Goal: Transaction & Acquisition: Purchase product/service

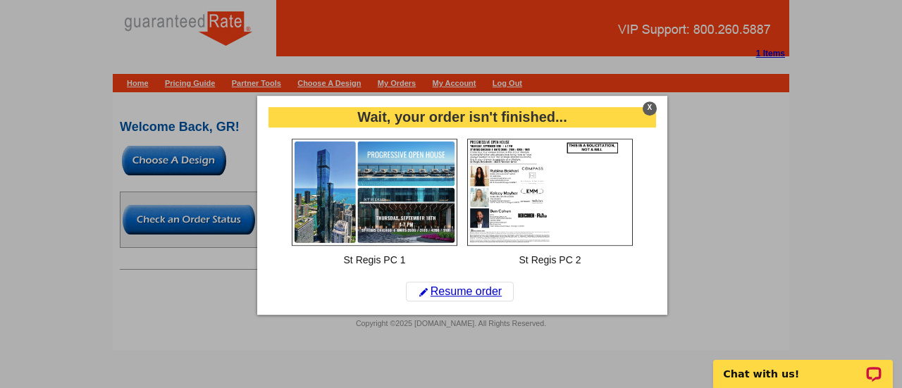
click at [647, 105] on div "X" at bounding box center [650, 108] width 14 height 14
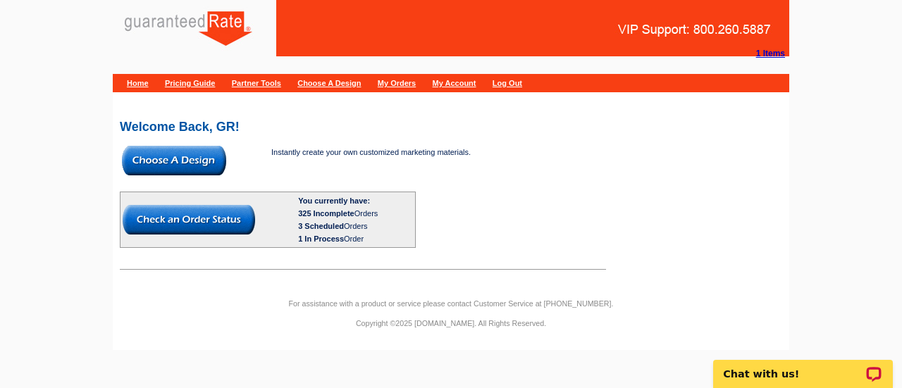
click at [165, 161] on img at bounding box center [174, 161] width 104 height 30
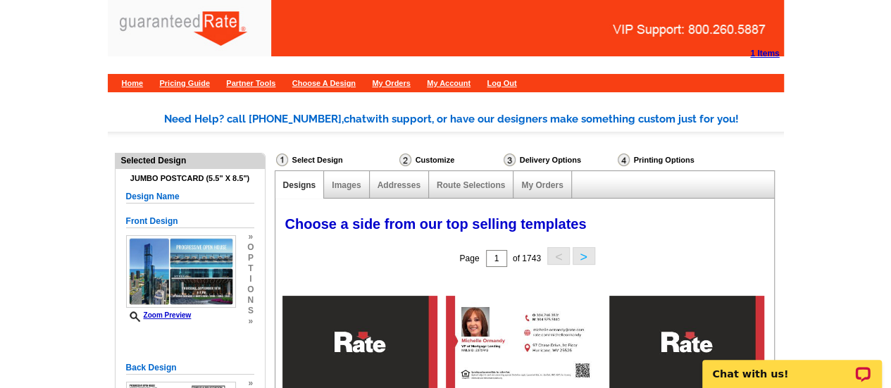
click at [165, 161] on div "Selected Design" at bounding box center [190, 160] width 149 height 13
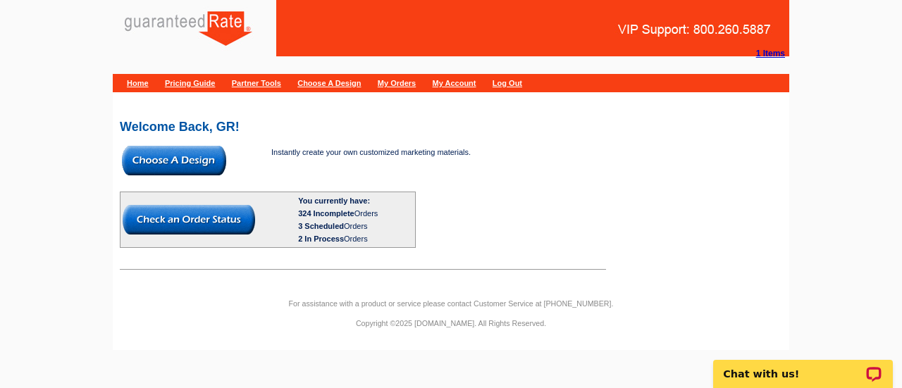
click at [188, 164] on img at bounding box center [174, 161] width 104 height 30
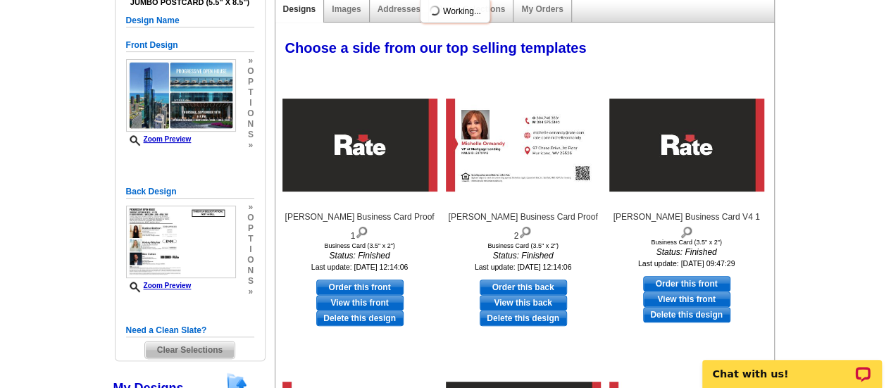
click at [187, 349] on span "Clear Selections" at bounding box center [189, 350] width 89 height 17
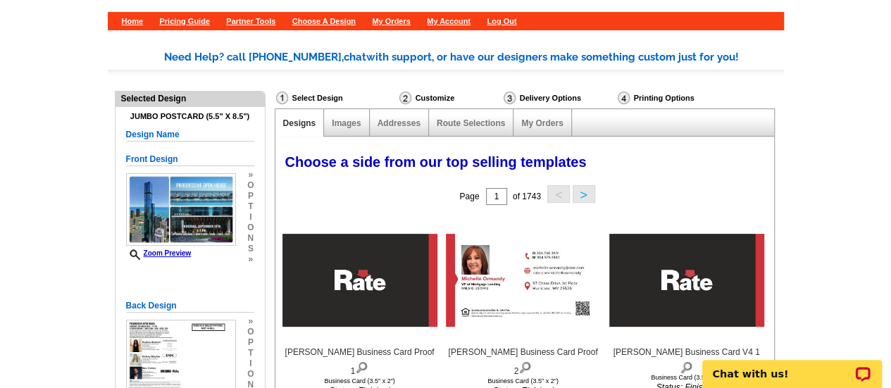
scroll to position [67, 0]
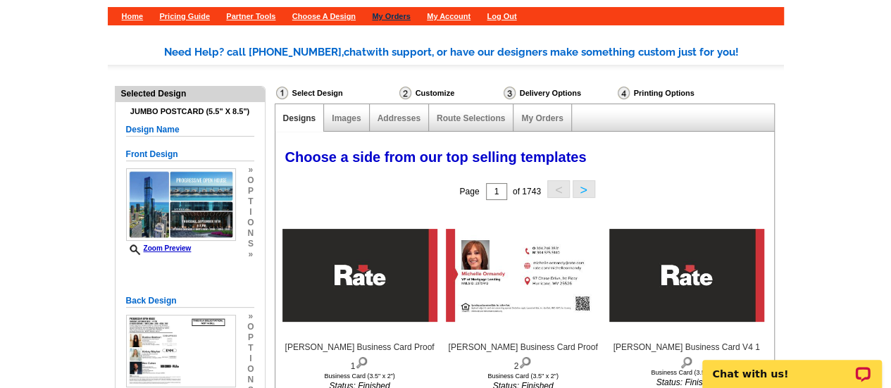
click at [410, 16] on link "My Orders" at bounding box center [391, 16] width 38 height 8
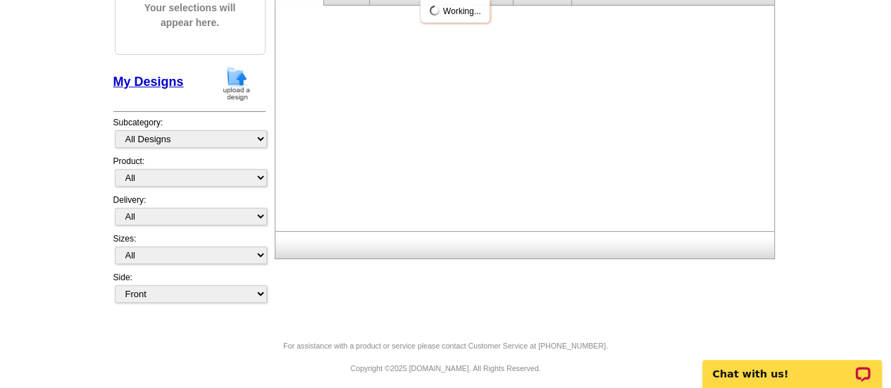
scroll to position [183, 0]
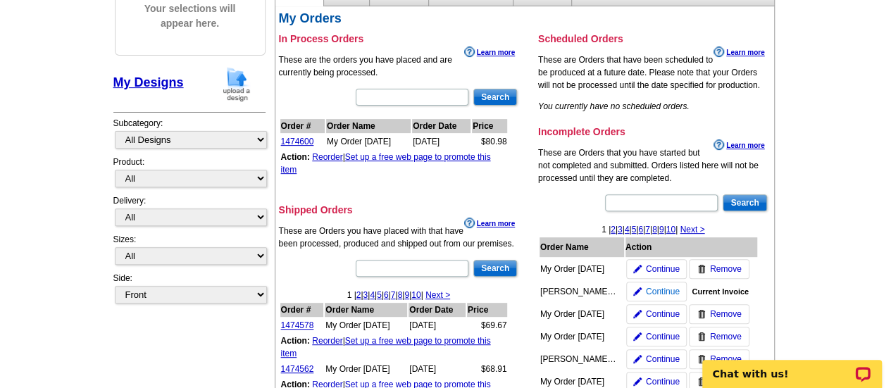
click at [669, 285] on span "Continue" at bounding box center [663, 291] width 34 height 13
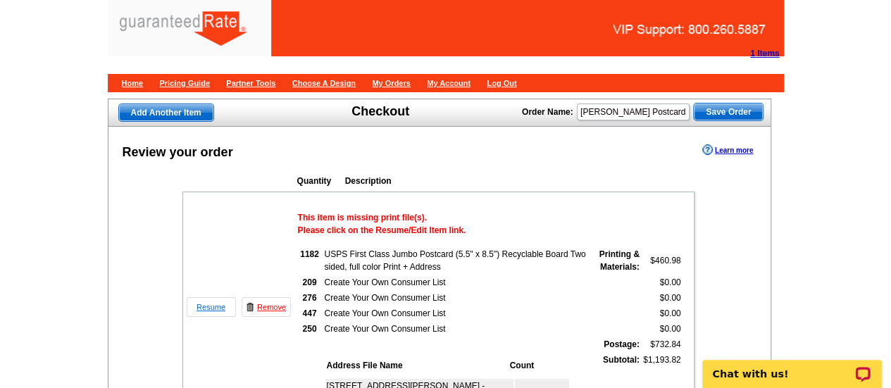
click at [209, 309] on link "Resume" at bounding box center [211, 307] width 49 height 20
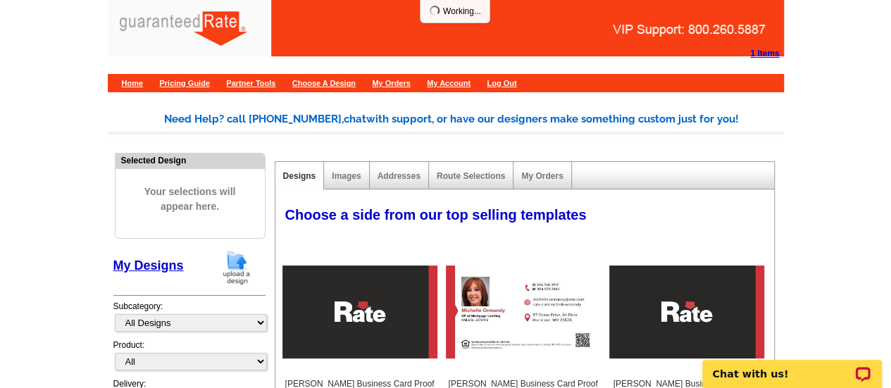
click at [230, 276] on img at bounding box center [236, 267] width 37 height 36
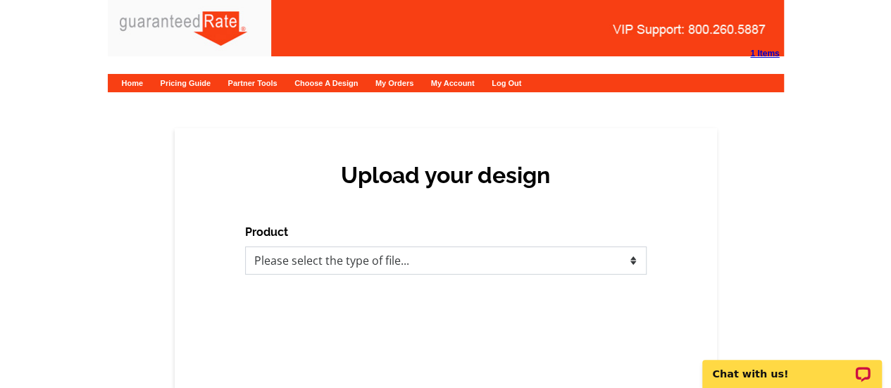
click at [429, 254] on select "Please select the type of file... Postcards Calendars Business Cards Letters an…" at bounding box center [446, 261] width 402 height 28
select select "1"
click at [245, 247] on select "Please select the type of file... Postcards Calendars Business Cards Letters an…" at bounding box center [446, 261] width 402 height 28
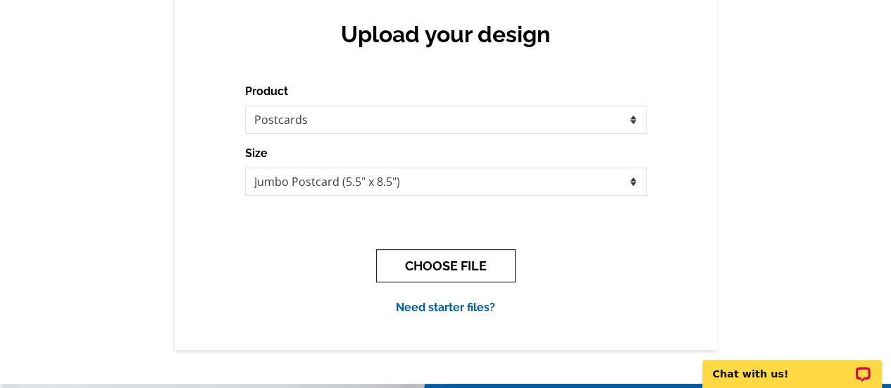
click at [413, 259] on button "CHOOSE FILE" at bounding box center [446, 265] width 140 height 33
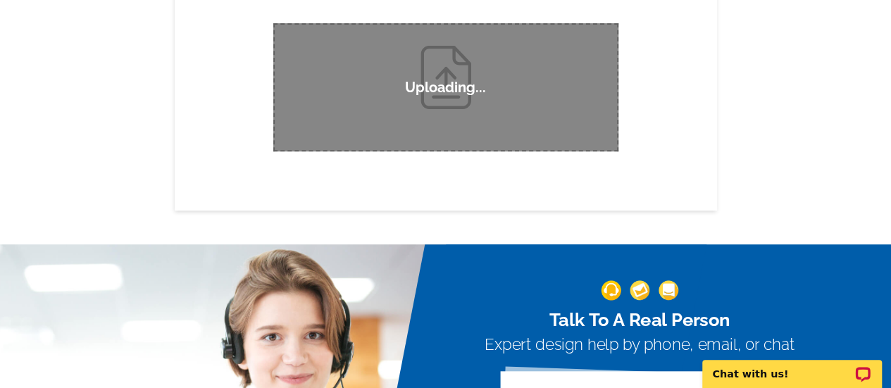
scroll to position [190, 0]
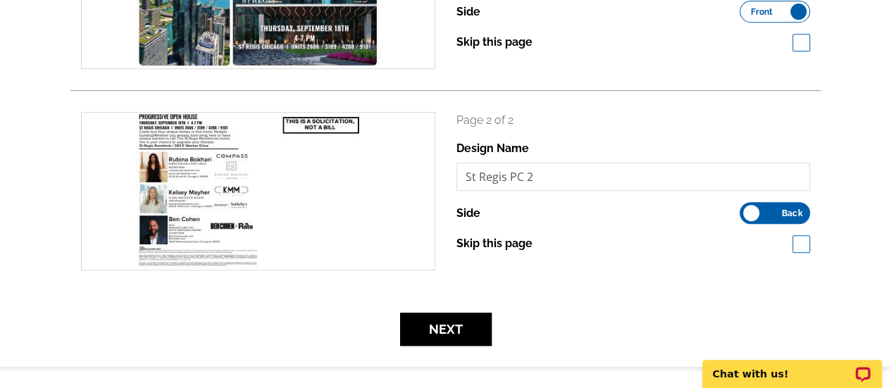
scroll to position [321, 0]
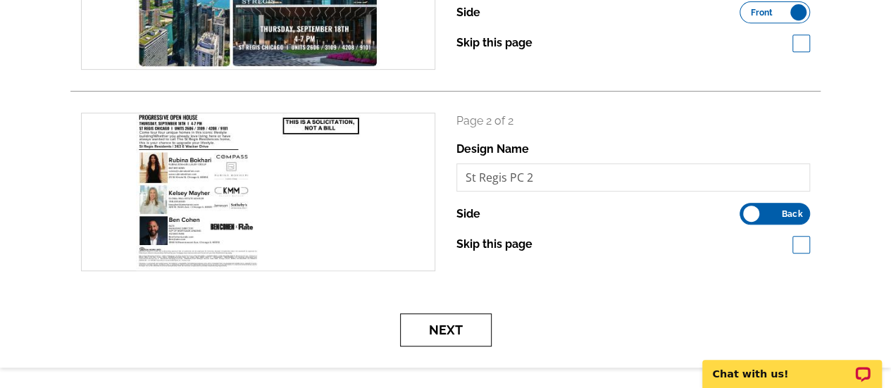
click at [457, 324] on button "Next" at bounding box center [446, 330] width 92 height 33
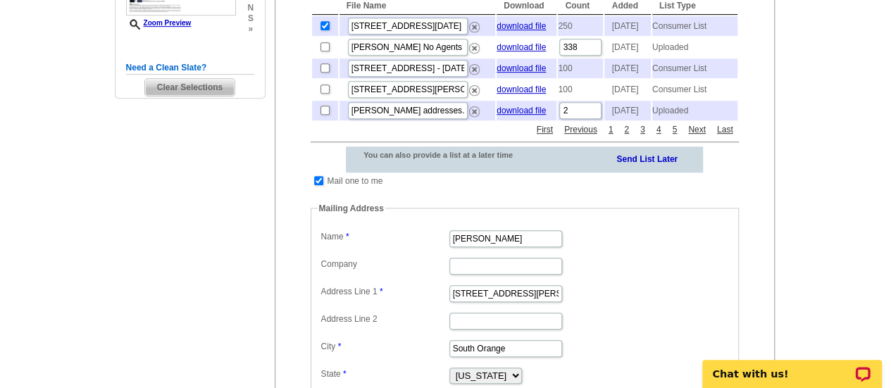
scroll to position [388, 0]
click at [319, 185] on input "checkbox" at bounding box center [318, 179] width 9 height 9
checkbox input "false"
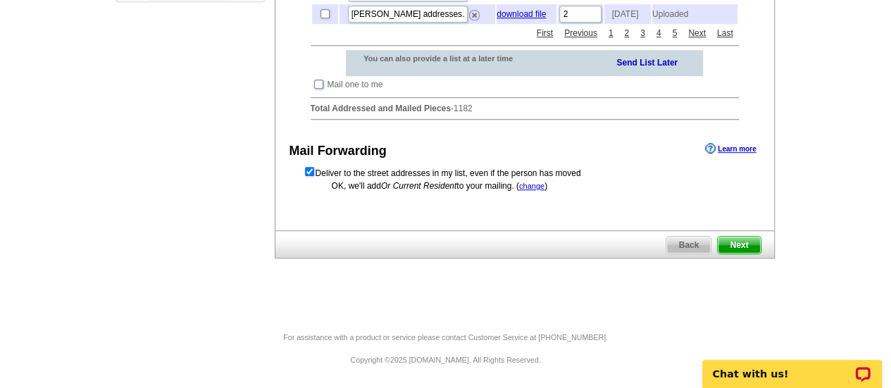
scroll to position [502, 0]
click at [751, 254] on span "Next" at bounding box center [739, 245] width 42 height 17
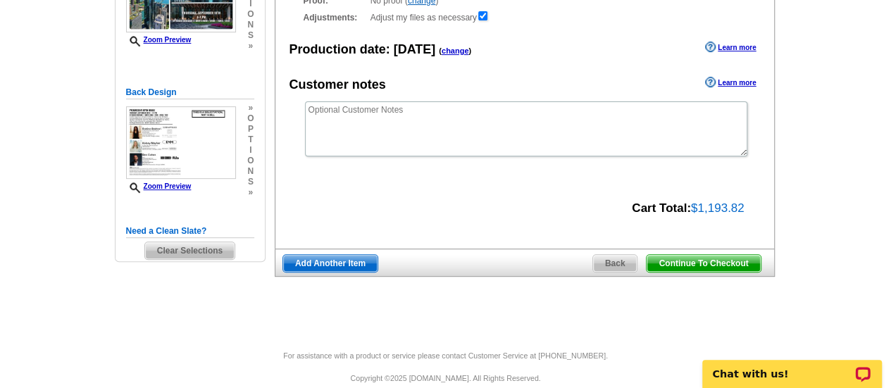
scroll to position [227, 0]
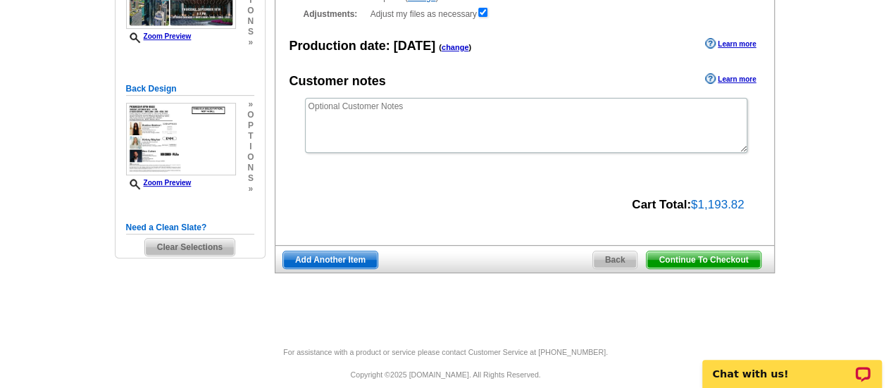
click at [683, 257] on span "Continue To Checkout" at bounding box center [703, 260] width 113 height 17
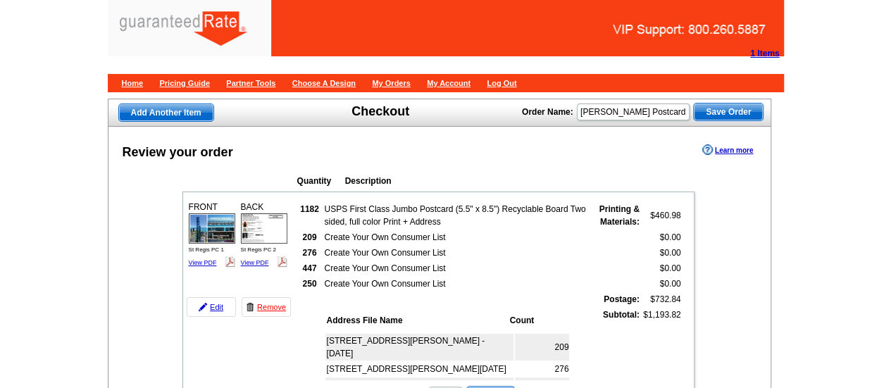
click at [730, 118] on span "Save Order" at bounding box center [728, 112] width 69 height 17
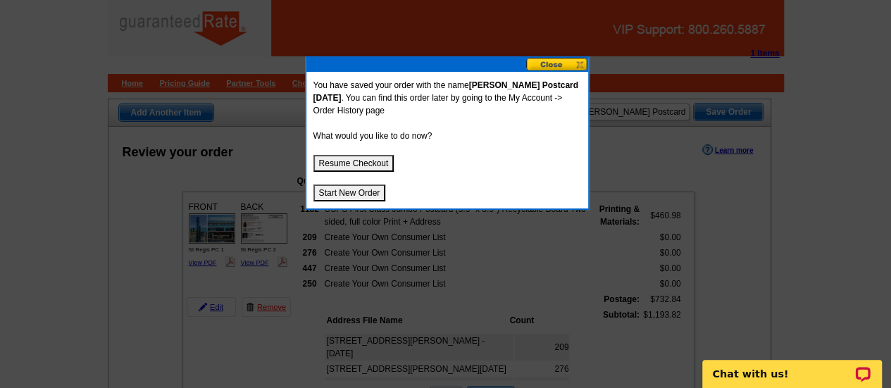
click at [358, 191] on button "Start New Order" at bounding box center [350, 193] width 73 height 17
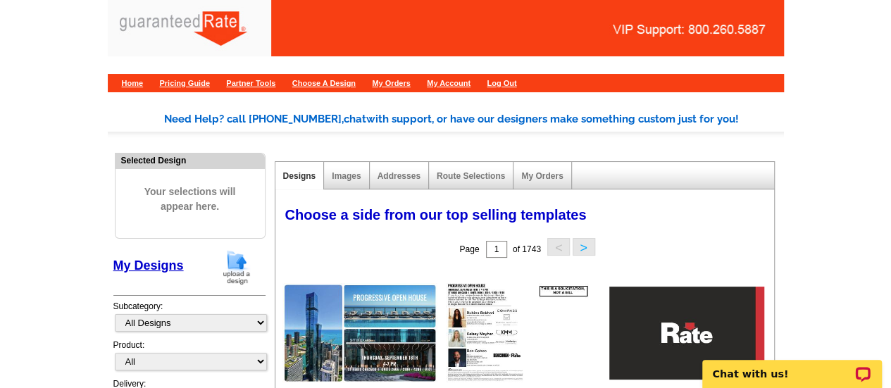
click at [237, 259] on img at bounding box center [236, 267] width 37 height 36
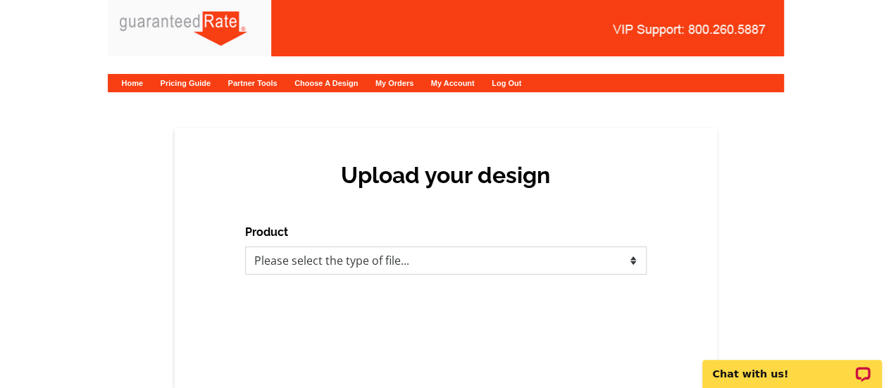
click at [395, 252] on select "Please select the type of file... Postcards Calendars Business Cards Letters an…" at bounding box center [446, 261] width 402 height 28
select select "1"
click at [245, 247] on select "Please select the type of file... Postcards Calendars Business Cards Letters an…" at bounding box center [446, 261] width 402 height 28
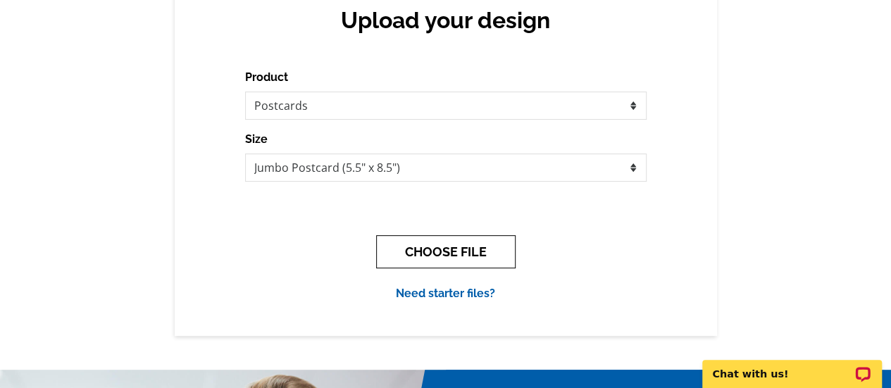
click at [415, 256] on button "CHOOSE FILE" at bounding box center [446, 251] width 140 height 33
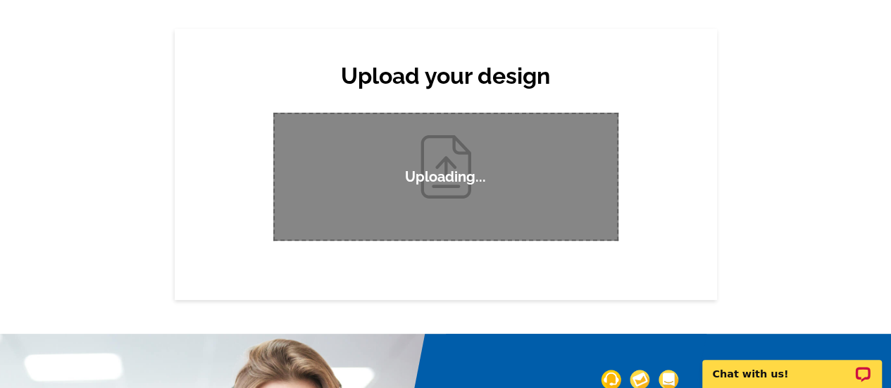
scroll to position [99, 0]
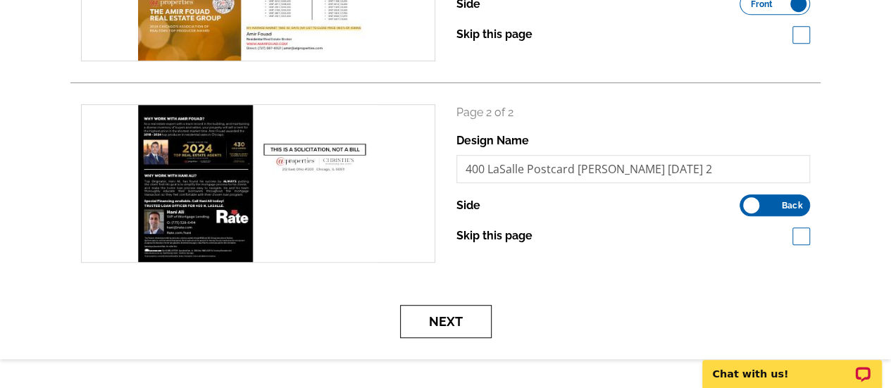
click at [427, 316] on button "Next" at bounding box center [446, 321] width 92 height 33
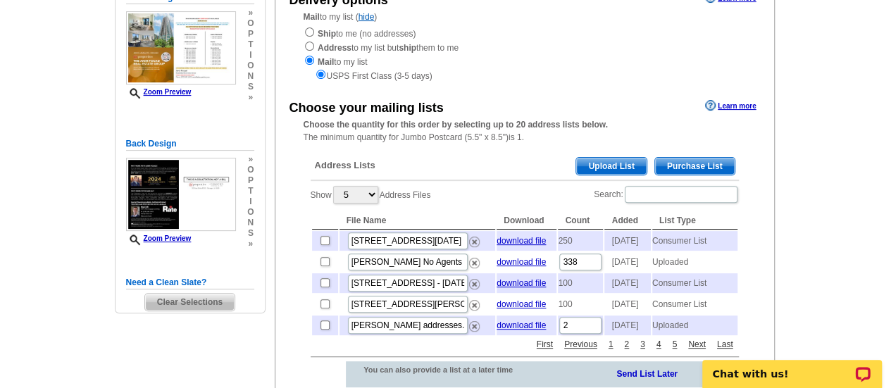
scroll to position [180, 0]
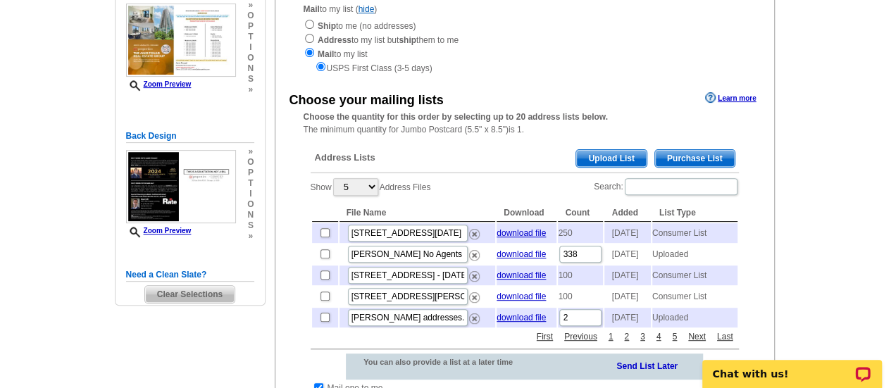
click at [622, 159] on span "Upload List" at bounding box center [611, 158] width 70 height 17
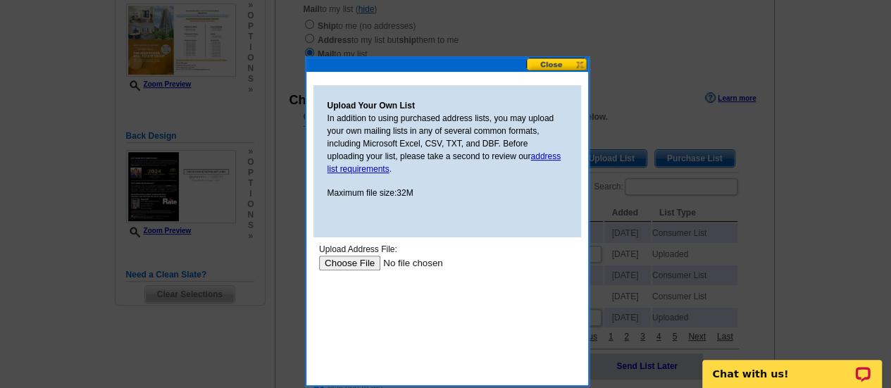
scroll to position [0, 0]
type input "C:\fakepath\2024 400 La Salle.xlsx"
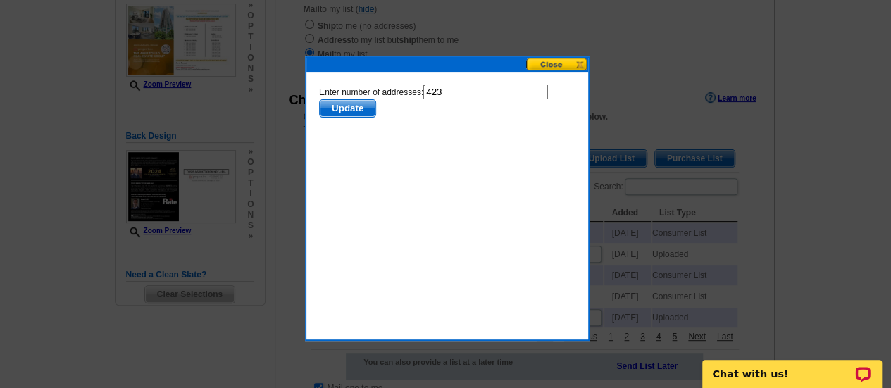
click at [461, 92] on input "423" at bounding box center [485, 92] width 125 height 15
type input "422"
click at [343, 109] on span "Update" at bounding box center [347, 108] width 56 height 17
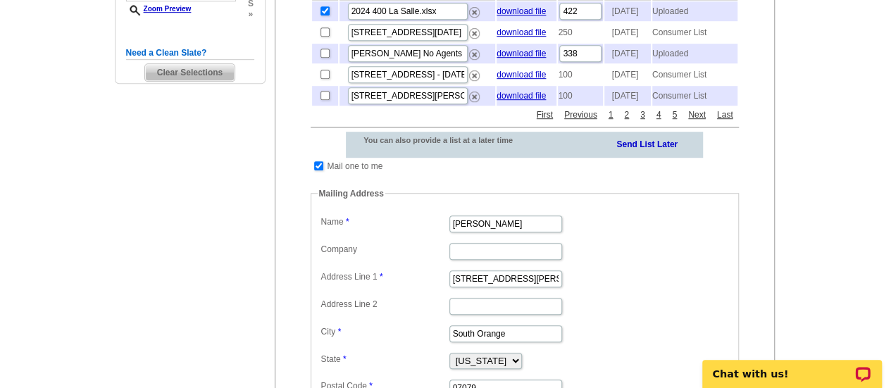
scroll to position [401, 0]
click at [318, 171] on input "checkbox" at bounding box center [318, 166] width 9 height 9
checkbox input "false"
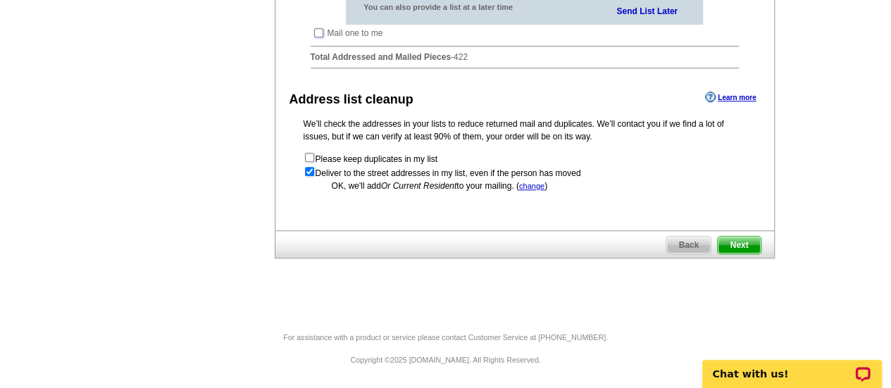
scroll to position [560, 0]
click at [729, 242] on span "Next" at bounding box center [739, 245] width 42 height 17
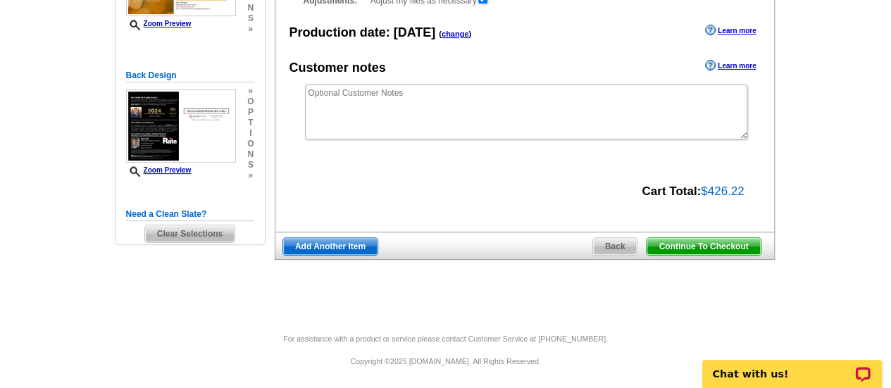
scroll to position [238, 0]
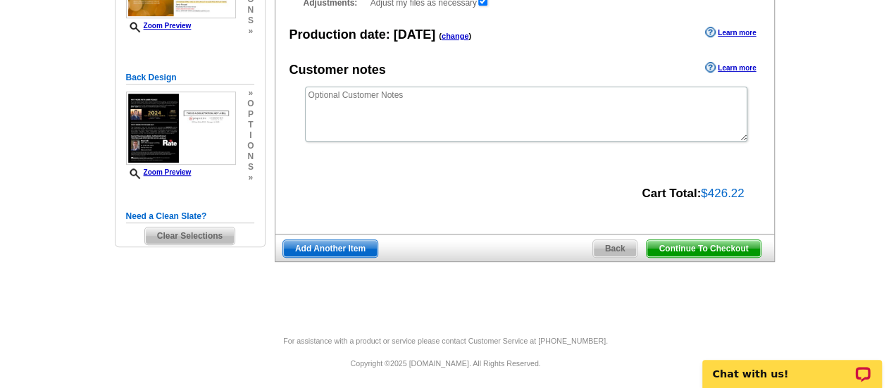
click at [678, 248] on span "Continue To Checkout" at bounding box center [703, 248] width 113 height 17
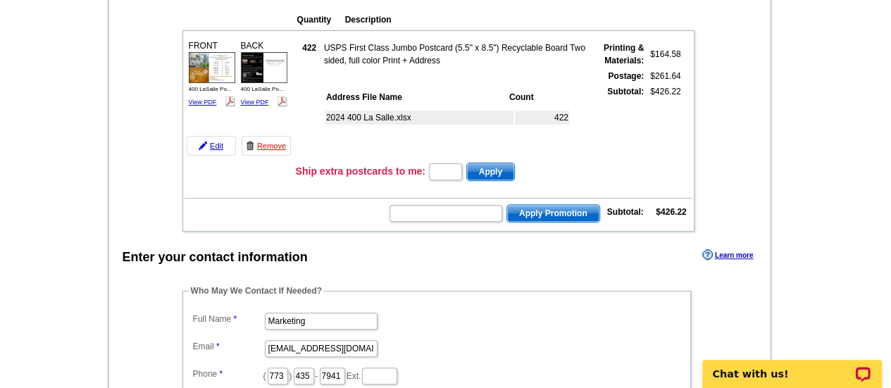
scroll to position [161, 0]
click at [303, 318] on input "Marketing" at bounding box center [321, 322] width 113 height 17
type input "Shelley Berner"
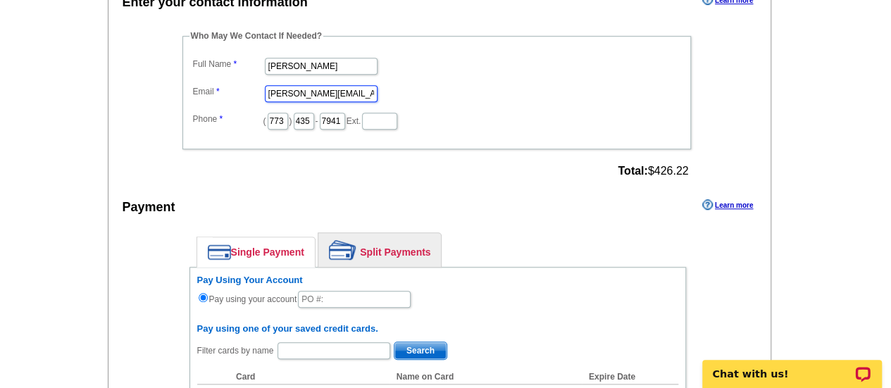
scroll to position [414, 0]
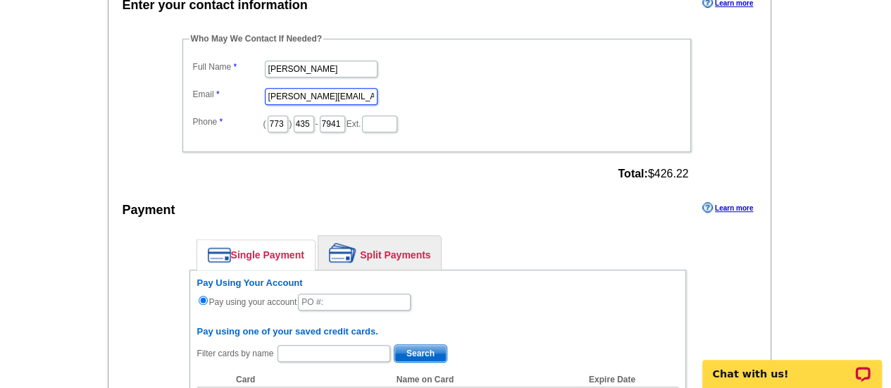
type input "shelley.berner@rate.com"
click at [364, 247] on link "Split Payments" at bounding box center [379, 253] width 123 height 34
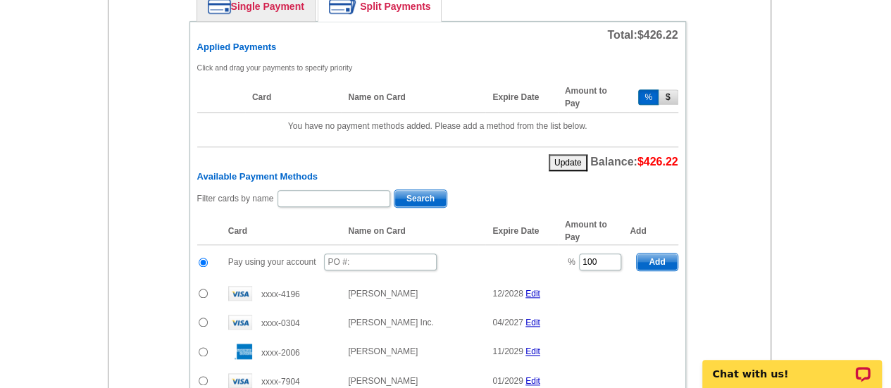
scroll to position [663, 0]
click at [370, 255] on input "text" at bounding box center [380, 261] width 113 height 17
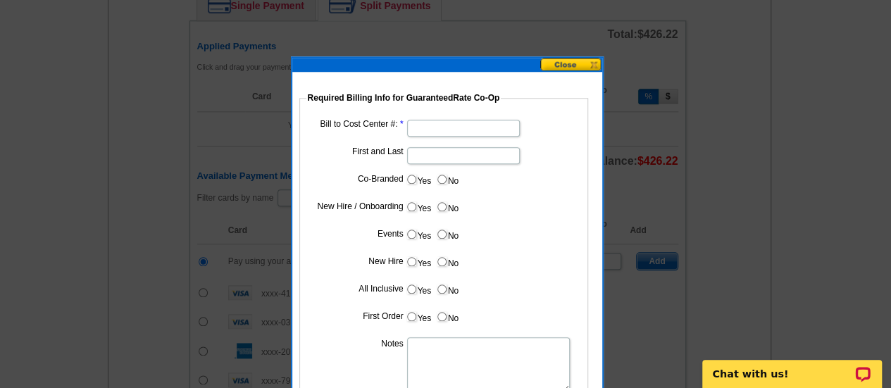
type input "09102025_320_sb"
click at [435, 116] on dd at bounding box center [443, 127] width 275 height 22
click at [433, 130] on input "Bill to Cost Center #:" at bounding box center [463, 128] width 113 height 17
type input "1001"
click at [431, 153] on input "First and Last" at bounding box center [463, 155] width 113 height 17
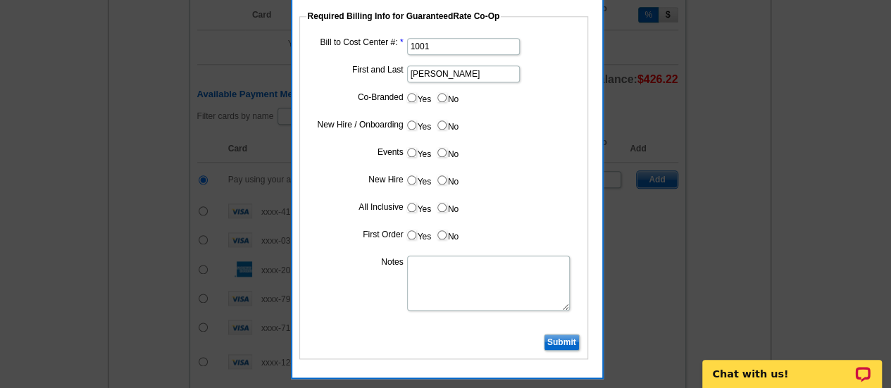
scroll to position [746, 0]
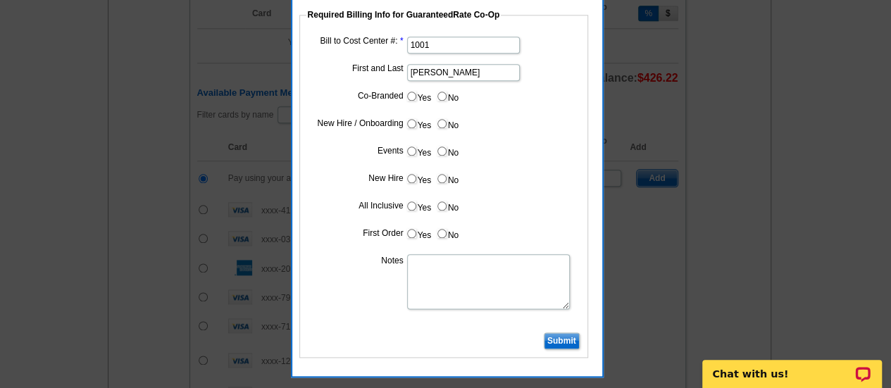
type input "Hani Ali"
click at [417, 98] on label "Yes" at bounding box center [419, 96] width 26 height 16
click at [416, 98] on input "Yes" at bounding box center [411, 96] width 9 height 9
radio input "true"
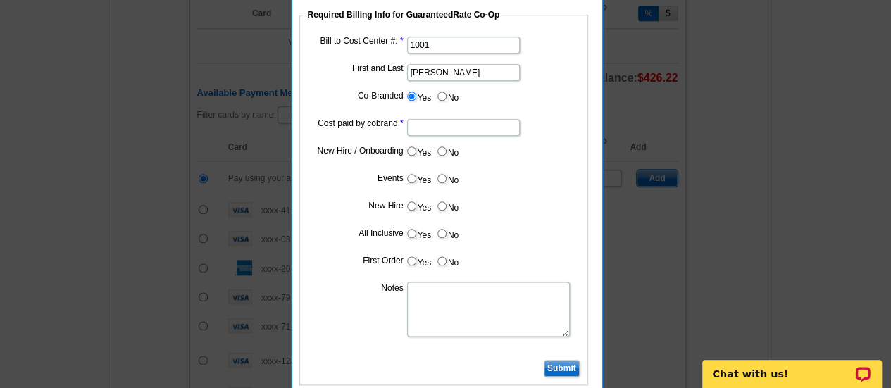
click at [430, 128] on input "Cost paid by cobrand" at bounding box center [463, 127] width 113 height 17
type input "25%"
click at [445, 147] on input "No" at bounding box center [442, 151] width 9 height 9
radio input "true"
click at [445, 171] on label "No" at bounding box center [447, 179] width 23 height 16
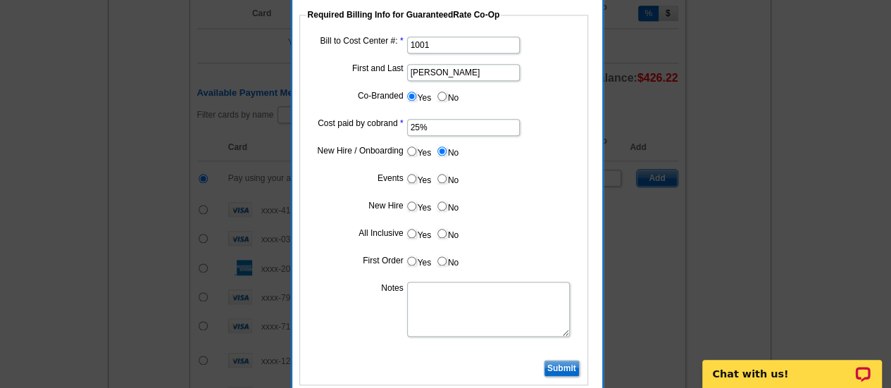
click at [445, 174] on input "No" at bounding box center [442, 178] width 9 height 9
radio input "true"
click at [448, 198] on label "No" at bounding box center [447, 206] width 23 height 16
click at [447, 202] on input "No" at bounding box center [442, 206] width 9 height 9
radio input "true"
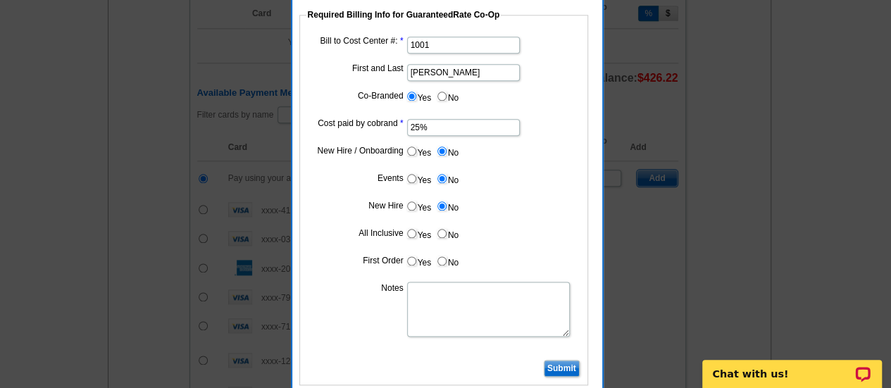
click at [443, 228] on label "No" at bounding box center [447, 233] width 23 height 16
click at [443, 229] on input "No" at bounding box center [442, 233] width 9 height 9
radio input "true"
click at [447, 259] on label "No" at bounding box center [447, 261] width 23 height 16
click at [447, 259] on input "No" at bounding box center [442, 260] width 9 height 9
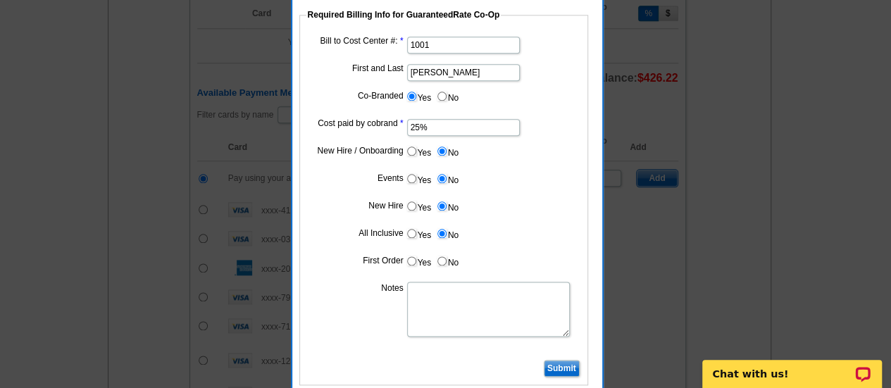
radio input "true"
click at [450, 298] on textarea "Notes" at bounding box center [488, 309] width 163 height 55
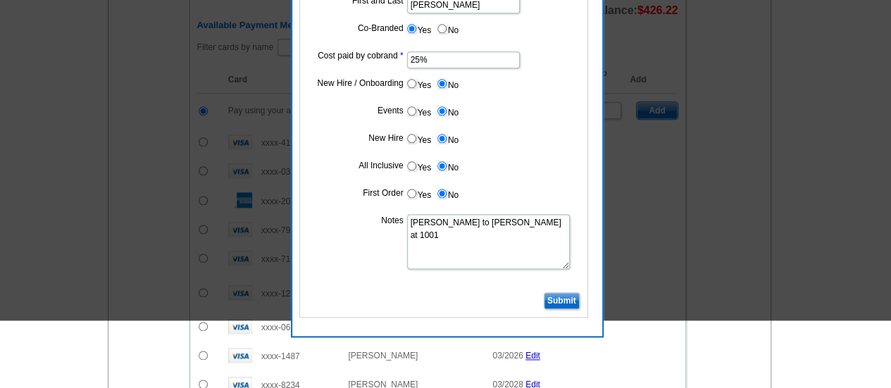
scroll to position [812, 0]
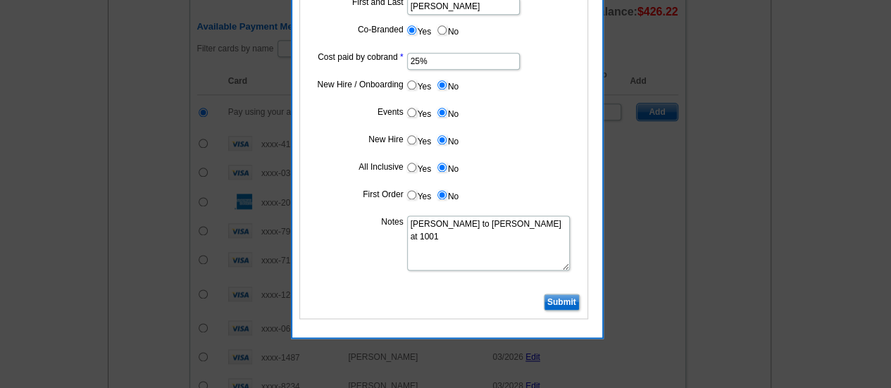
type textarea "Bill to Hani Ali at 1001"
click at [566, 300] on input "Submit" at bounding box center [562, 302] width 36 height 17
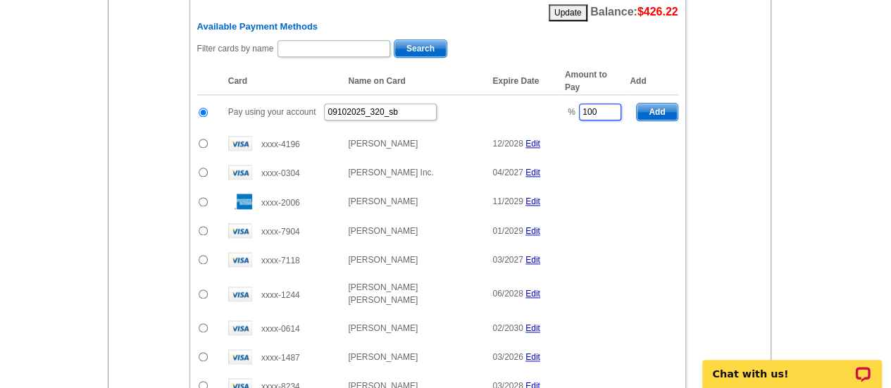
drag, startPoint x: 605, startPoint y: 108, endPoint x: 577, endPoint y: 106, distance: 28.3
click at [577, 106] on td "% 100" at bounding box center [594, 112] width 72 height 35
click at [668, 104] on span "Add" at bounding box center [657, 112] width 40 height 17
type input "100"
radio input "false"
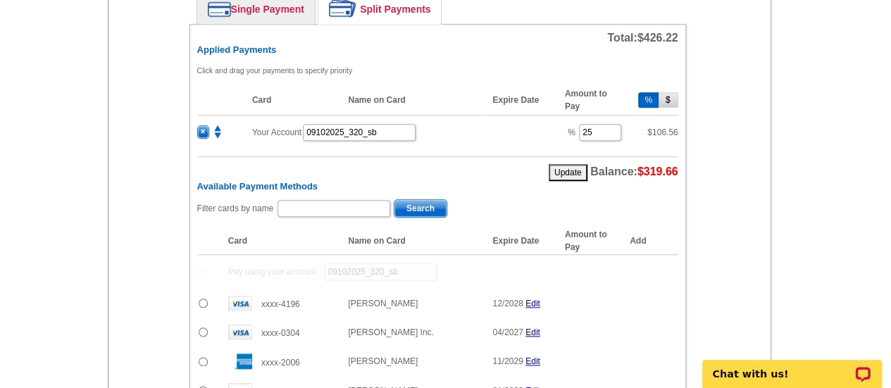
scroll to position [662, 0]
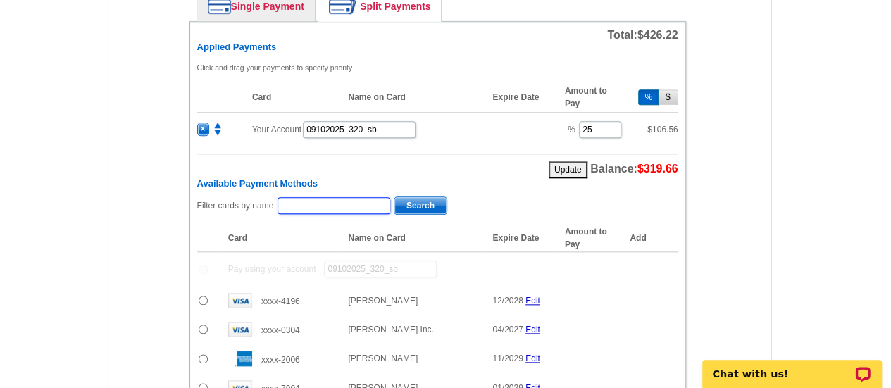
click at [323, 197] on input "text" at bounding box center [334, 205] width 113 height 17
type input "Fouad"
click at [412, 204] on span "Search" at bounding box center [421, 205] width 52 height 17
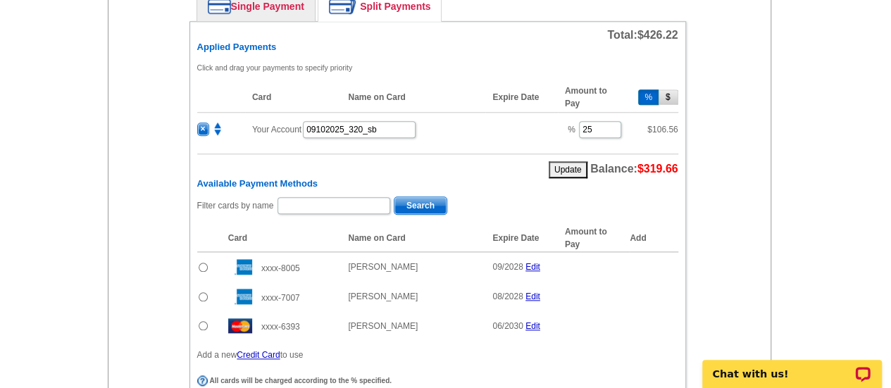
click at [204, 321] on input "radio" at bounding box center [203, 325] width 9 height 9
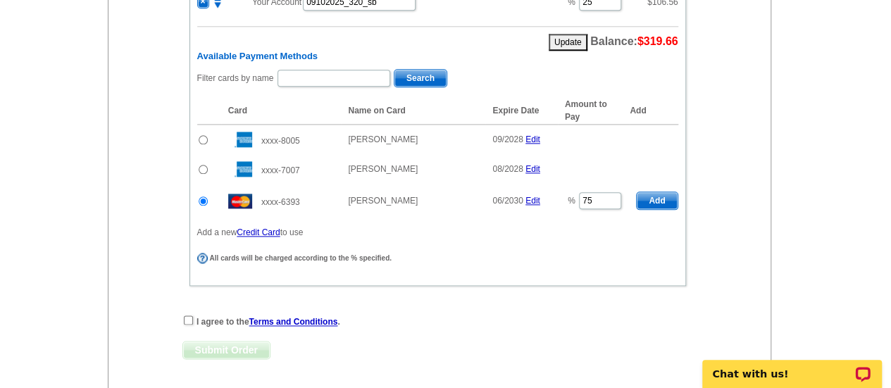
scroll to position [789, 0]
click at [652, 197] on span "Add" at bounding box center [657, 201] width 40 height 17
radio input "false"
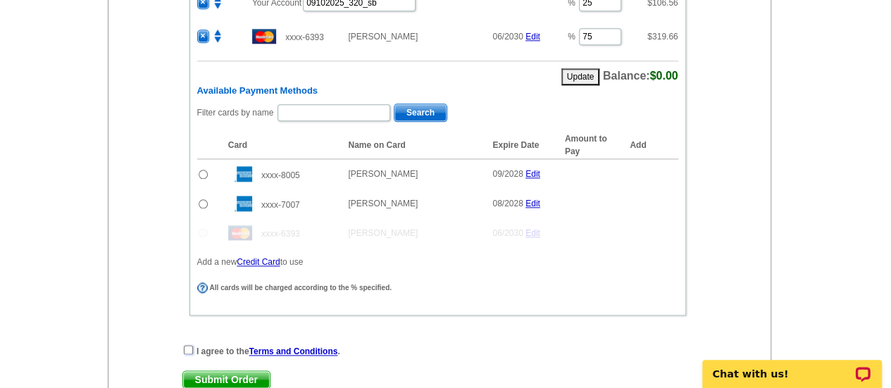
click at [190, 345] on input "checkbox" at bounding box center [188, 349] width 9 height 9
checkbox input "true"
click at [219, 376] on span "Submit Order" at bounding box center [226, 379] width 87 height 17
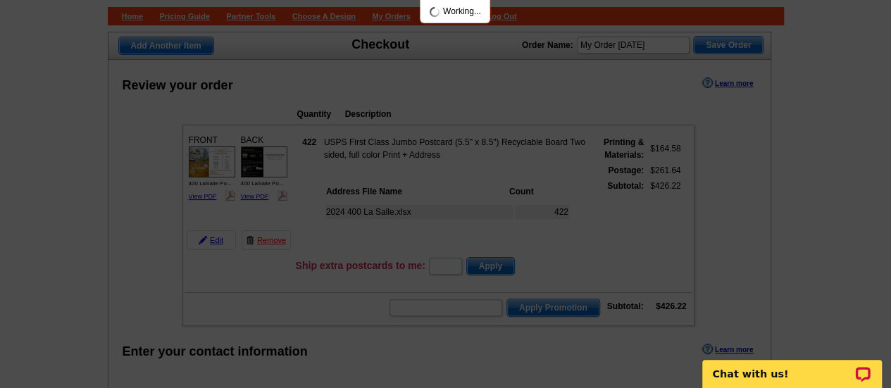
scroll to position [48, 0]
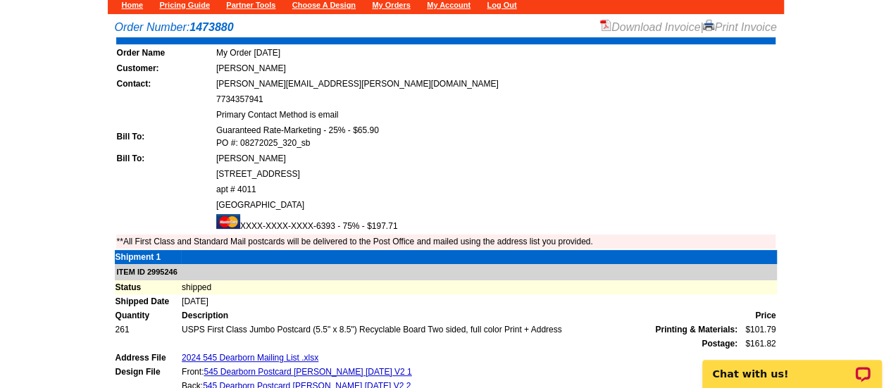
scroll to position [79, 0]
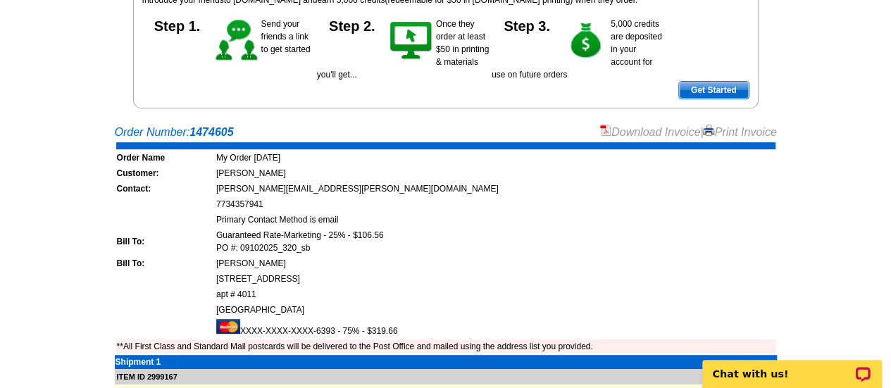
scroll to position [178, 0]
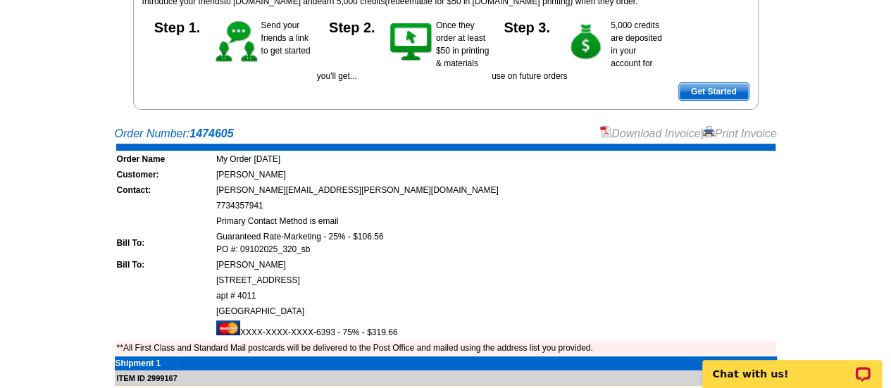
click at [610, 128] on link "Download Invoice" at bounding box center [650, 134] width 100 height 12
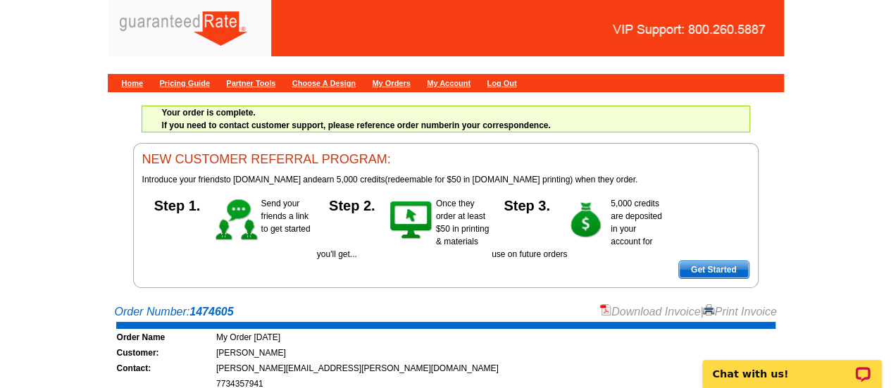
scroll to position [1, 0]
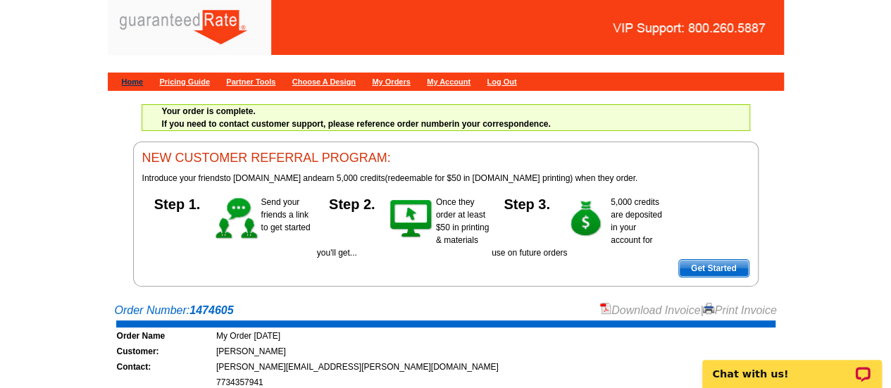
click at [138, 83] on link "Home" at bounding box center [133, 82] width 22 height 8
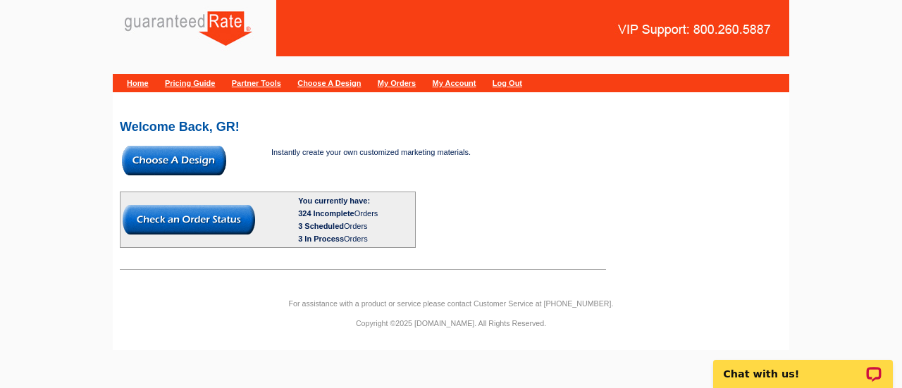
click at [183, 167] on img at bounding box center [174, 161] width 104 height 30
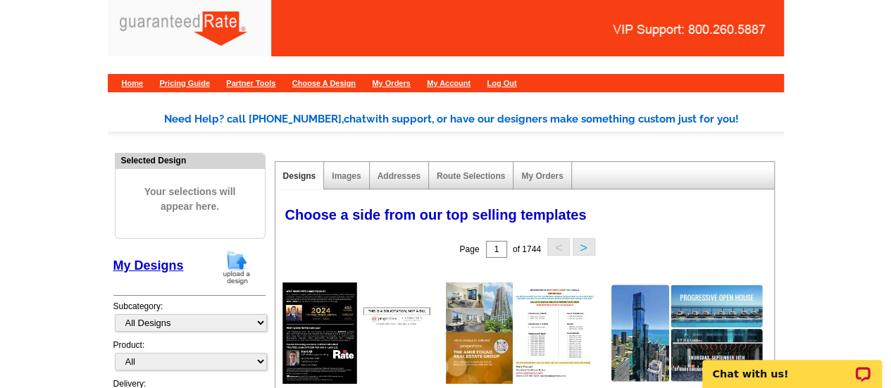
click at [242, 264] on img at bounding box center [236, 267] width 37 height 36
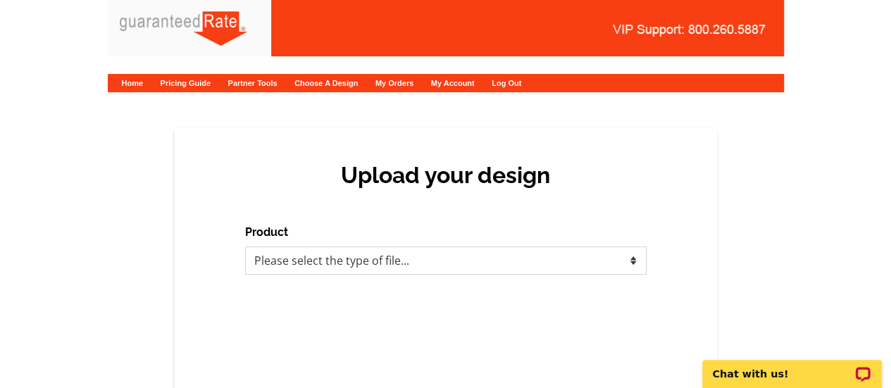
click at [411, 266] on select "Please select the type of file... Postcards Calendars Business Cards Letters an…" at bounding box center [446, 261] width 402 height 28
select select "1"
click at [245, 247] on select "Please select the type of file... Postcards Calendars Business Cards Letters an…" at bounding box center [446, 261] width 402 height 28
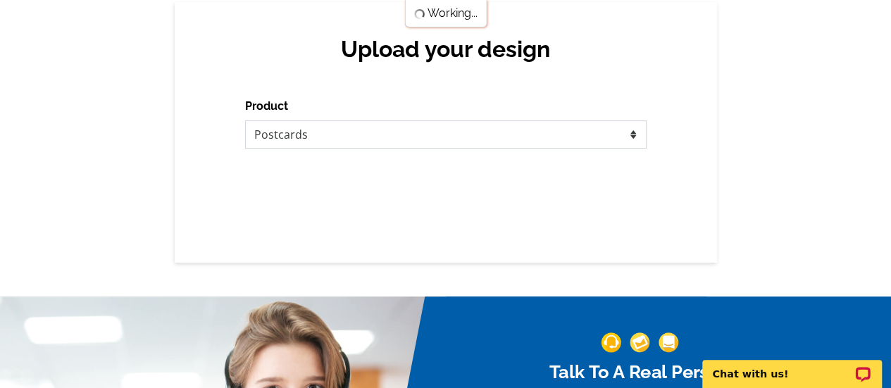
scroll to position [125, 0]
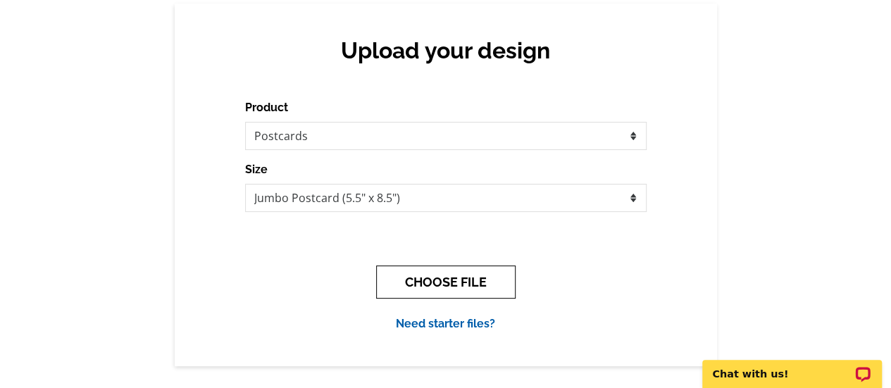
click at [426, 286] on button "CHOOSE FILE" at bounding box center [446, 282] width 140 height 33
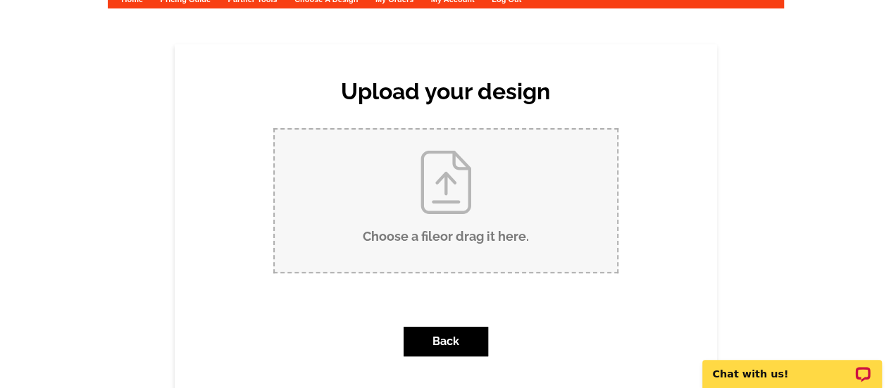
scroll to position [83, 0]
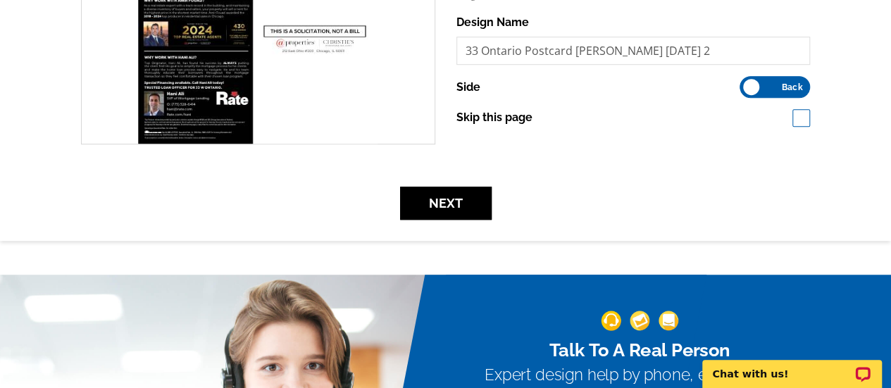
scroll to position [446, 0]
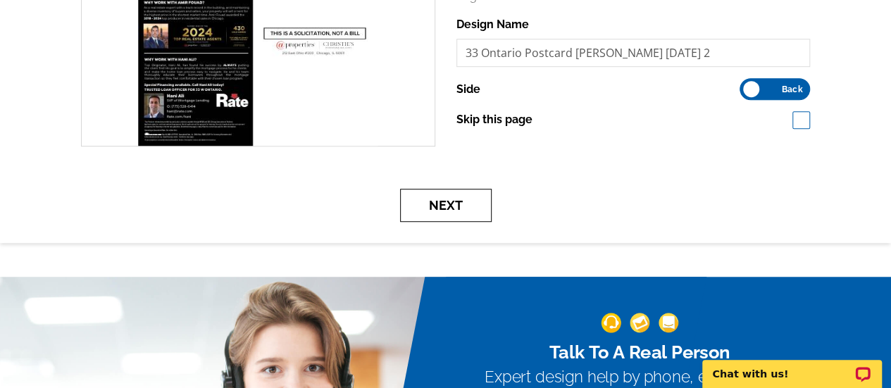
click at [464, 203] on button "Next" at bounding box center [446, 205] width 92 height 33
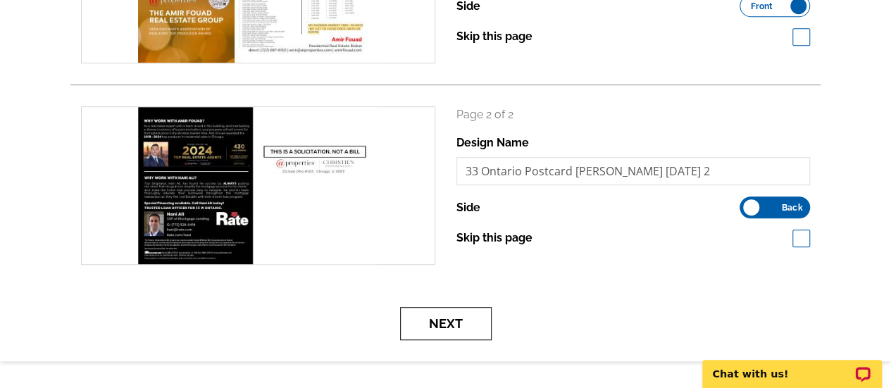
scroll to position [326, 0]
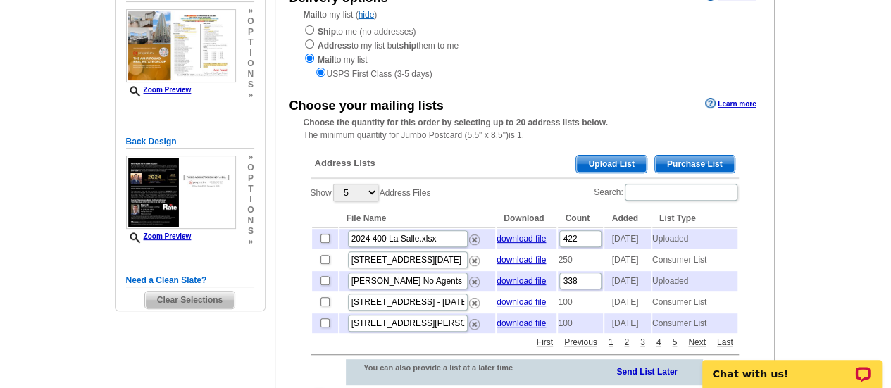
scroll to position [173, 0]
click at [618, 164] on span "Upload List" at bounding box center [611, 164] width 70 height 17
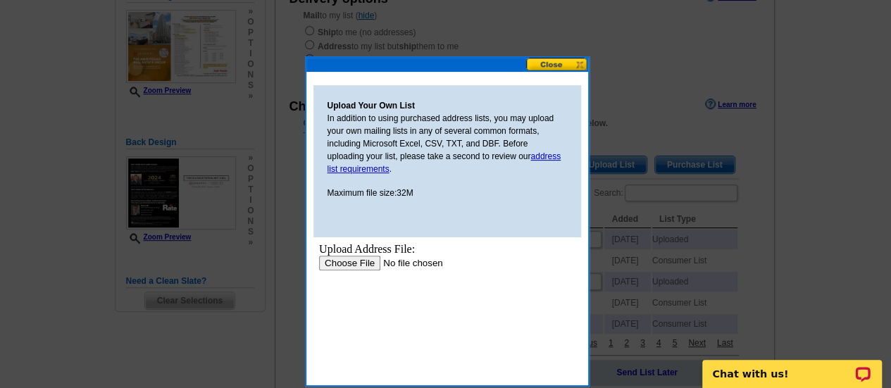
scroll to position [0, 0]
type input "C:\fakepath\2024 33 Ontario- Owner Mailing Addresses.xlsx"
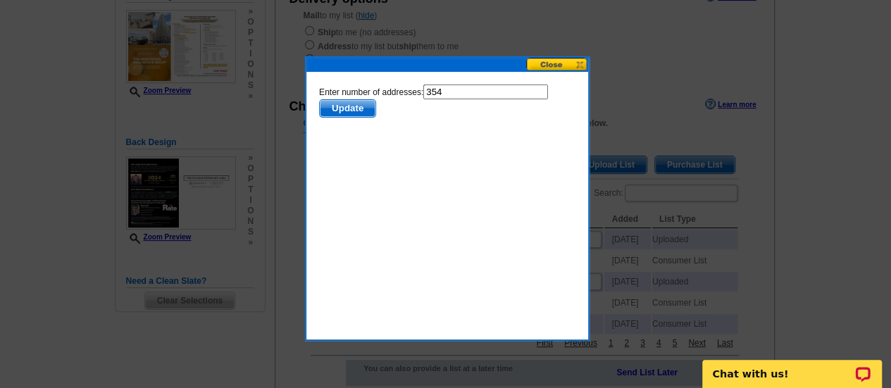
click at [462, 94] on input "354" at bounding box center [485, 92] width 125 height 15
type input "353"
click at [339, 103] on span "Update" at bounding box center [347, 108] width 56 height 17
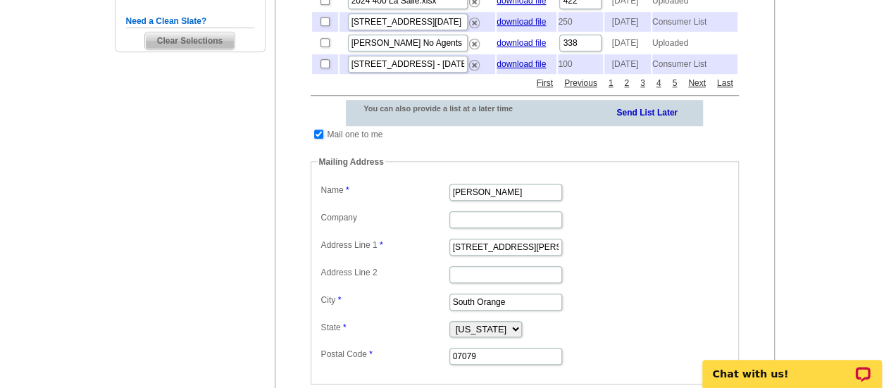
scroll to position [433, 0]
click at [316, 140] on input "checkbox" at bounding box center [318, 134] width 9 height 9
checkbox input "false"
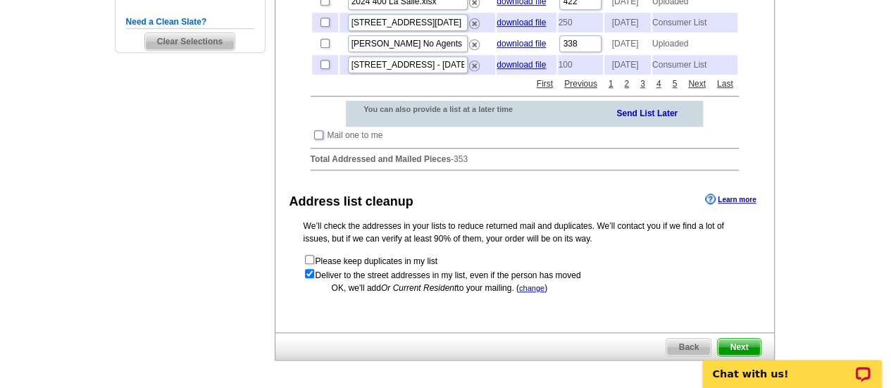
scroll to position [561, 0]
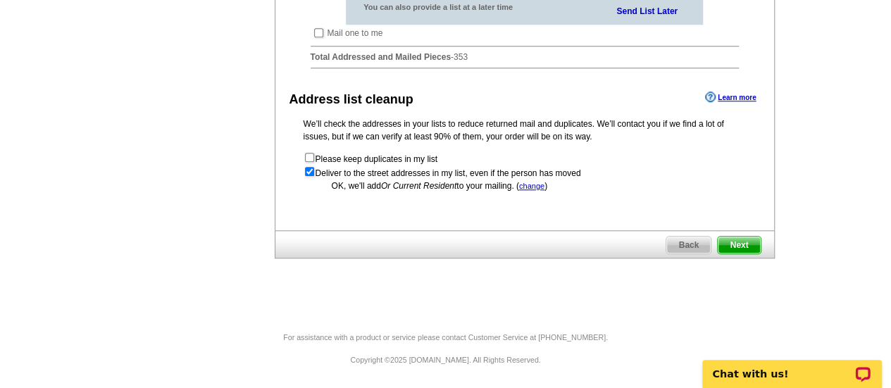
click at [746, 247] on span "Next" at bounding box center [739, 245] width 42 height 17
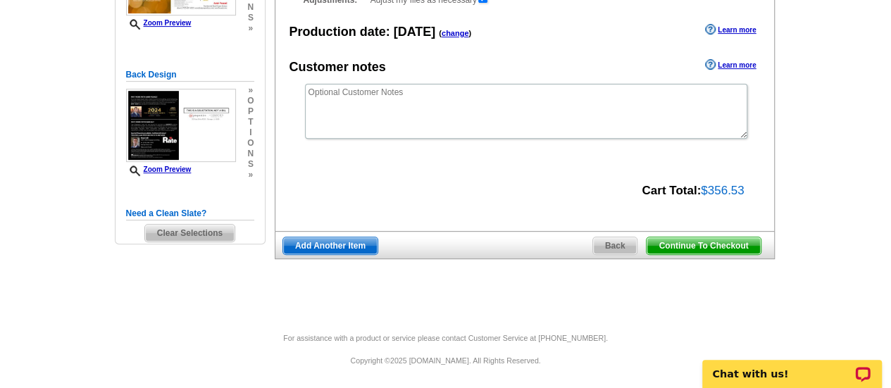
scroll to position [240, 0]
click at [718, 250] on span "Continue To Checkout" at bounding box center [703, 246] width 113 height 17
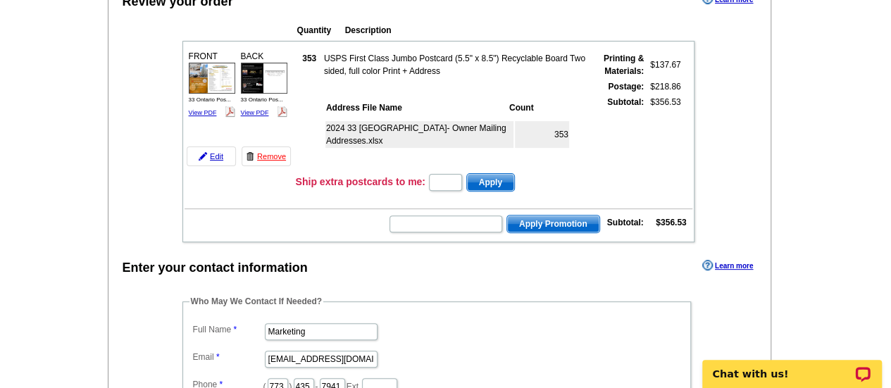
scroll to position [153, 0]
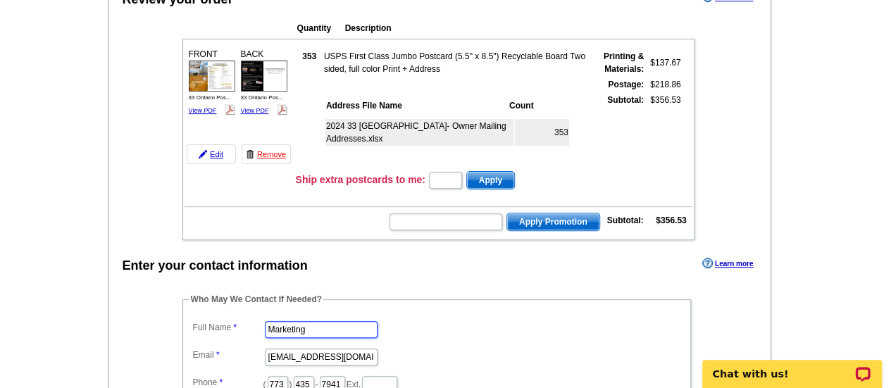
click at [341, 323] on input "Marketing" at bounding box center [321, 329] width 113 height 17
type input "[PERSON_NAME]"
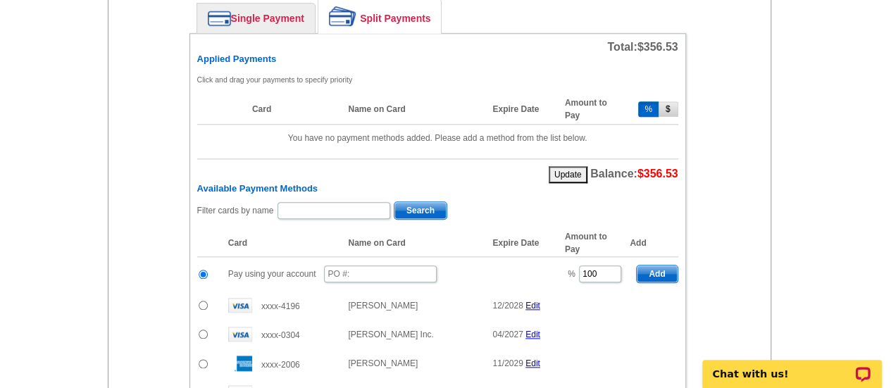
scroll to position [651, 0]
type input "[PERSON_NAME][EMAIL_ADDRESS][PERSON_NAME][DOMAIN_NAME]"
click at [357, 270] on input "text" at bounding box center [380, 273] width 113 height 17
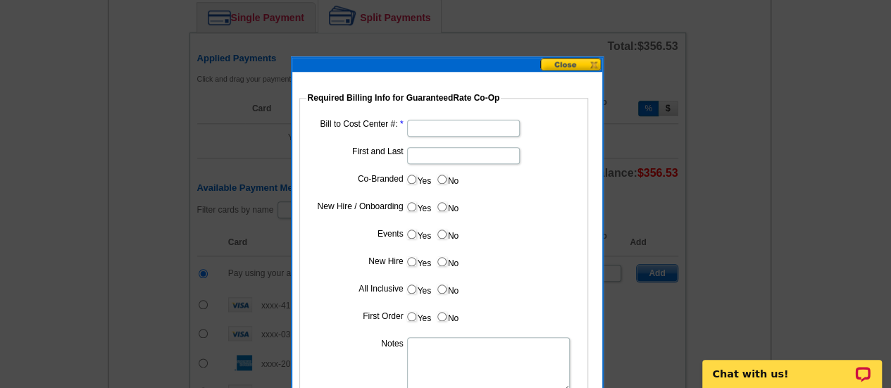
type input "09102025_325_sb"
click at [431, 135] on input "Bill to Cost Center #:" at bounding box center [463, 128] width 113 height 17
type input "1001"
type input "[PERSON_NAME]"
click at [414, 173] on label "Yes" at bounding box center [419, 179] width 26 height 16
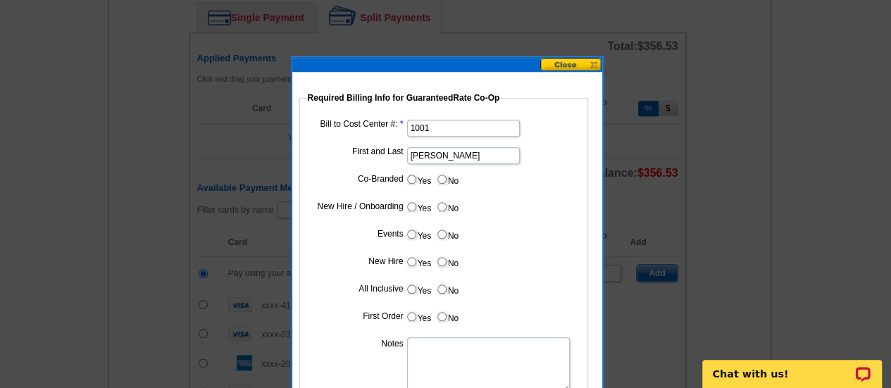
click at [414, 175] on input "Yes" at bounding box center [411, 179] width 9 height 9
radio input "true"
click at [447, 204] on input "Cost paid by cobrand" at bounding box center [463, 210] width 113 height 17
type input "25%"
click at [444, 235] on input "No" at bounding box center [442, 234] width 9 height 9
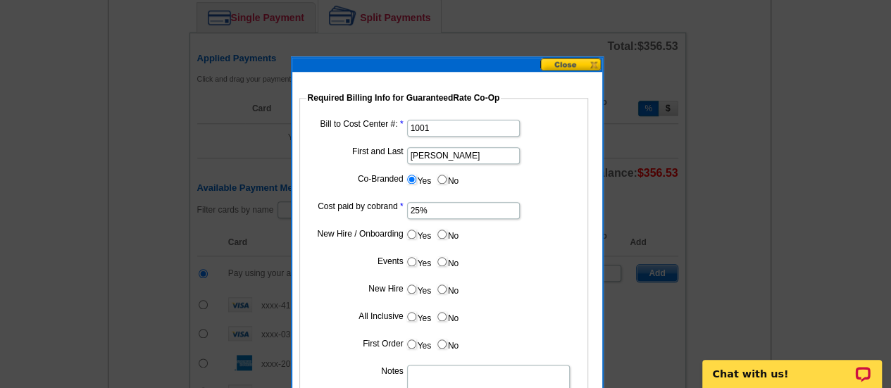
radio input "true"
click at [447, 256] on label "No" at bounding box center [447, 262] width 23 height 16
click at [447, 257] on input "No" at bounding box center [442, 261] width 9 height 9
radio input "true"
click at [447, 287] on label "No" at bounding box center [447, 289] width 23 height 16
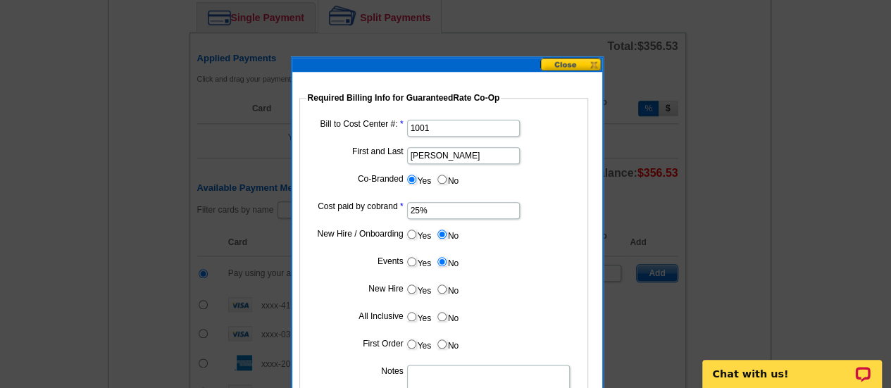
click at [447, 287] on input "No" at bounding box center [442, 289] width 9 height 9
radio input "true"
click at [447, 322] on label "No" at bounding box center [447, 317] width 23 height 16
click at [447, 321] on input "No" at bounding box center [442, 316] width 9 height 9
radio input "true"
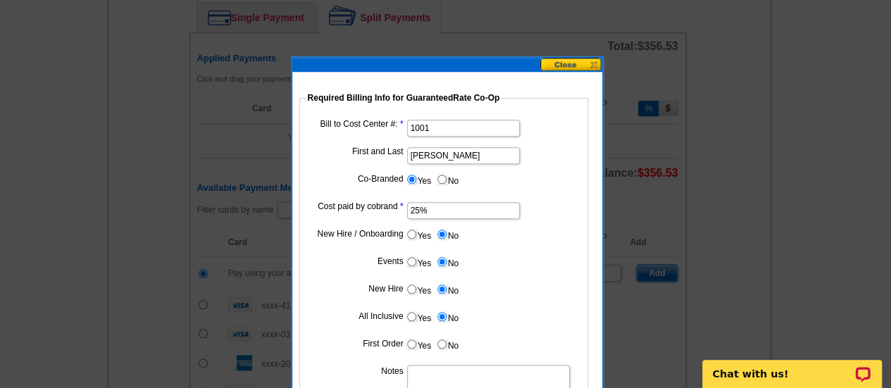
click at [448, 342] on label "No" at bounding box center [447, 344] width 23 height 16
click at [447, 342] on input "No" at bounding box center [442, 344] width 9 height 9
radio input "true"
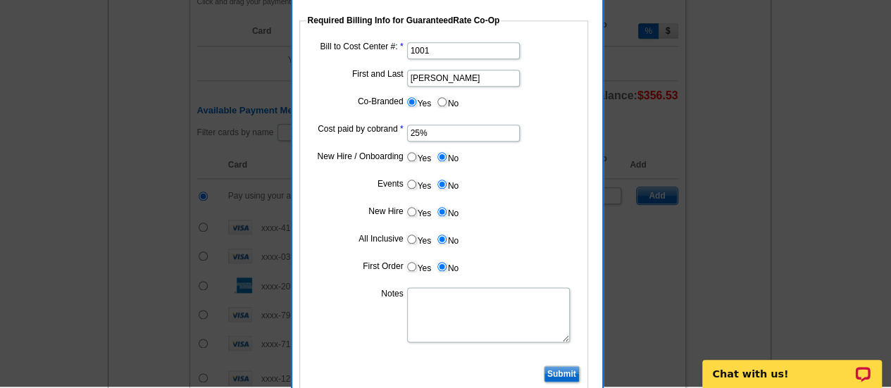
scroll to position [726, 0]
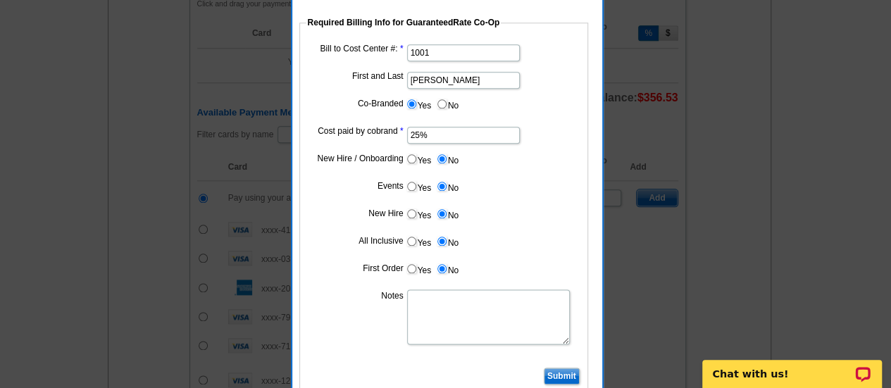
click at [448, 320] on textarea "Notes" at bounding box center [488, 317] width 163 height 55
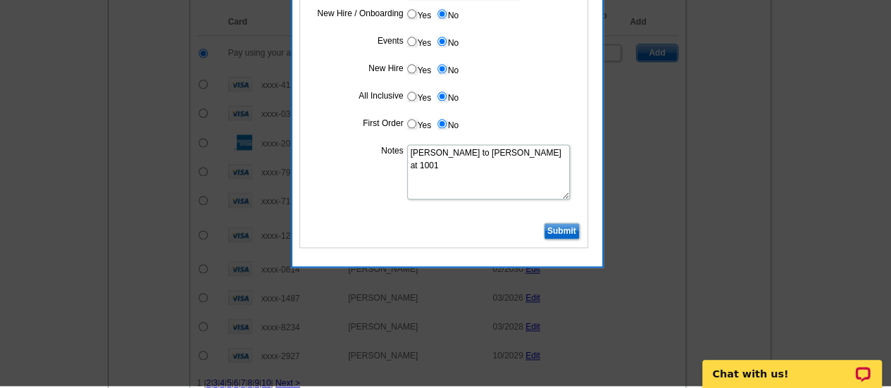
scroll to position [872, 0]
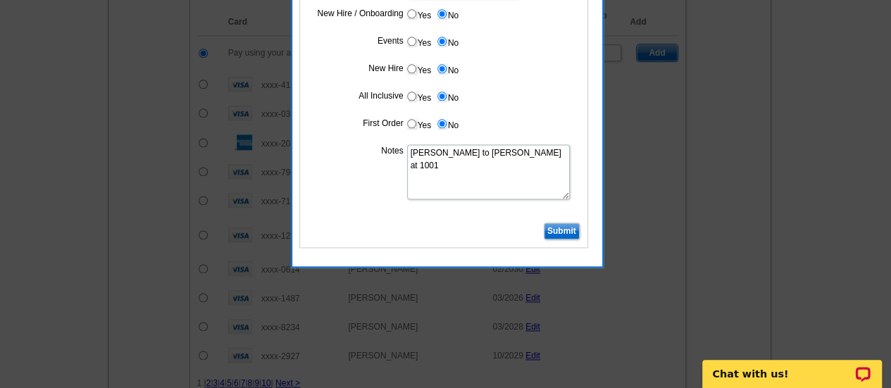
type textarea "Bill to Hani Ali at 1001"
click at [555, 233] on input "Submit" at bounding box center [562, 231] width 36 height 17
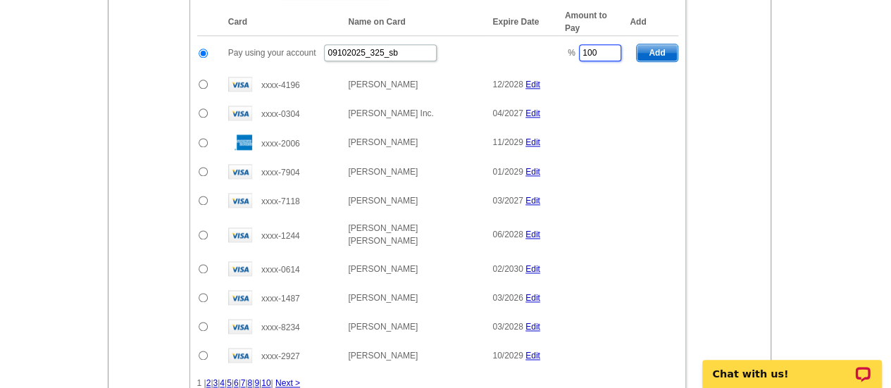
drag, startPoint x: 607, startPoint y: 46, endPoint x: 555, endPoint y: 50, distance: 52.3
click at [555, 50] on tr "Pay using your account 09102025_325_sb % 100 Add" at bounding box center [437, 53] width 481 height 35
click at [667, 44] on span "Add" at bounding box center [657, 52] width 40 height 17
type input "100"
radio input "false"
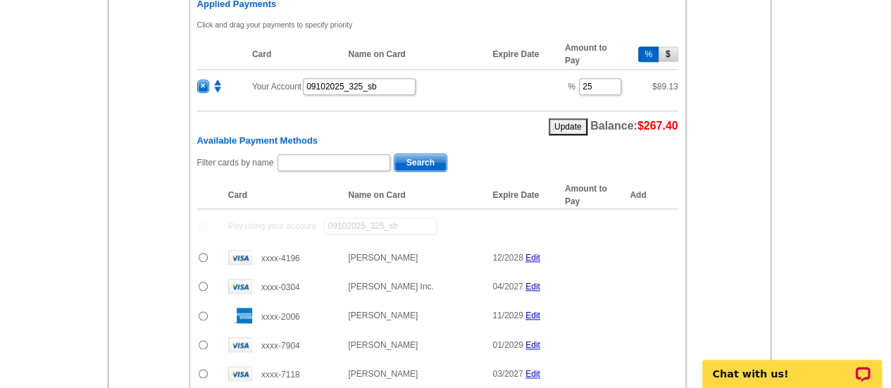
scroll to position [705, 0]
click at [337, 163] on input "text" at bounding box center [334, 163] width 113 height 17
type input "amir fouad"
click at [407, 156] on span "Search" at bounding box center [421, 163] width 52 height 17
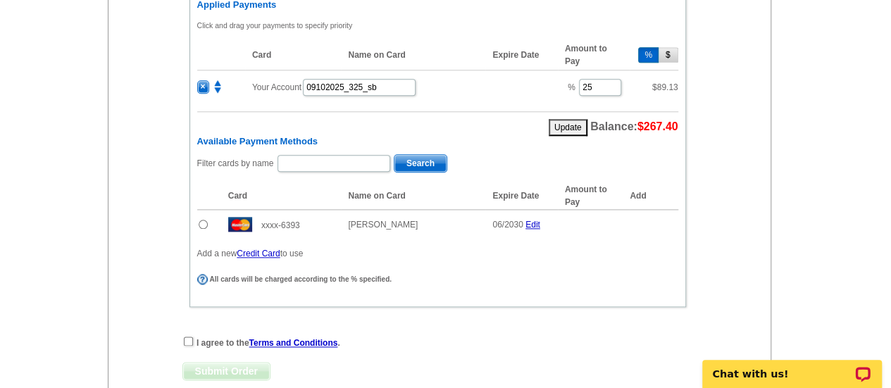
click at [202, 220] on input "radio" at bounding box center [203, 224] width 9 height 9
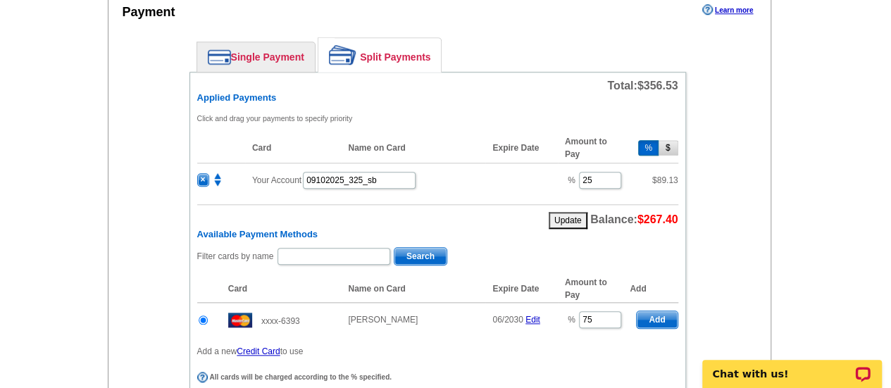
scroll to position [843, 0]
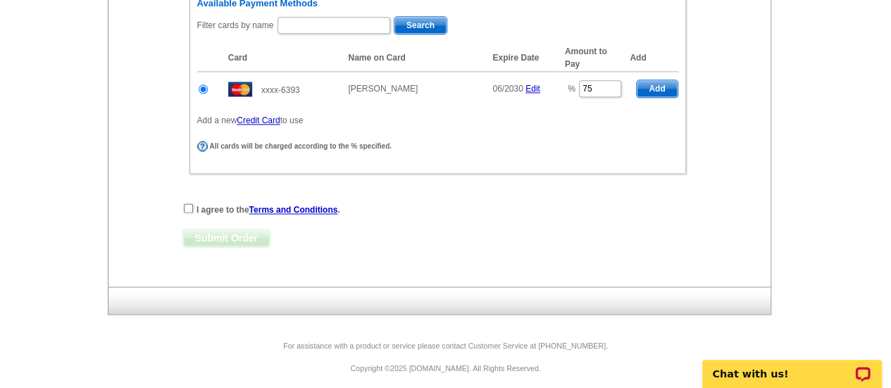
click at [664, 80] on span "Add" at bounding box center [657, 88] width 40 height 17
radio input "false"
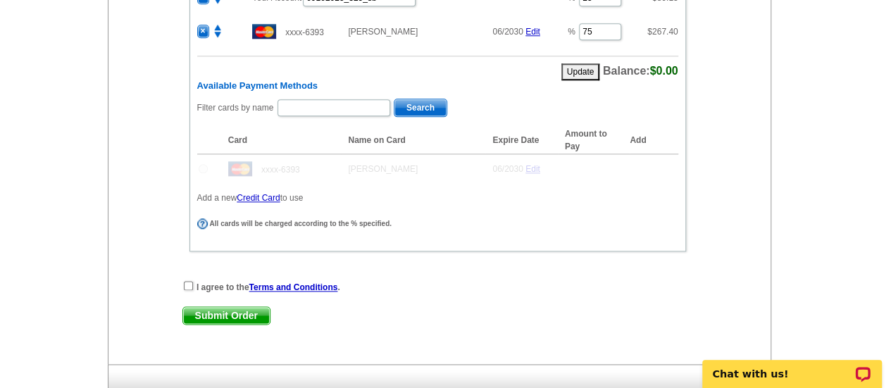
scroll to position [872, 0]
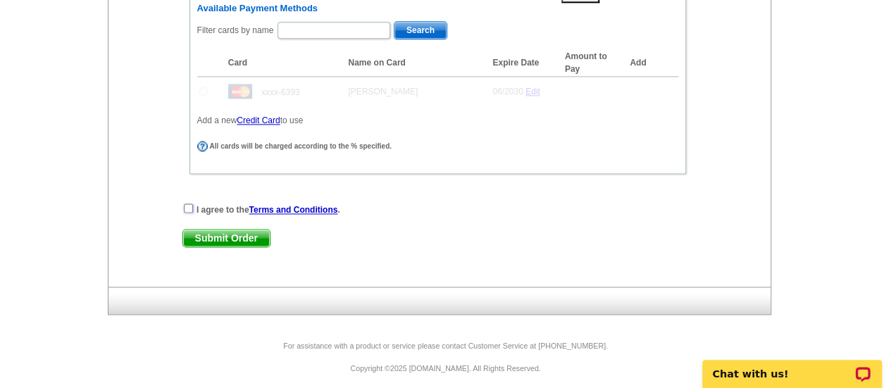
click at [186, 204] on input "checkbox" at bounding box center [188, 208] width 9 height 9
checkbox input "true"
click at [213, 230] on span "Submit Order" at bounding box center [226, 238] width 87 height 17
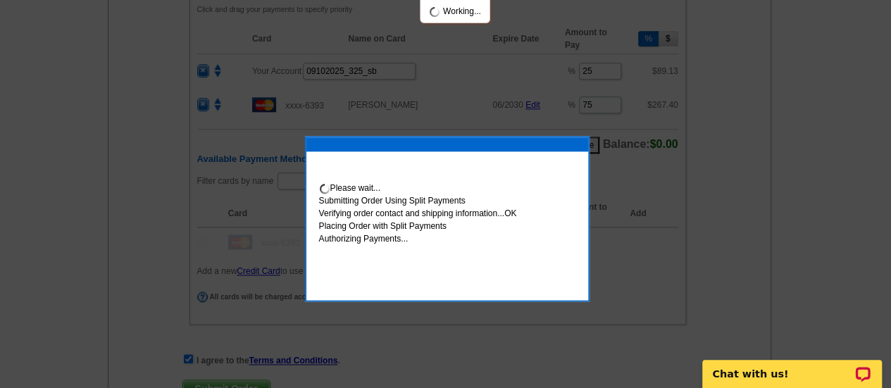
scroll to position [793, 0]
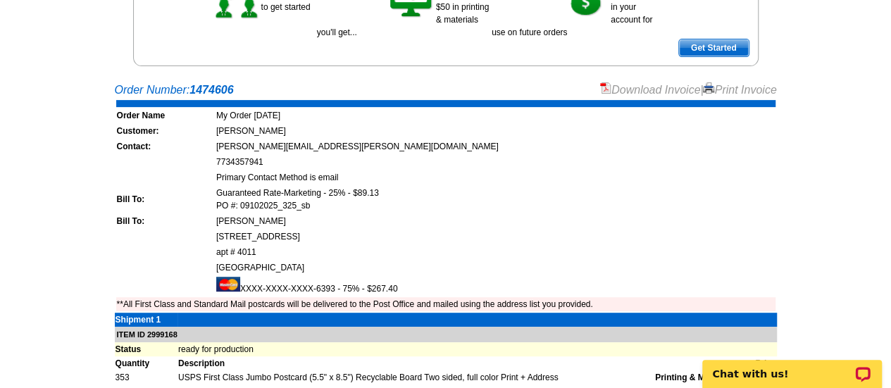
scroll to position [220, 0]
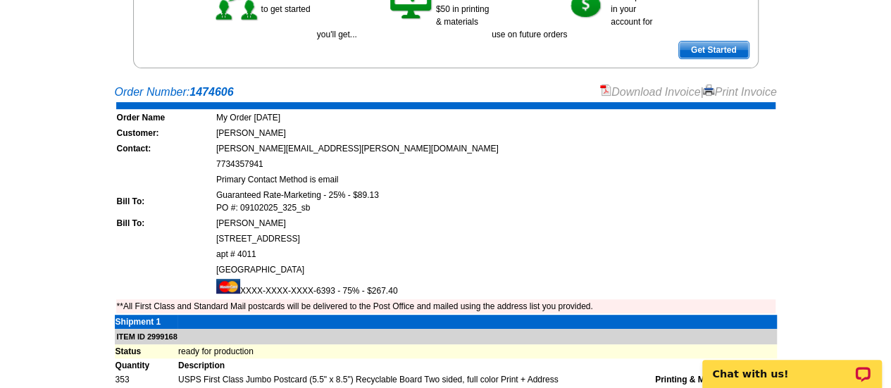
click at [672, 94] on link "Download Invoice" at bounding box center [650, 92] width 100 height 12
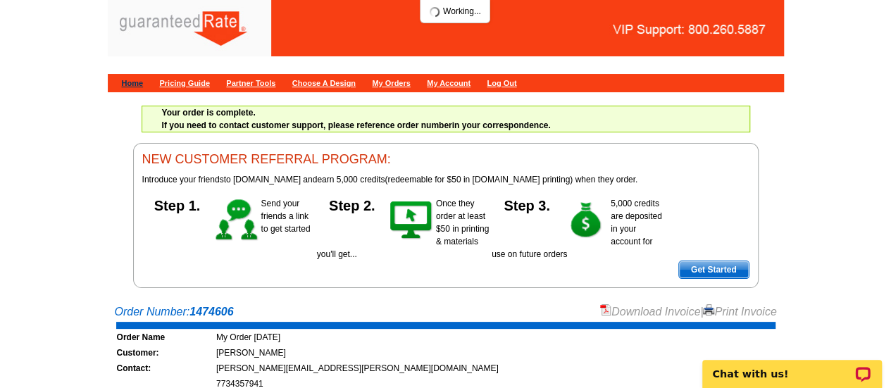
click at [134, 79] on link "Home" at bounding box center [133, 83] width 22 height 8
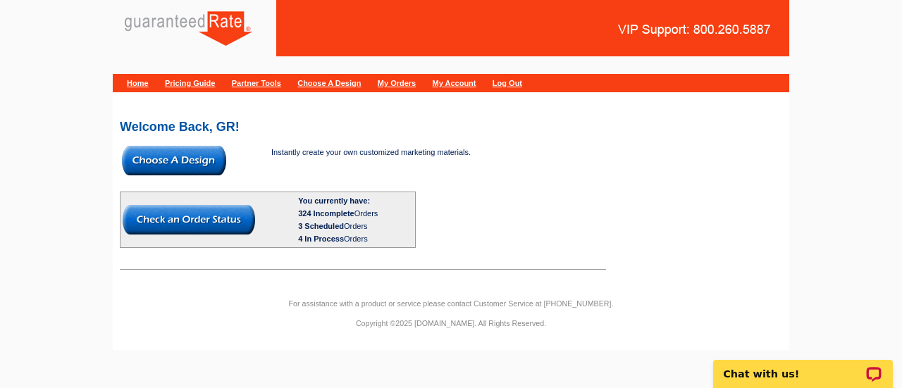
click at [171, 163] on img at bounding box center [174, 161] width 104 height 30
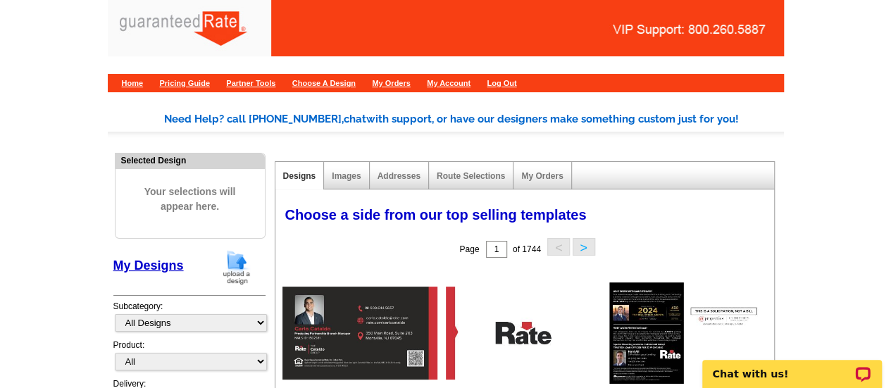
click at [238, 259] on img at bounding box center [236, 267] width 37 height 36
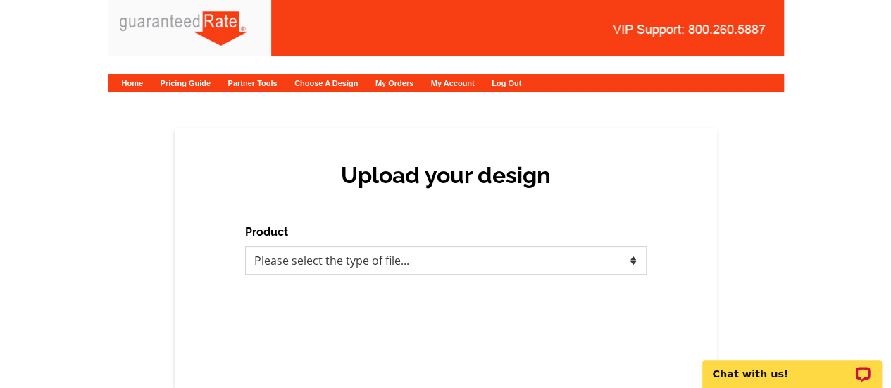
click at [346, 268] on select "Please select the type of file... Postcards Calendars Business Cards Letters an…" at bounding box center [446, 261] width 402 height 28
select select "1"
click at [245, 247] on select "Please select the type of file... Postcards Calendars Business Cards Letters an…" at bounding box center [446, 261] width 402 height 28
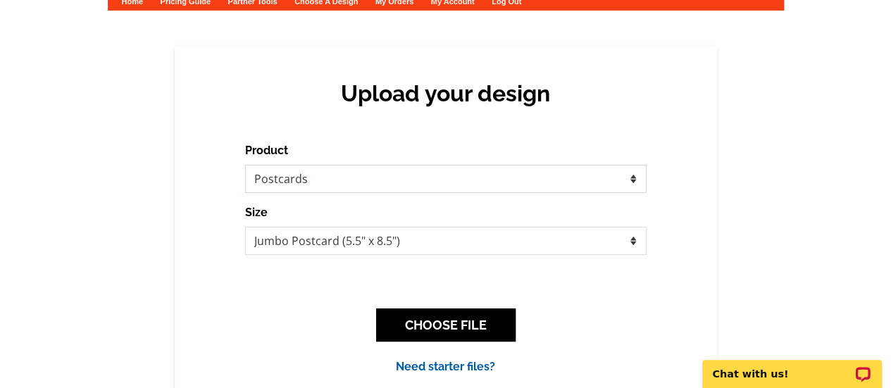
scroll to position [80, 0]
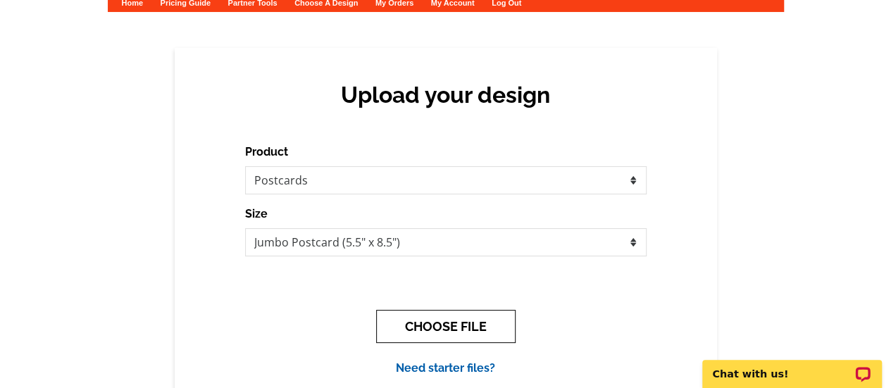
click at [425, 318] on button "CHOOSE FILE" at bounding box center [446, 326] width 140 height 33
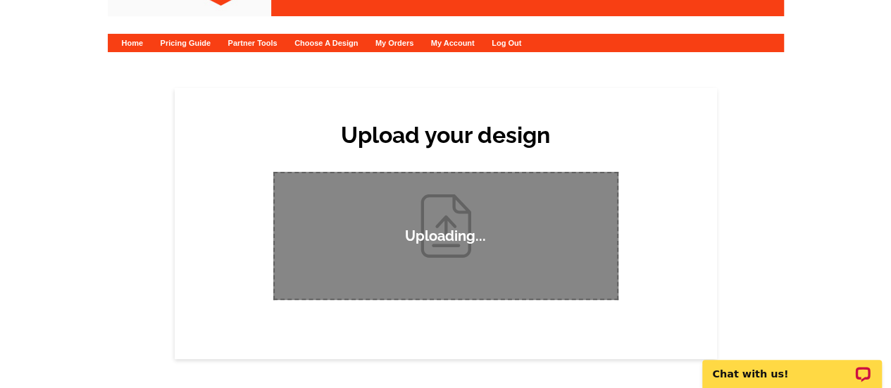
scroll to position [41, 0]
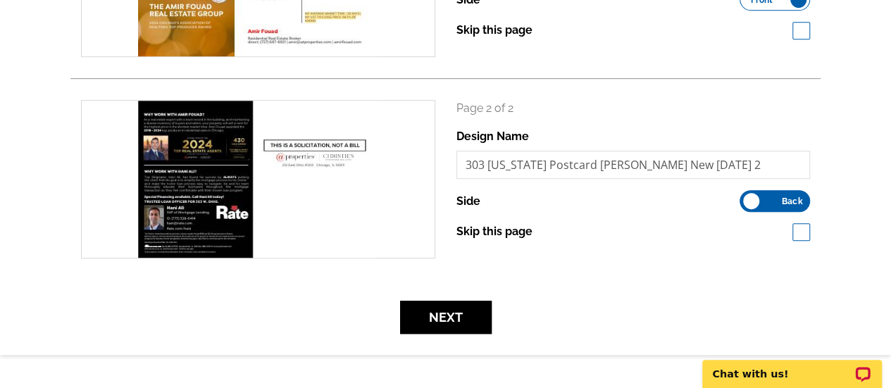
scroll to position [333, 0]
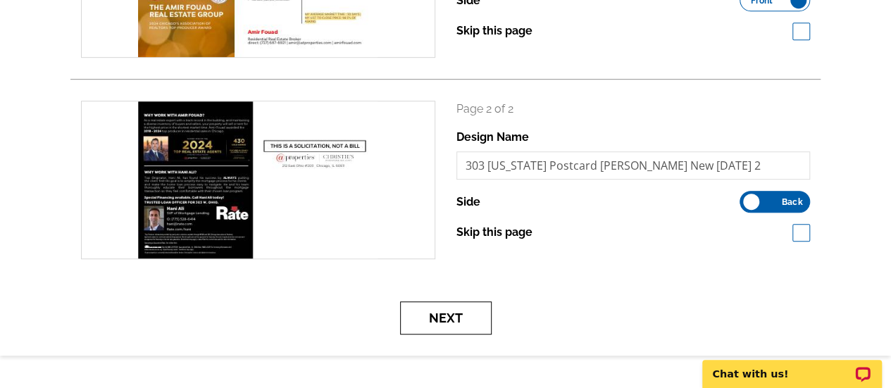
click at [419, 310] on button "Next" at bounding box center [446, 318] width 92 height 33
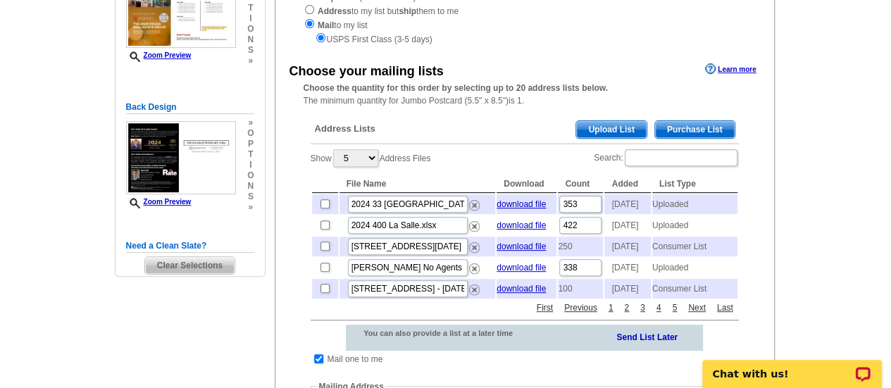
scroll to position [224, 0]
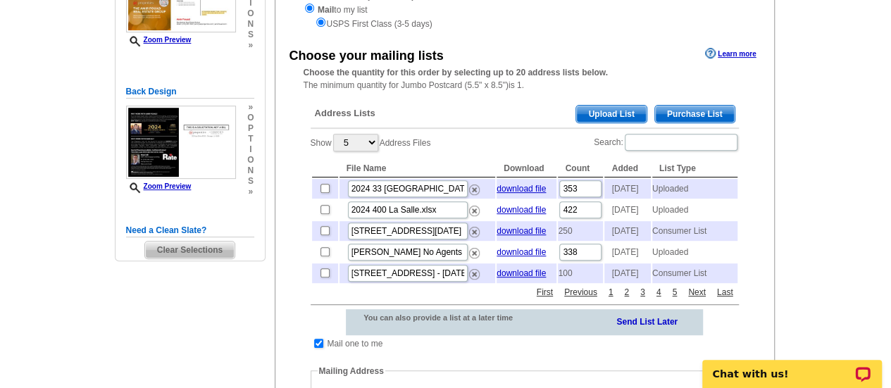
click at [628, 110] on span "Upload List" at bounding box center [611, 114] width 70 height 17
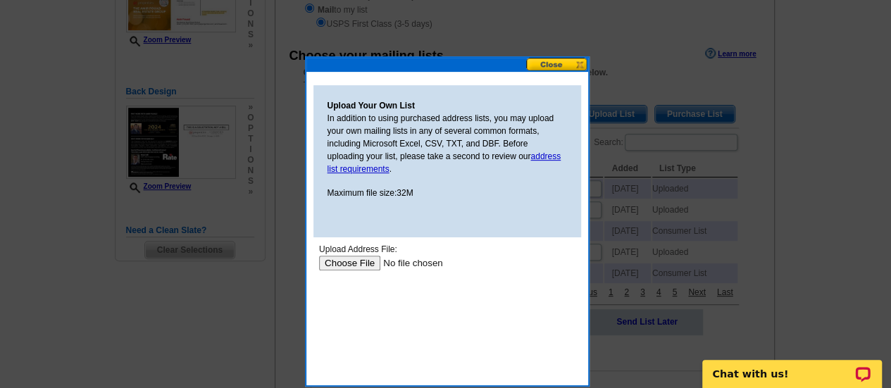
scroll to position [0, 0]
type input "C:\fakepath\2024 303 w ohio street TAX MAILING LIST .xlsx"
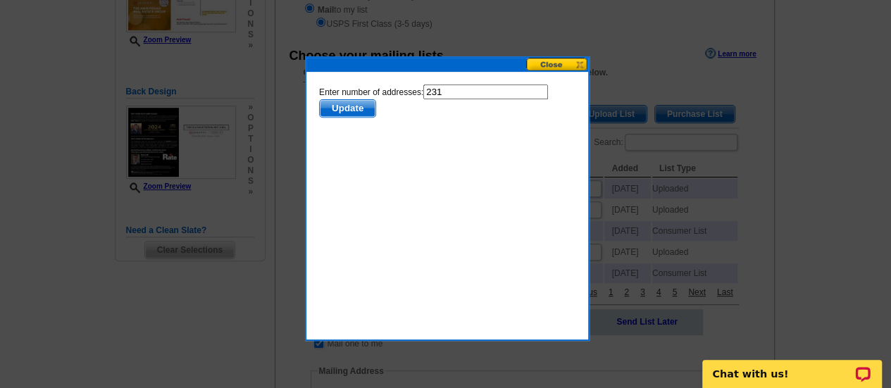
click at [493, 94] on input "231" at bounding box center [485, 92] width 125 height 15
type input "230"
click at [340, 108] on span "Update" at bounding box center [347, 108] width 56 height 17
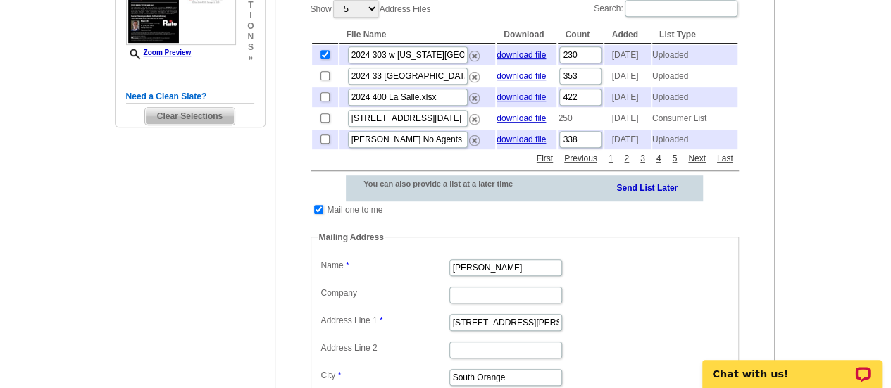
scroll to position [372, 0]
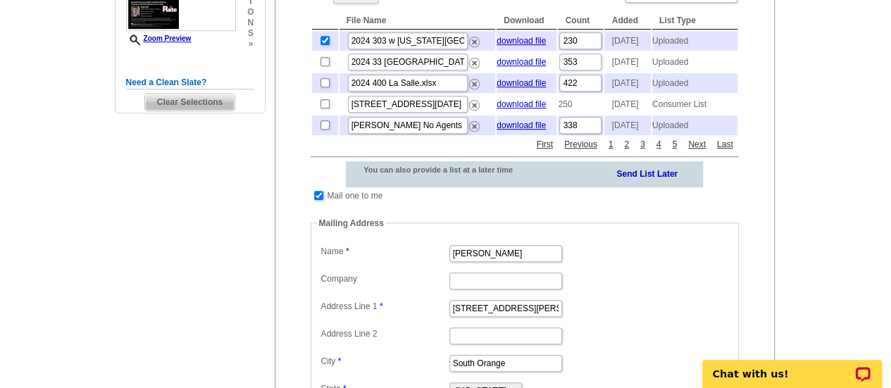
click at [316, 200] on input "checkbox" at bounding box center [318, 195] width 9 height 9
checkbox input "false"
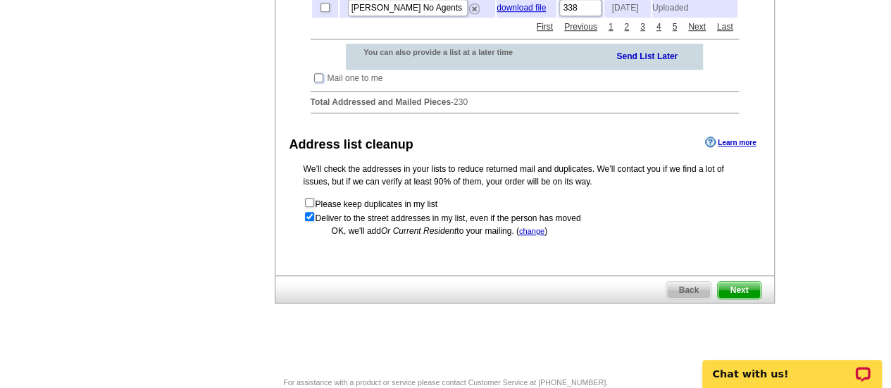
scroll to position [489, 0]
click at [730, 299] on span "Next" at bounding box center [739, 291] width 42 height 17
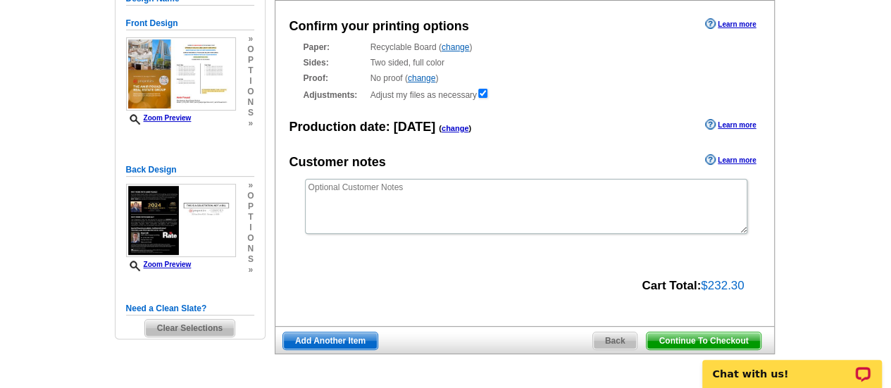
scroll to position [145, 0]
click at [683, 335] on span "Continue To Checkout" at bounding box center [703, 341] width 113 height 17
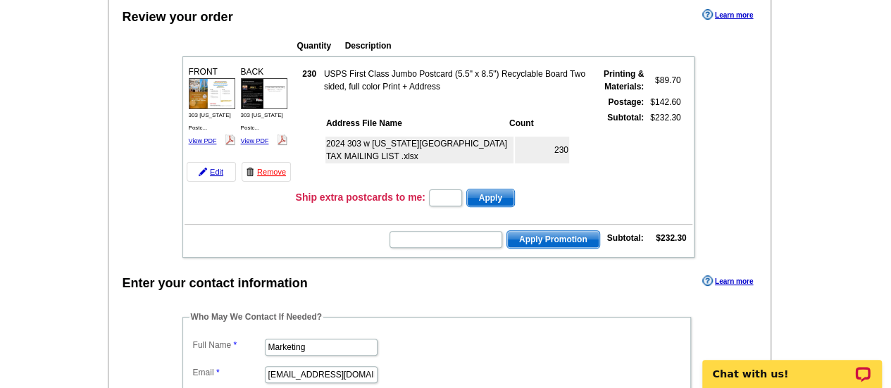
scroll to position [162, 0]
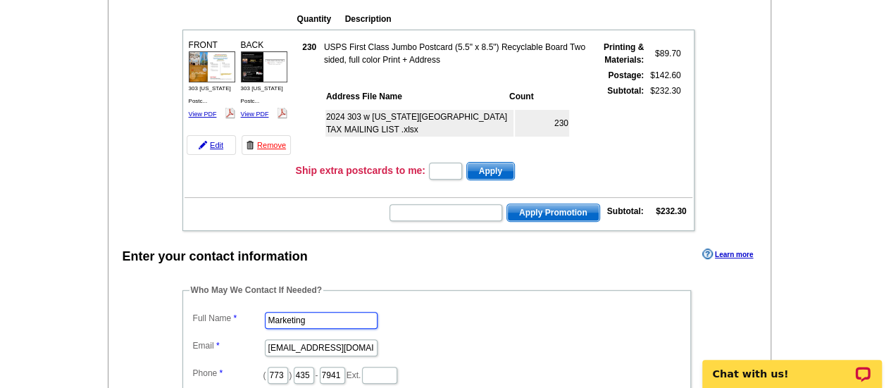
click at [309, 319] on input "Marketing" at bounding box center [321, 320] width 113 height 17
type input "Shelley Berner"
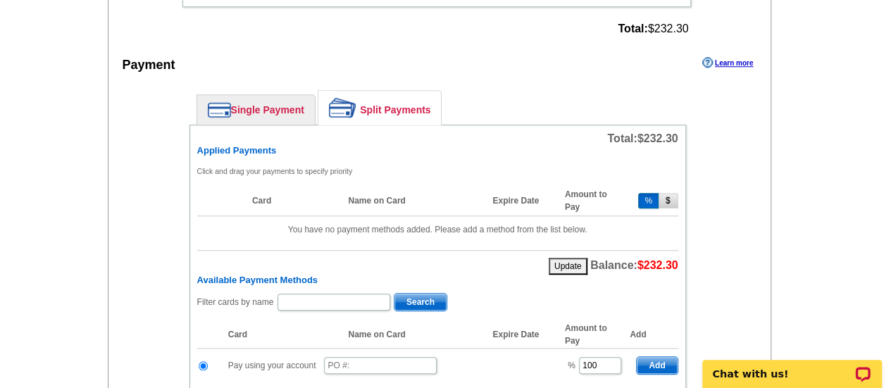
scroll to position [616, 0]
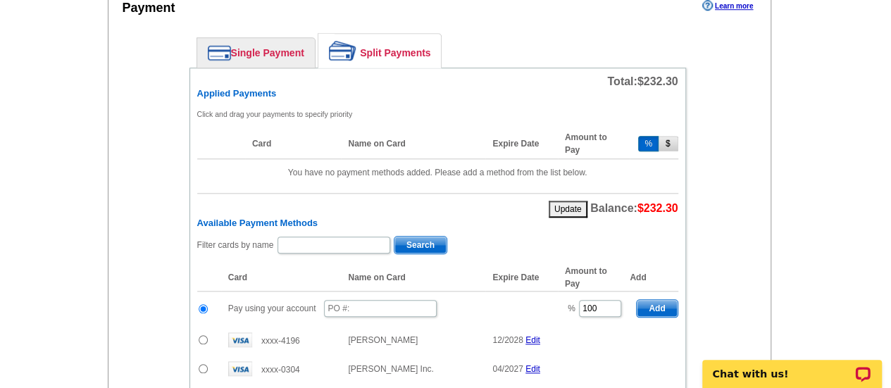
type input "shelley.berner@rate.com"
click at [357, 301] on input "text" at bounding box center [380, 308] width 113 height 17
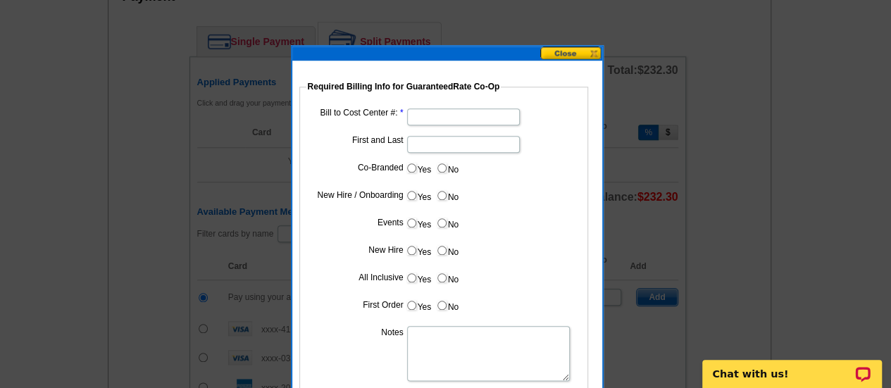
scroll to position [626, 0]
type input "09102025_335_sb"
click at [453, 119] on input "Bill to Cost Center #:" at bounding box center [463, 117] width 113 height 17
type input "1001"
click at [431, 137] on input "First and Last" at bounding box center [463, 145] width 113 height 17
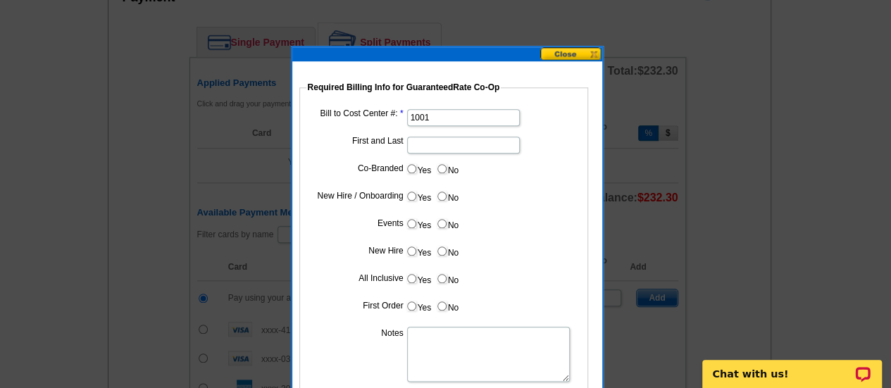
type input "Hani Ali"
click at [410, 166] on input "Yes" at bounding box center [411, 168] width 9 height 9
radio input "true"
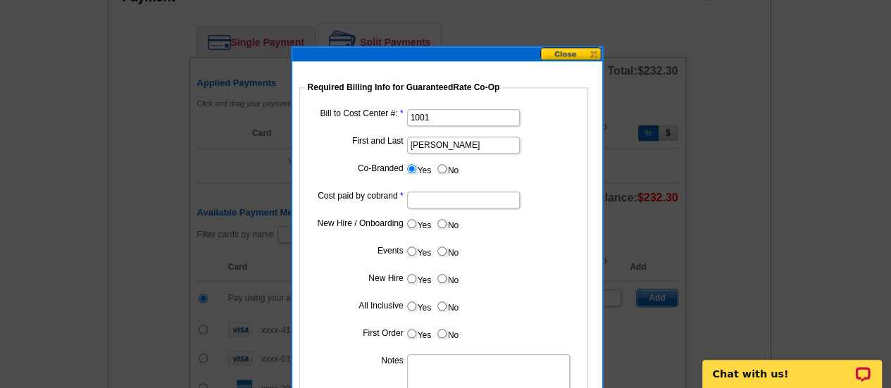
click at [464, 211] on dl "Bill to Cost Center #: 1001 First and Last Hani Ali Co-Branded Yes No Cost paid…" at bounding box center [443, 267] width 275 height 323
click at [461, 206] on input "Cost paid by cobrand" at bounding box center [463, 200] width 113 height 17
type input "25%"
click at [447, 226] on label "No" at bounding box center [447, 224] width 23 height 16
click at [447, 226] on input "No" at bounding box center [442, 223] width 9 height 9
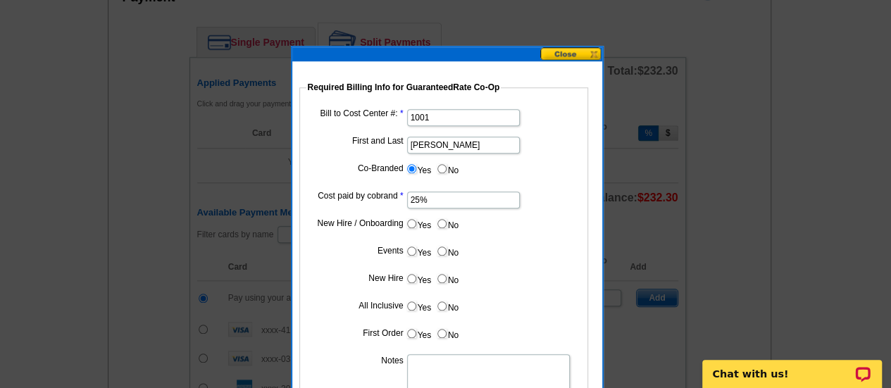
radio input "true"
click at [447, 252] on label "No" at bounding box center [447, 251] width 23 height 16
click at [447, 252] on input "No" at bounding box center [442, 251] width 9 height 9
radio input "true"
click at [446, 271] on label "No" at bounding box center [447, 279] width 23 height 16
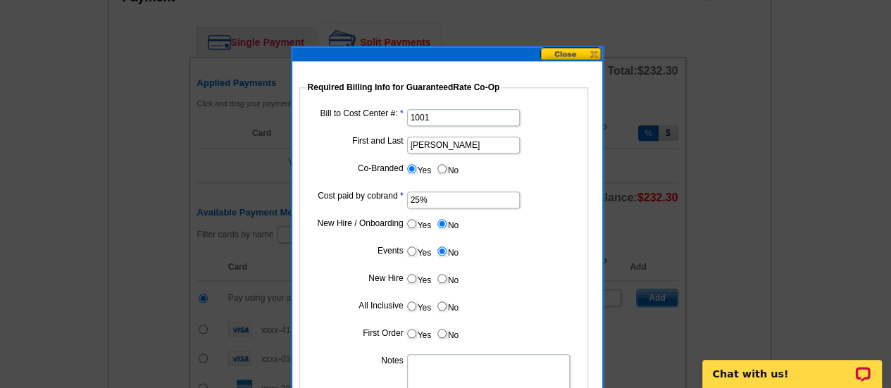
click at [446, 274] on input "No" at bounding box center [442, 278] width 9 height 9
radio input "true"
click at [444, 305] on input "No" at bounding box center [442, 306] width 9 height 9
radio input "true"
click at [449, 333] on label "No" at bounding box center [447, 334] width 23 height 16
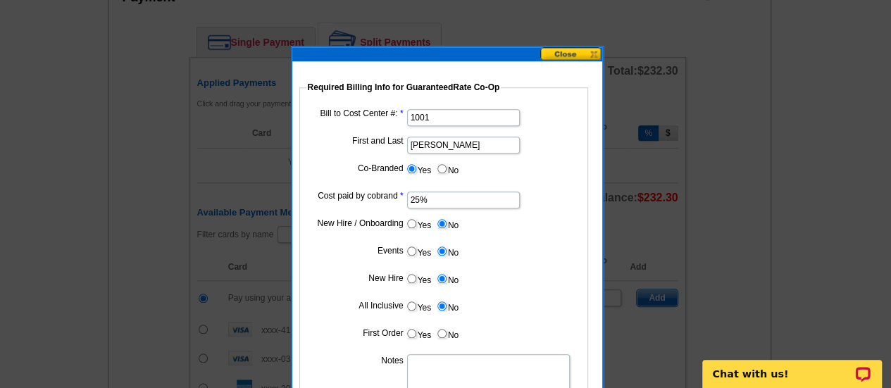
click at [447, 333] on input "No" at bounding box center [442, 333] width 9 height 9
radio input "true"
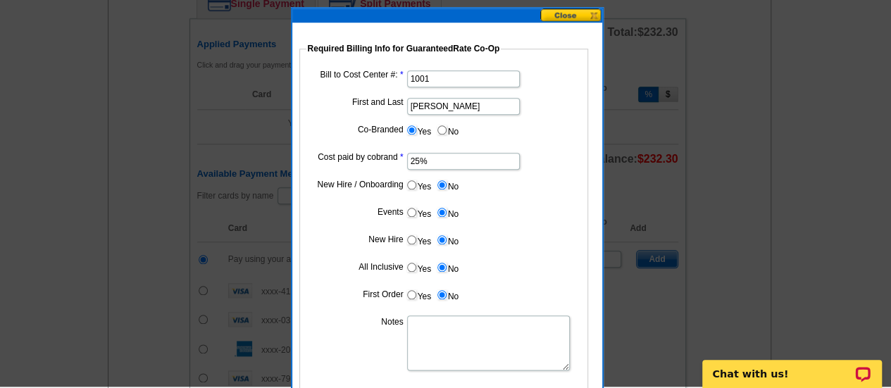
scroll to position [663, 0]
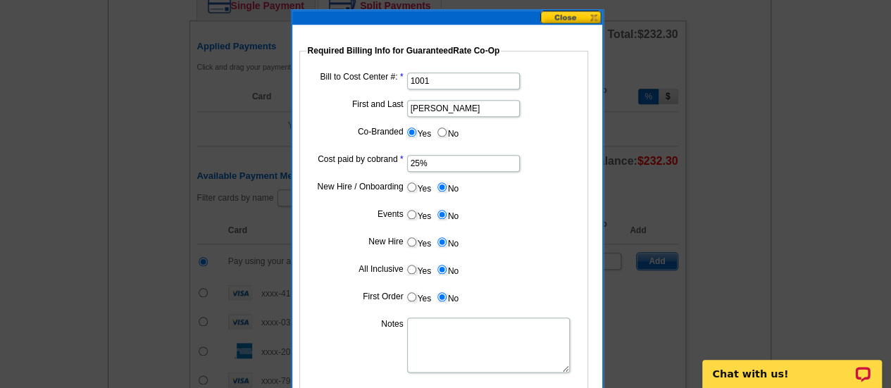
click at [449, 333] on textarea "Notes" at bounding box center [488, 345] width 163 height 55
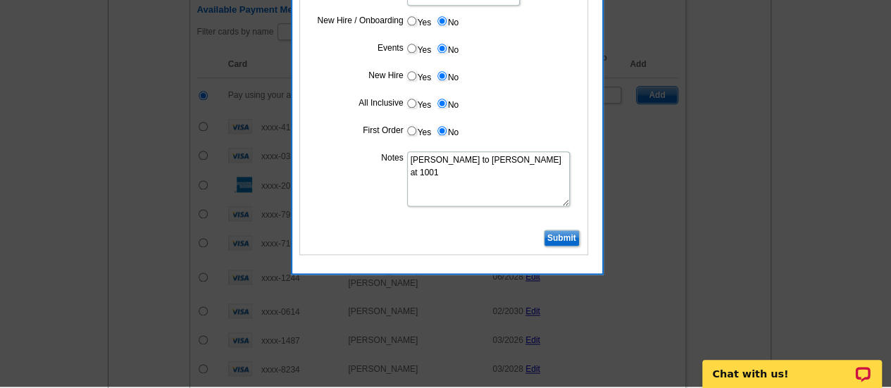
scroll to position [828, 0]
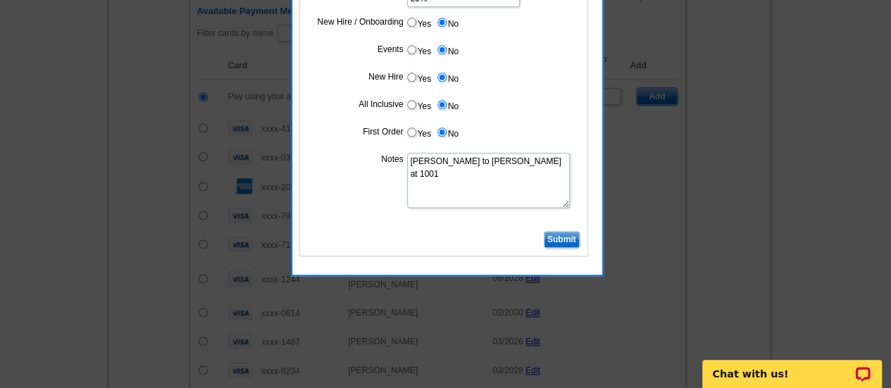
type textarea "Bill to Hani Ali at 1001"
click at [567, 240] on input "Submit" at bounding box center [562, 239] width 36 height 17
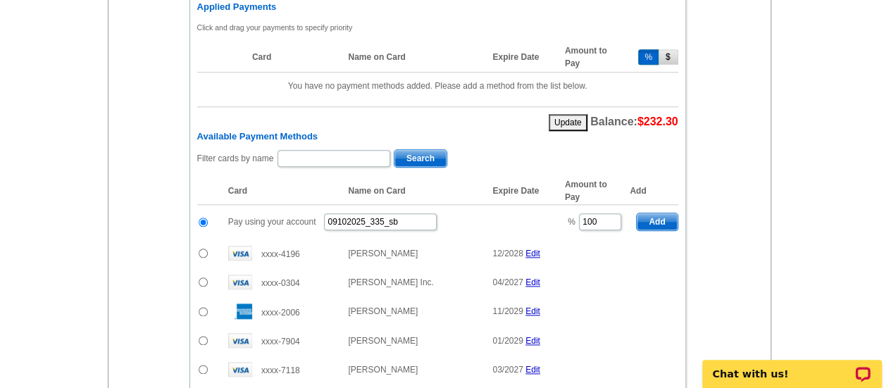
scroll to position [704, 0]
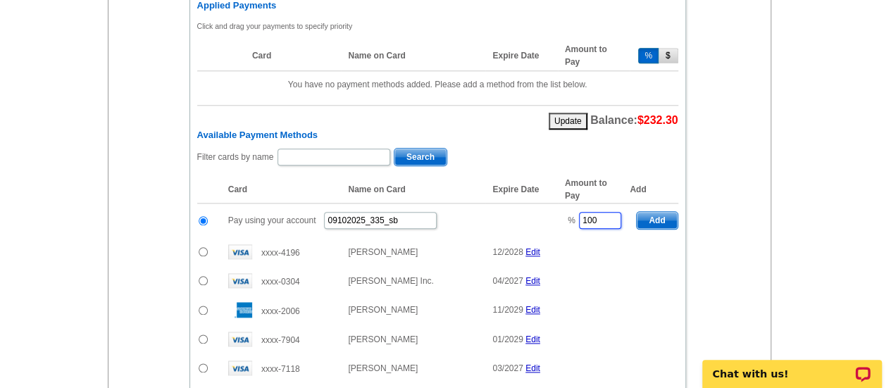
drag, startPoint x: 603, startPoint y: 208, endPoint x: 554, endPoint y: 213, distance: 49.6
click at [554, 213] on tr "Pay using your account 09102025_335_sb % 100 Add" at bounding box center [437, 221] width 481 height 35
click at [660, 212] on span "Add" at bounding box center [657, 220] width 40 height 17
type input "100"
radio input "false"
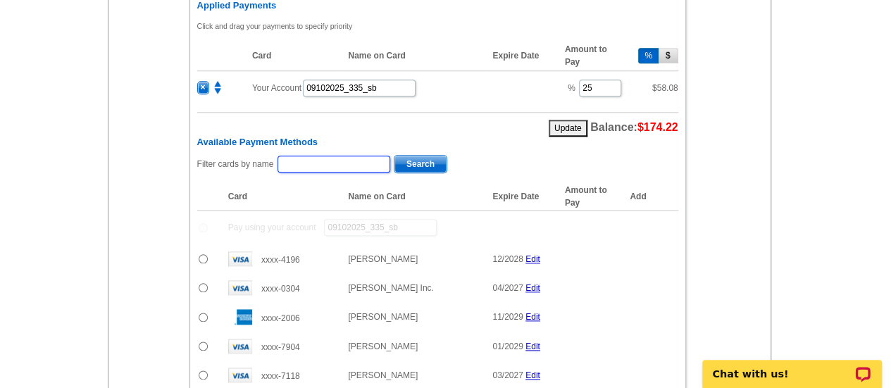
click at [364, 156] on input "text" at bounding box center [334, 164] width 113 height 17
type input "Fouad"
click at [410, 156] on span "Search" at bounding box center [421, 164] width 52 height 17
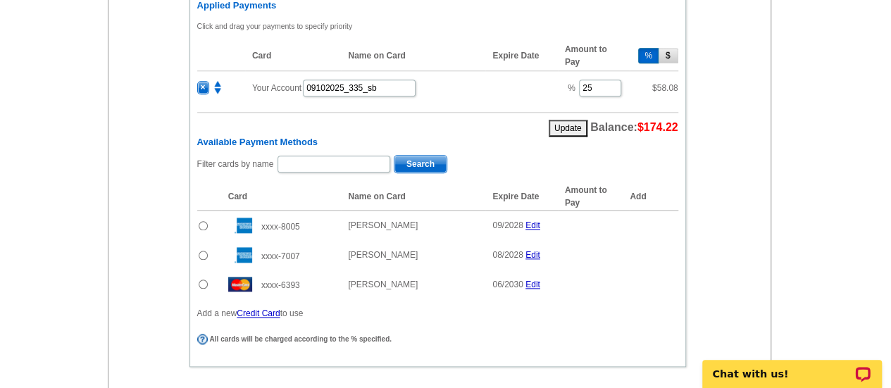
scroll to position [748, 0]
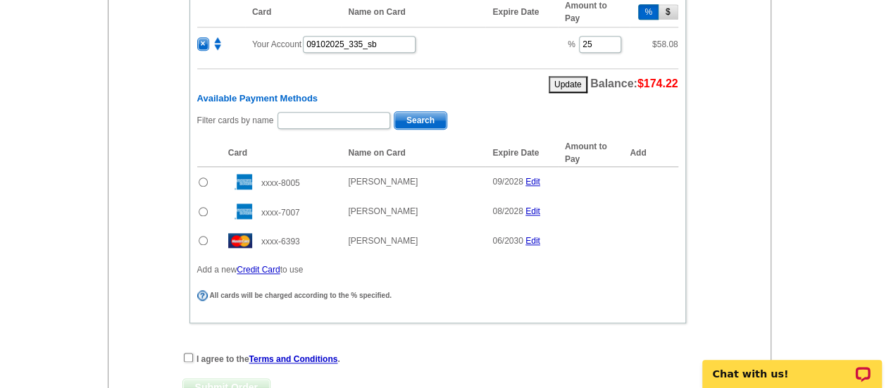
click at [203, 236] on input "radio" at bounding box center [203, 240] width 9 height 9
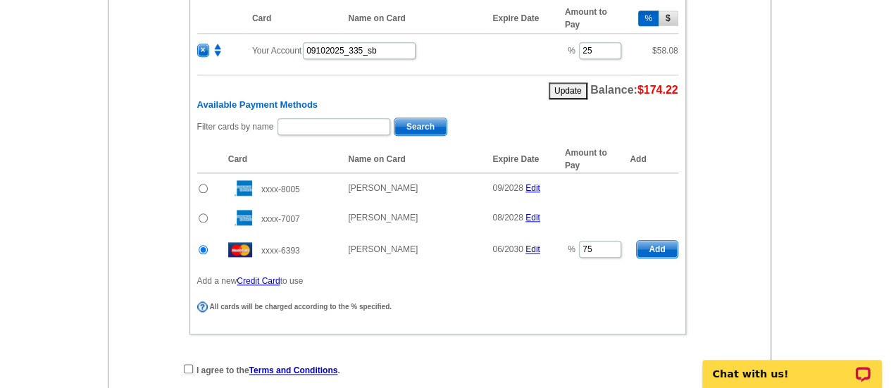
scroll to position [740, 0]
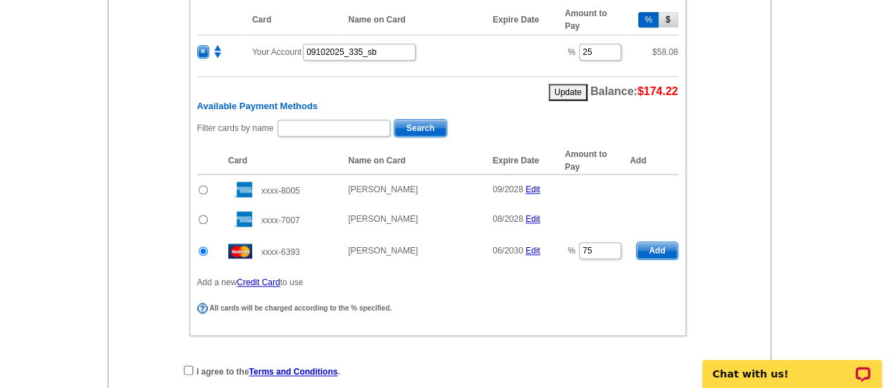
click at [650, 242] on span "Add" at bounding box center [657, 250] width 40 height 17
radio input "false"
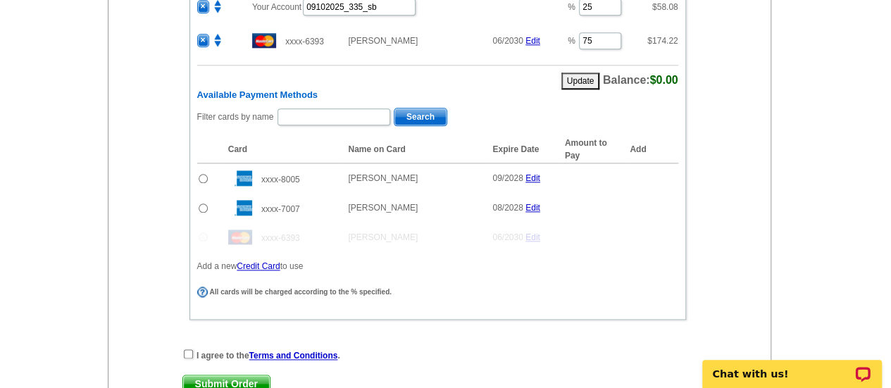
scroll to position [784, 0]
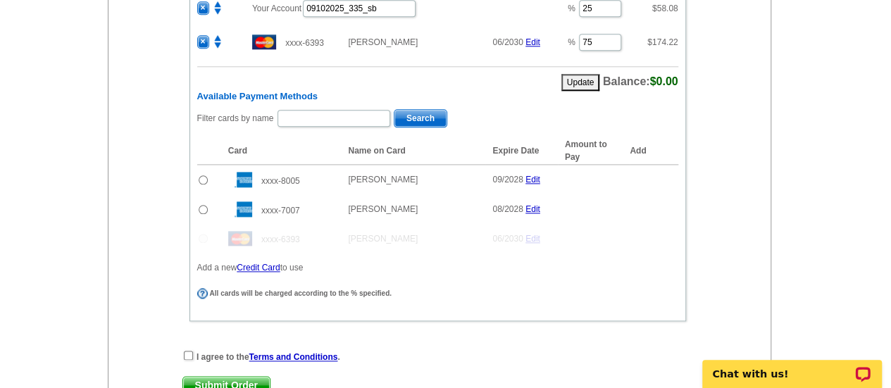
click at [190, 340] on div "Enter your contact information Learn more Who May We Contact If Needed? Full Na…" at bounding box center [440, 29] width 663 height 810
click at [191, 352] on input "checkbox" at bounding box center [188, 355] width 9 height 9
checkbox input "true"
click at [216, 383] on span "Submit Order" at bounding box center [226, 385] width 87 height 17
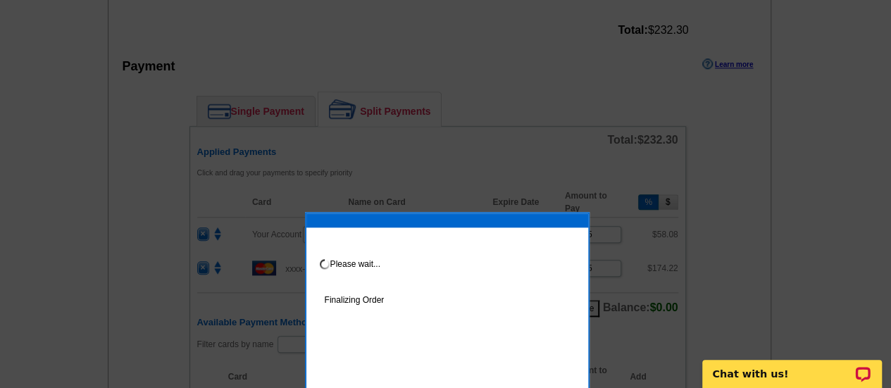
scroll to position [629, 0]
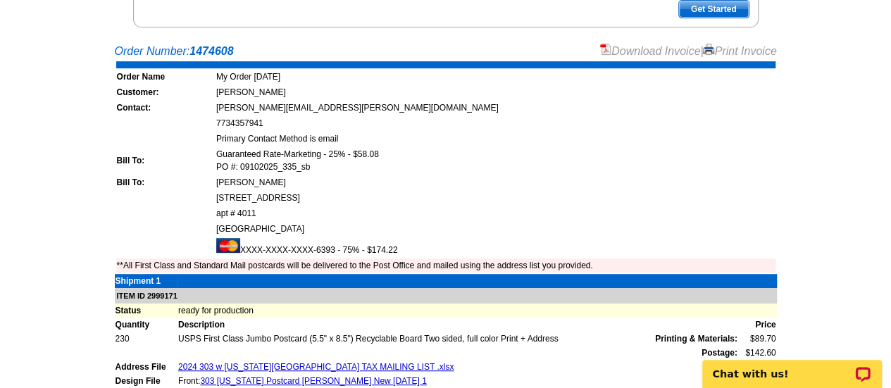
scroll to position [261, 0]
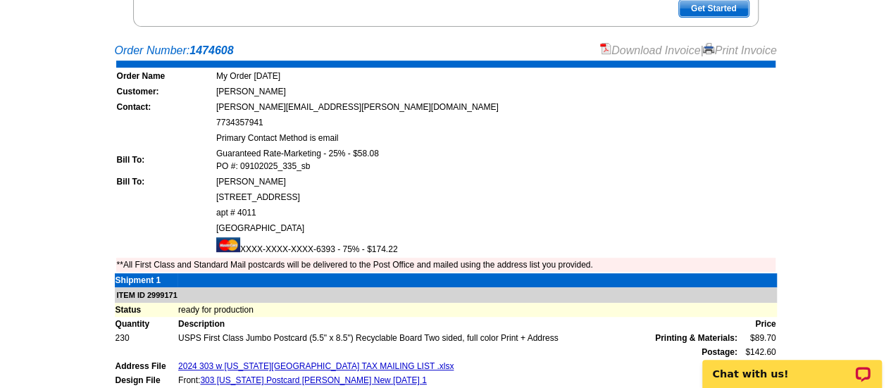
click at [617, 49] on link "Download Invoice" at bounding box center [650, 50] width 100 height 12
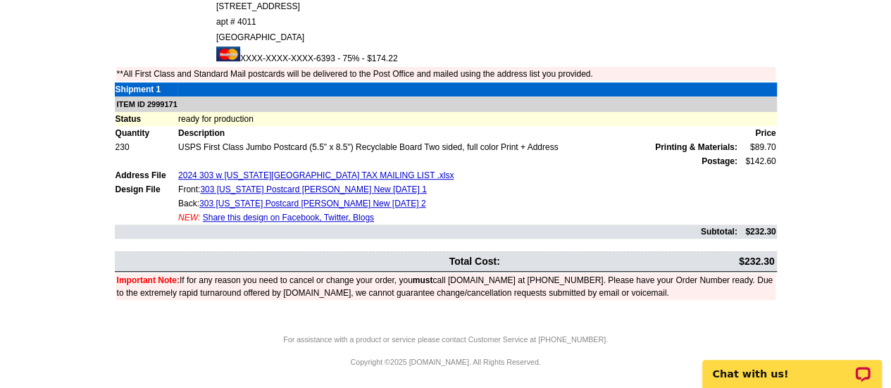
scroll to position [0, 0]
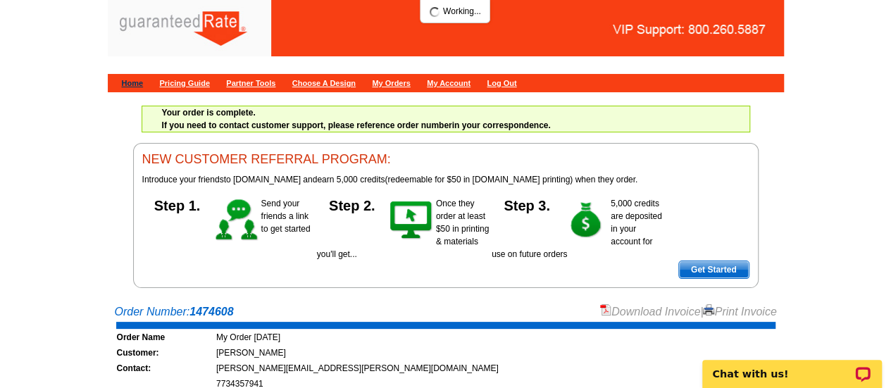
click at [135, 82] on link "Home" at bounding box center [133, 83] width 22 height 8
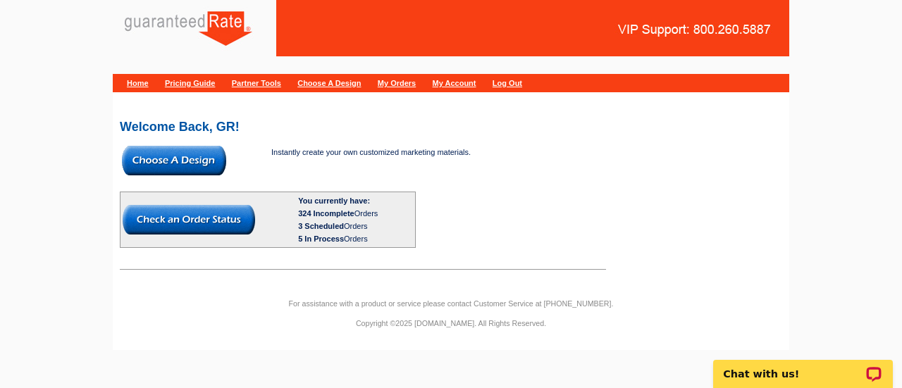
click at [195, 159] on img at bounding box center [174, 161] width 104 height 30
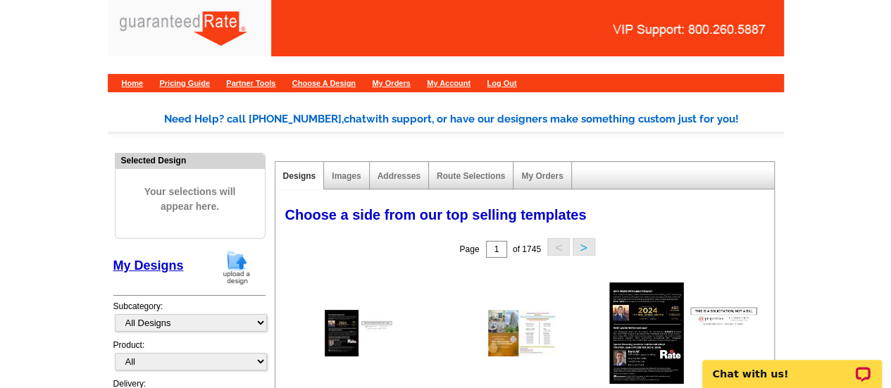
click at [248, 264] on img at bounding box center [236, 267] width 37 height 36
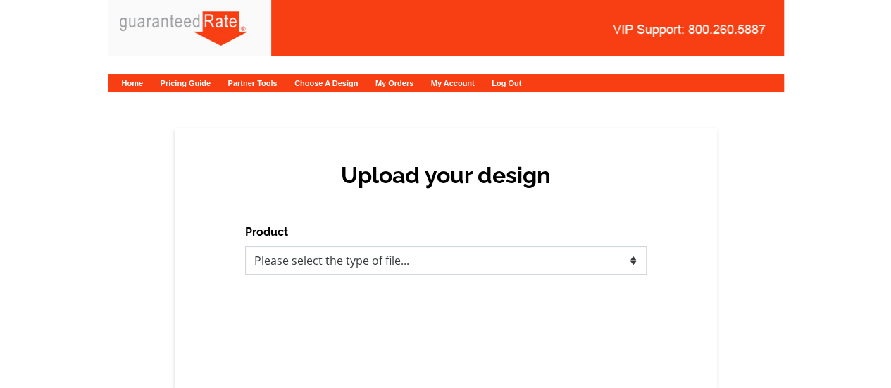
click at [312, 250] on select "Please select the type of file... Postcards Calendars Business Cards Letters an…" at bounding box center [446, 261] width 402 height 28
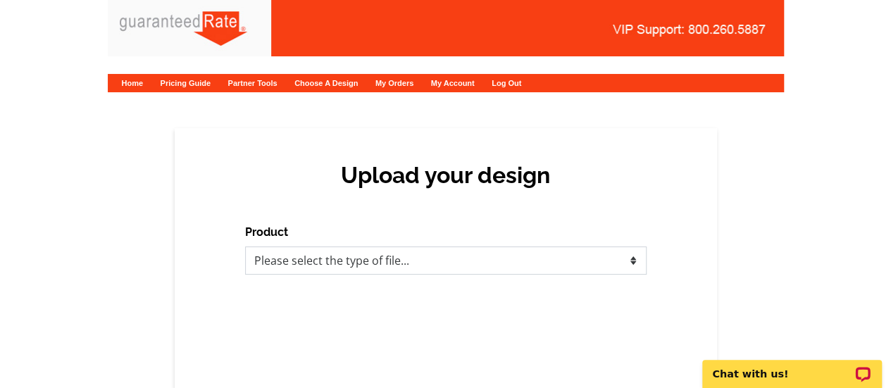
select select "1"
click at [245, 247] on select "Please select the type of file... Postcards Calendars Business Cards Letters an…" at bounding box center [446, 261] width 402 height 28
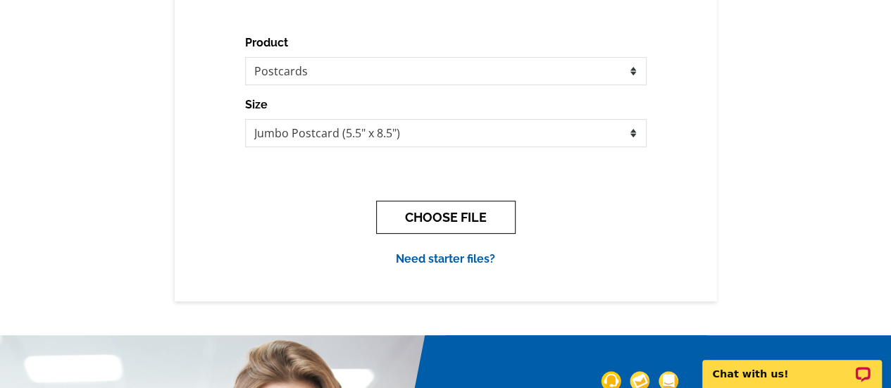
click at [422, 211] on button "CHOOSE FILE" at bounding box center [446, 217] width 140 height 33
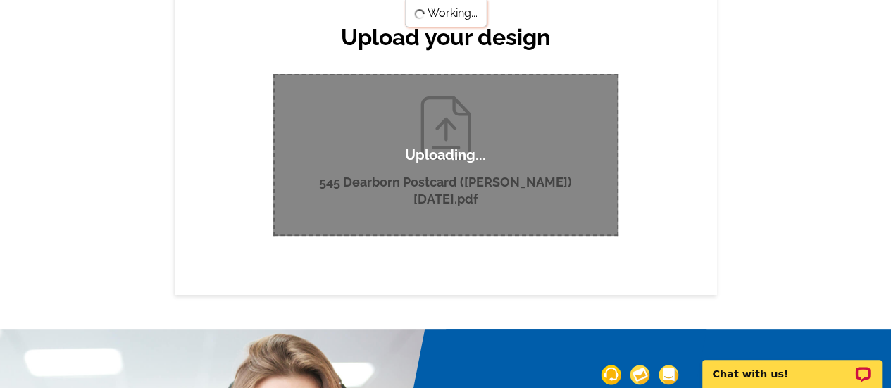
scroll to position [137, 0]
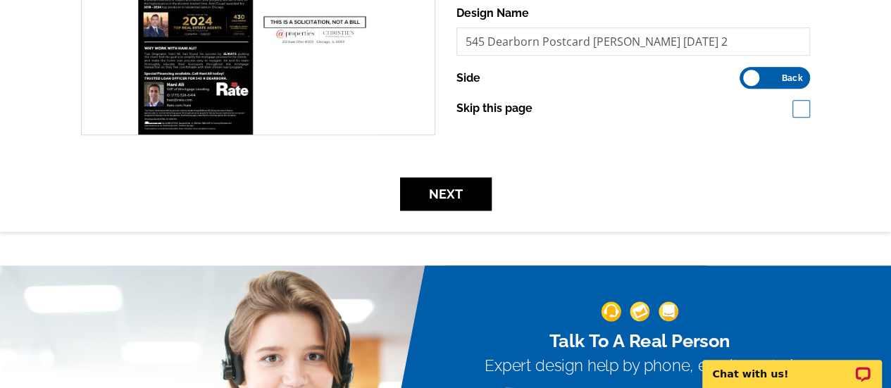
scroll to position [459, 0]
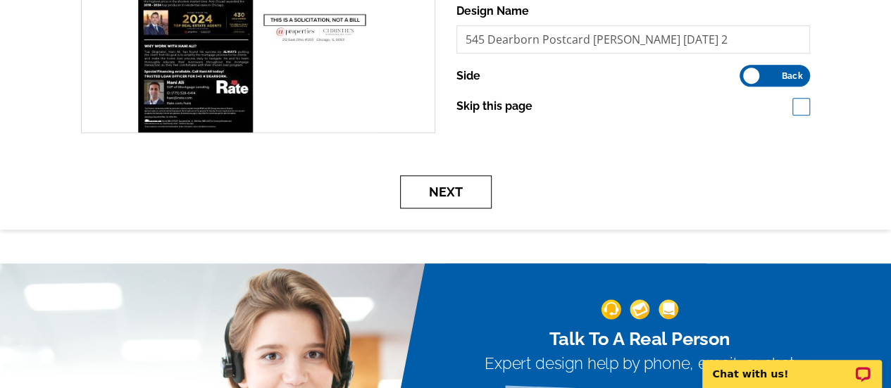
click at [441, 186] on button "Next" at bounding box center [446, 191] width 92 height 33
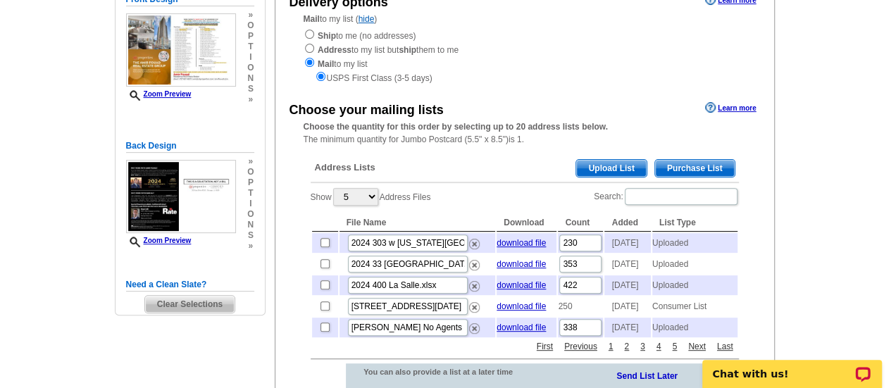
scroll to position [199, 0]
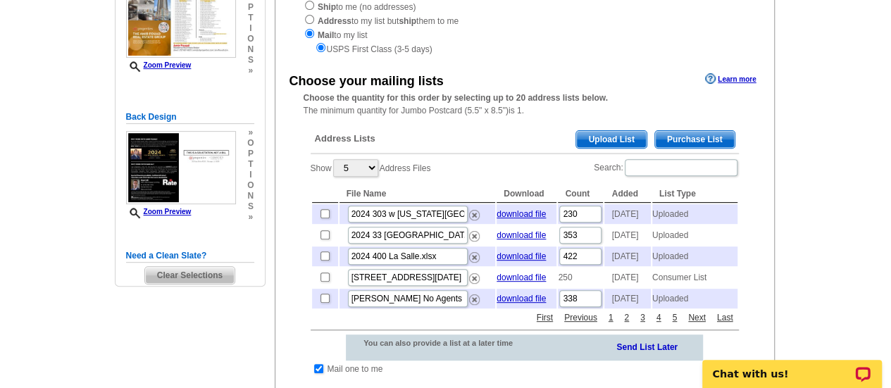
click at [586, 135] on span "Upload List" at bounding box center [611, 139] width 70 height 17
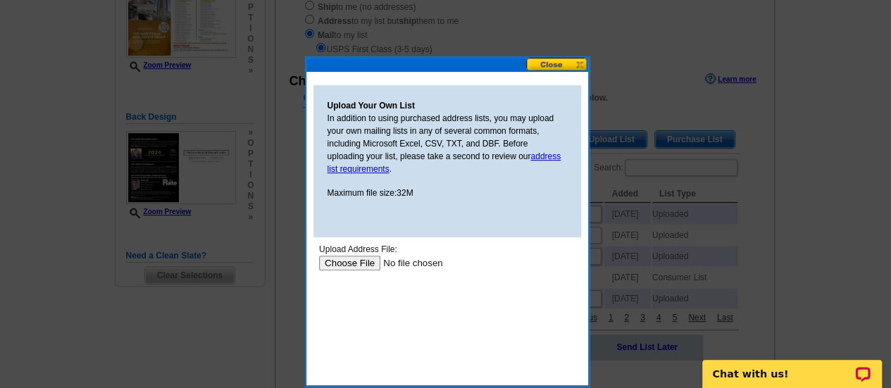
scroll to position [0, 0]
type input "C:\fakepath\2024 545 Dearborn Mailing List .xlsx"
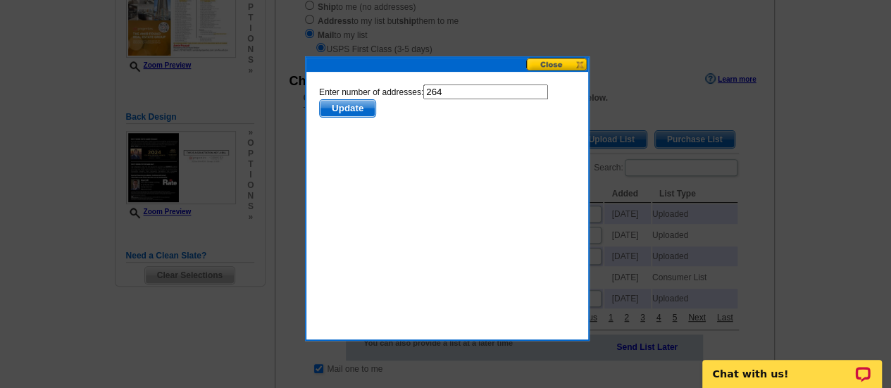
click at [457, 94] on input "264" at bounding box center [485, 92] width 125 height 15
type input "263"
click at [338, 111] on span "Update" at bounding box center [347, 108] width 56 height 17
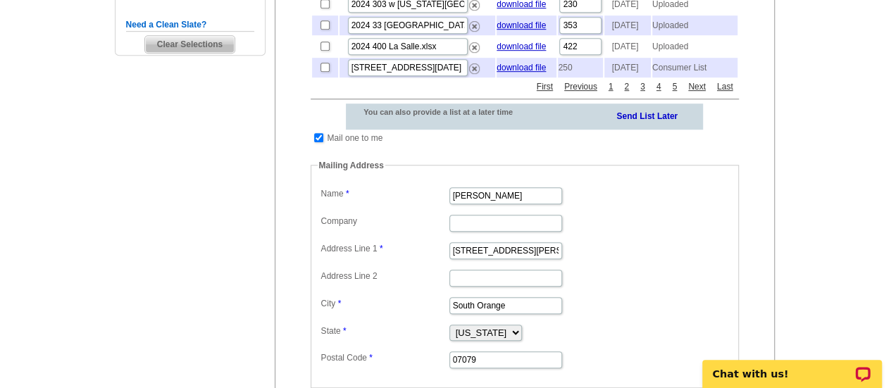
scroll to position [435, 0]
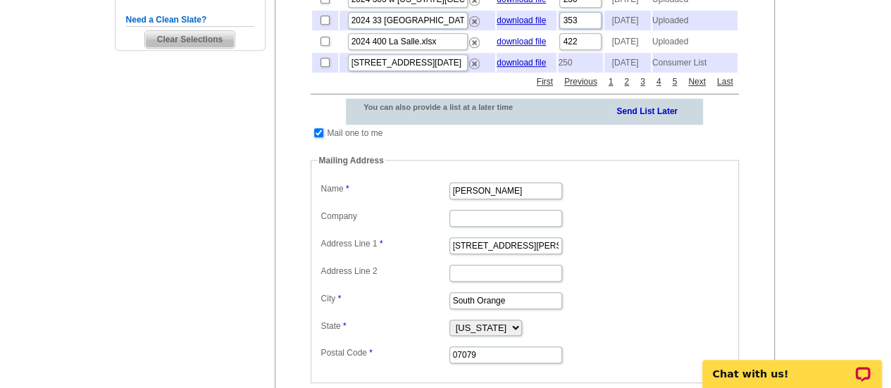
click at [317, 137] on input "checkbox" at bounding box center [318, 132] width 9 height 9
checkbox input "false"
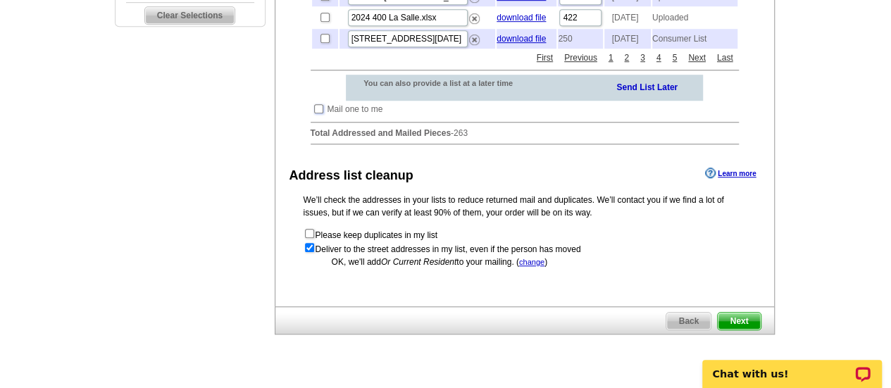
scroll to position [561, 0]
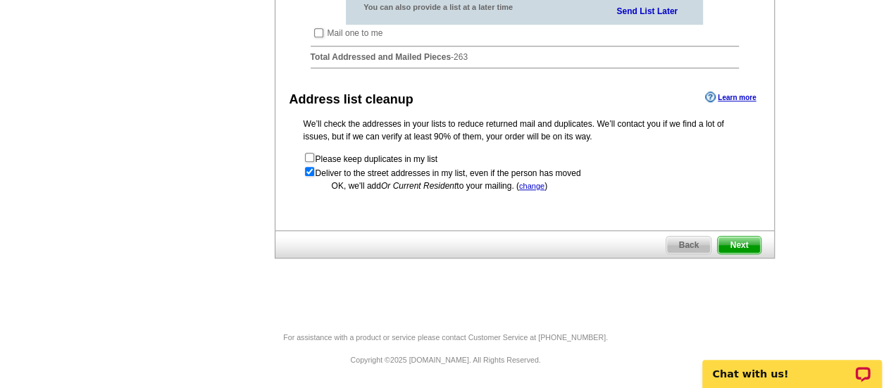
click at [743, 240] on span "Next" at bounding box center [739, 245] width 42 height 17
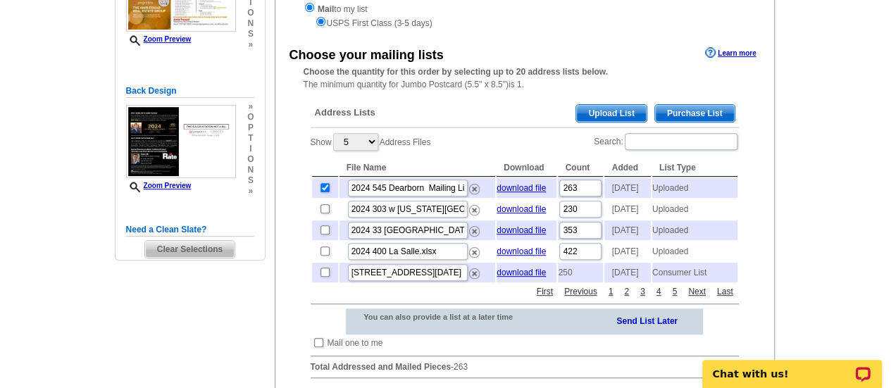
scroll to position [225, 0]
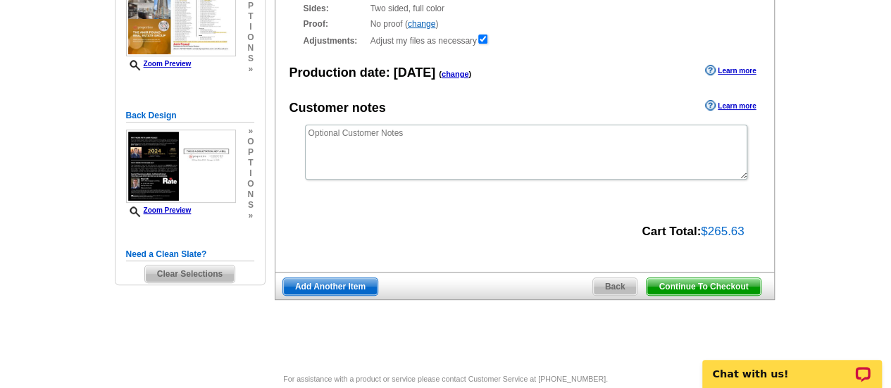
scroll to position [197, 0]
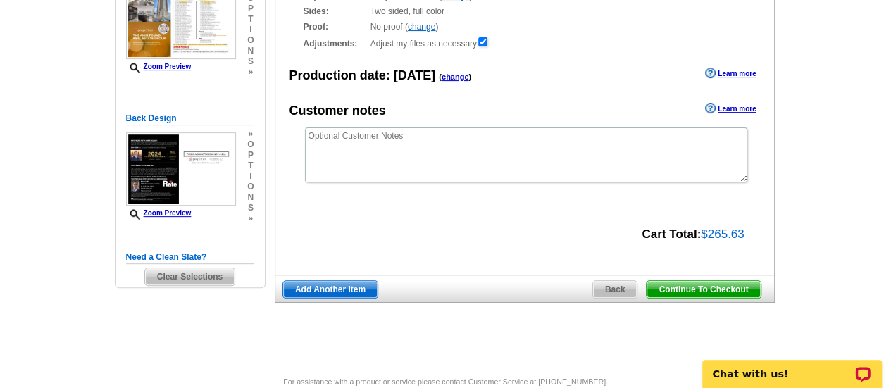
click at [664, 288] on span "Continue To Checkout" at bounding box center [703, 289] width 113 height 17
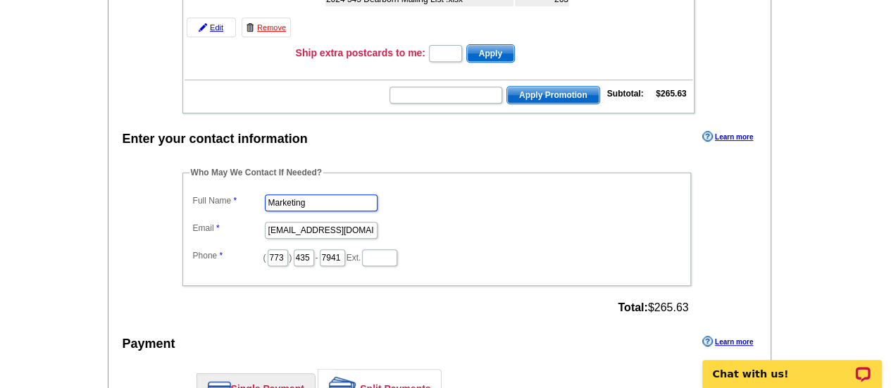
click at [317, 199] on input "Marketing" at bounding box center [321, 202] width 113 height 17
type input "Shelley Berner"
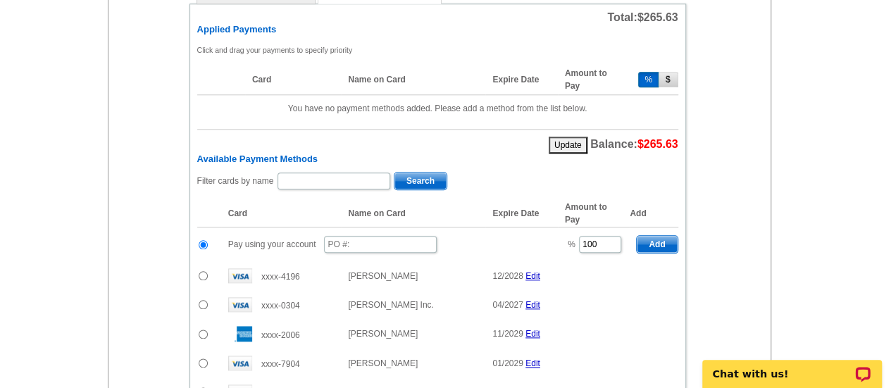
scroll to position [679, 0]
type input "shelley.berner@rate.com"
click at [354, 244] on input "text" at bounding box center [380, 245] width 113 height 17
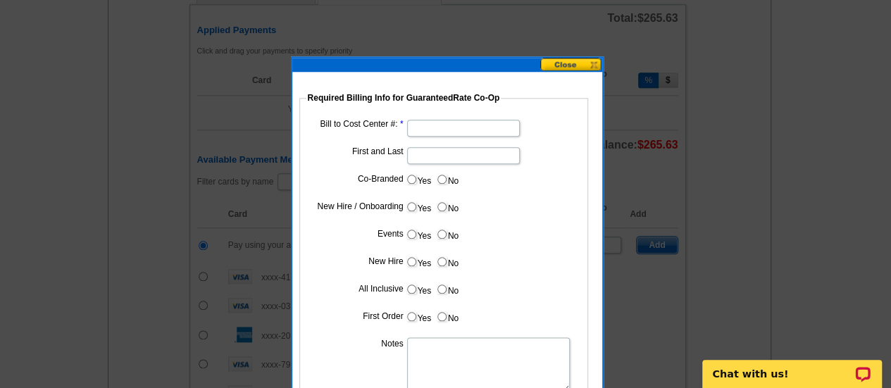
type input "09102025_340_sb"
click at [435, 136] on input "Bill to Cost Center #:" at bounding box center [463, 128] width 113 height 17
type input "1001"
click at [435, 154] on input "First and Last" at bounding box center [463, 155] width 113 height 17
type input "Hani Ali"
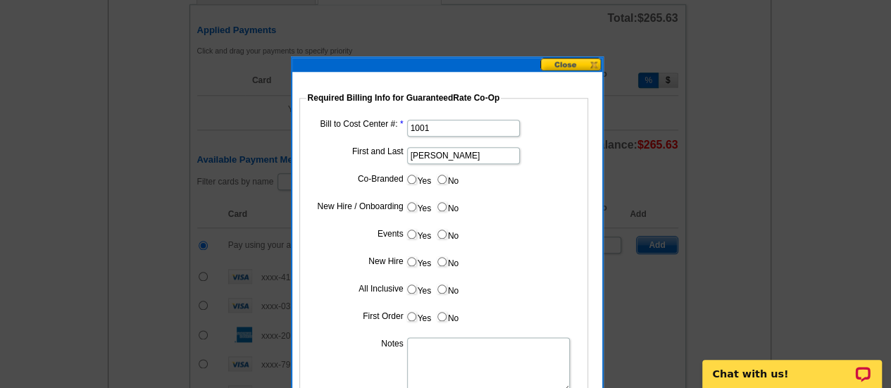
click at [413, 178] on input "Yes" at bounding box center [411, 179] width 9 height 9
radio input "true"
click at [447, 211] on input "Cost paid by cobrand" at bounding box center [463, 210] width 113 height 17
type input "25%"
click at [444, 232] on input "No" at bounding box center [442, 234] width 9 height 9
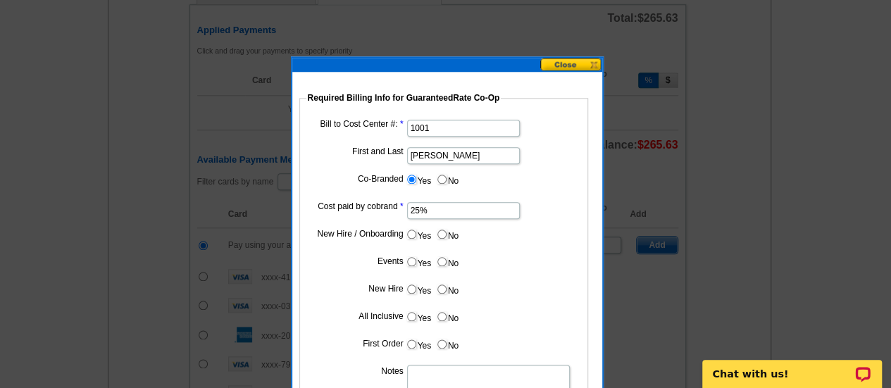
radio input "true"
click at [444, 259] on input "No" at bounding box center [442, 261] width 9 height 9
radio input "true"
click at [444, 295] on label "No" at bounding box center [447, 289] width 23 height 16
click at [444, 294] on input "No" at bounding box center [442, 289] width 9 height 9
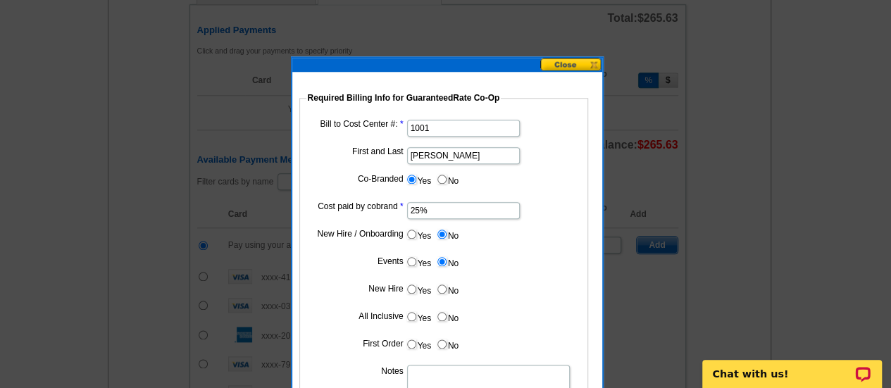
radio input "true"
click at [445, 325] on dd "Yes No" at bounding box center [443, 320] width 275 height 22
click at [442, 320] on input "No" at bounding box center [442, 316] width 9 height 9
radio input "true"
click at [445, 344] on input "No" at bounding box center [442, 344] width 9 height 9
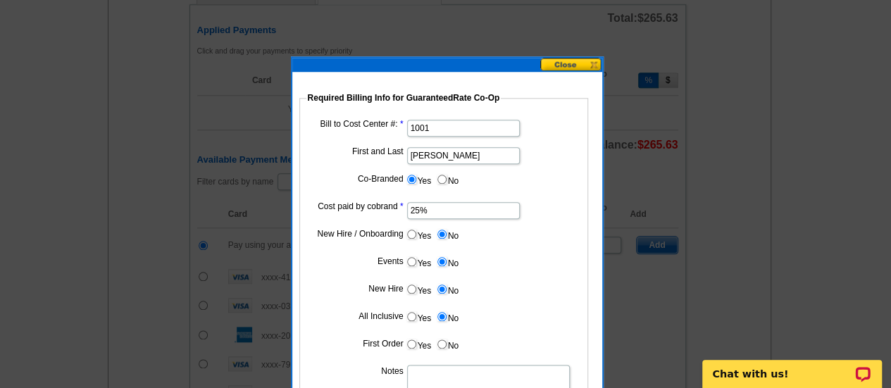
radio input "true"
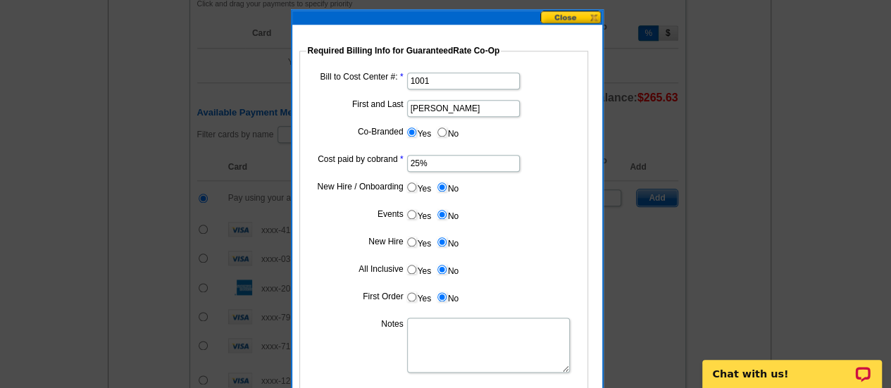
scroll to position [727, 0]
click at [447, 341] on textarea "Notes" at bounding box center [488, 344] width 163 height 55
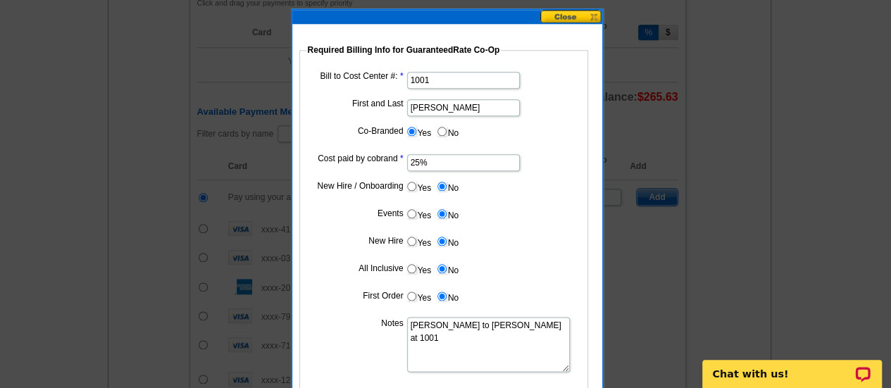
type textarea "Bill to Hani Ali at 1001"
click at [460, 161] on input "25%" at bounding box center [463, 162] width 113 height 17
click at [452, 109] on input "Hani Ali" at bounding box center [463, 107] width 113 height 17
type input "Hani Ali"
click at [518, 264] on dd "Yes No" at bounding box center [443, 272] width 275 height 22
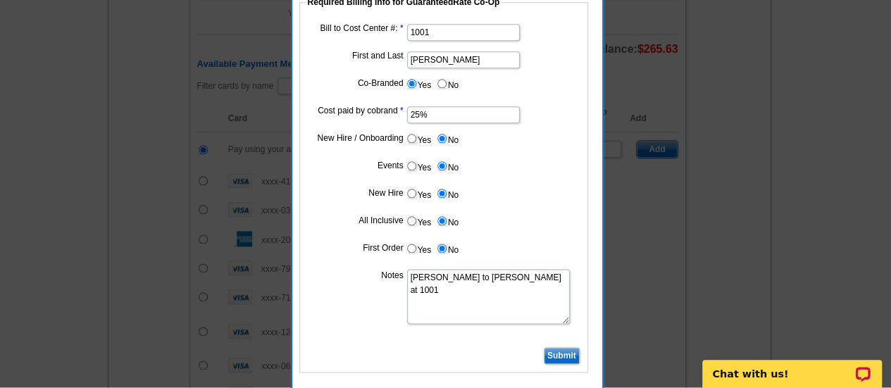
scroll to position [774, 0]
click at [575, 354] on input "Submit" at bounding box center [562, 356] width 36 height 17
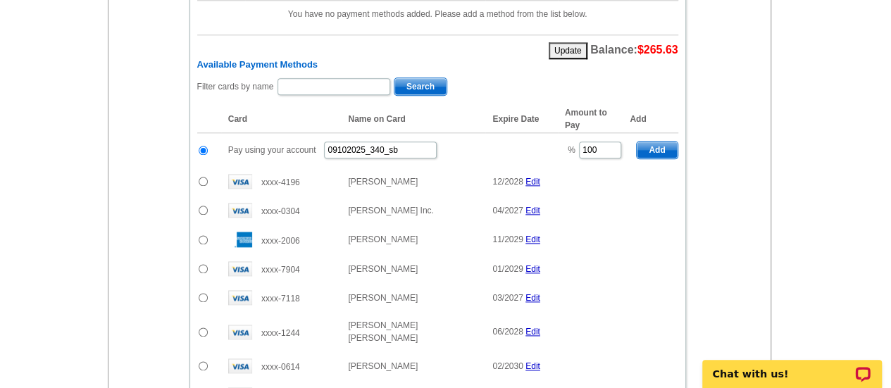
scroll to position [732, 0]
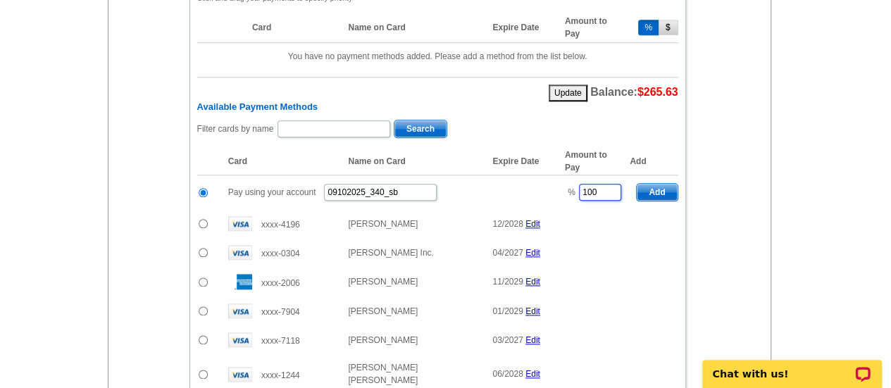
drag, startPoint x: 602, startPoint y: 189, endPoint x: 571, endPoint y: 191, distance: 31.8
click at [571, 191] on td "% 100" at bounding box center [594, 192] width 72 height 35
click at [661, 184] on span "Add" at bounding box center [657, 192] width 40 height 17
type input "100"
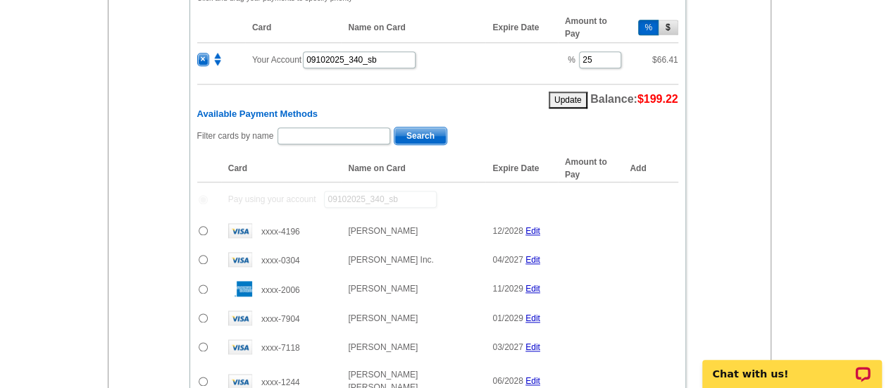
radio input "false"
click at [354, 133] on input "text" at bounding box center [334, 136] width 113 height 17
type input "Fouad"
click at [402, 132] on span "Search" at bounding box center [421, 136] width 52 height 17
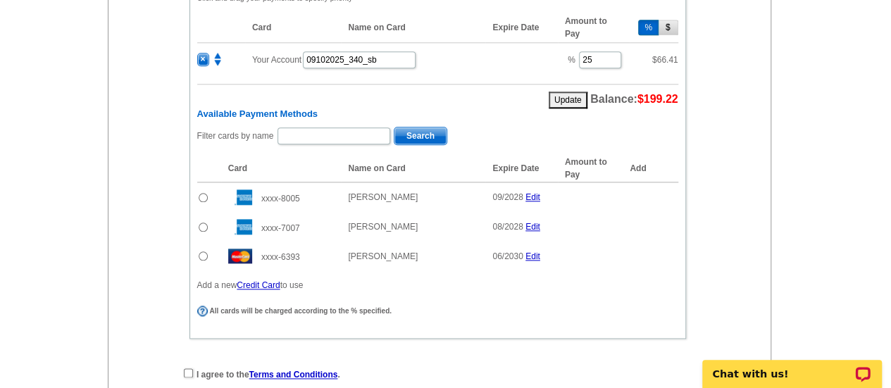
click at [202, 252] on input "radio" at bounding box center [203, 256] width 9 height 9
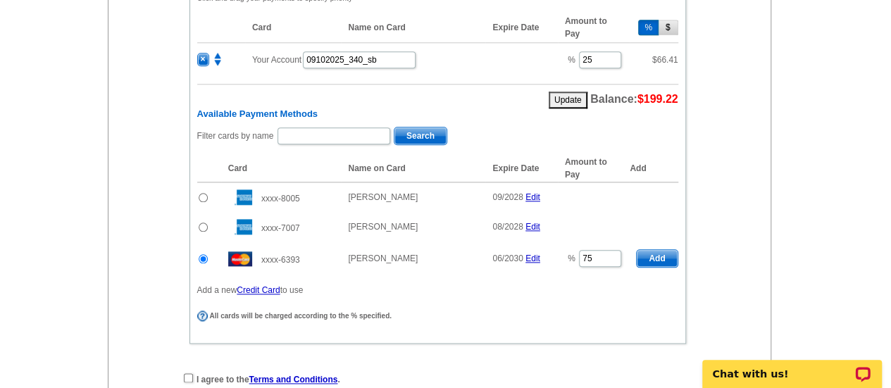
click at [650, 257] on span "Add" at bounding box center [657, 258] width 40 height 17
radio input "false"
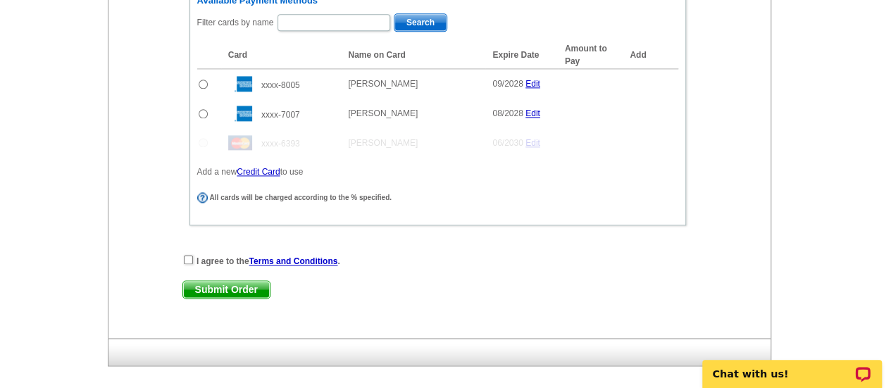
scroll to position [880, 0]
click at [185, 254] on input "checkbox" at bounding box center [188, 258] width 9 height 9
checkbox input "true"
click at [214, 281] on span "Submit Order" at bounding box center [226, 288] width 87 height 17
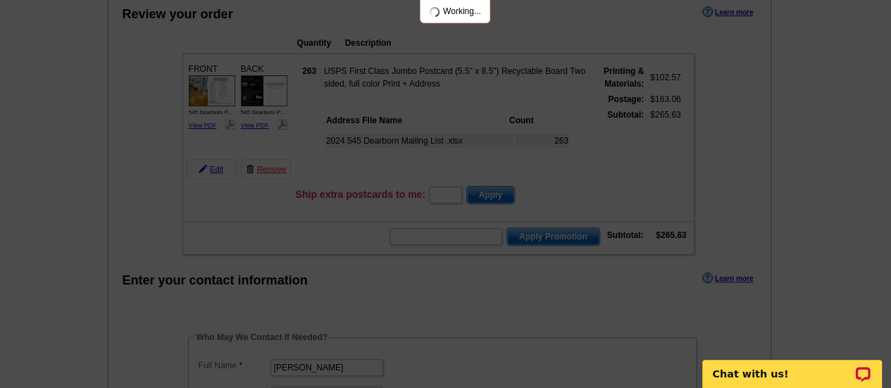
scroll to position [138, 0]
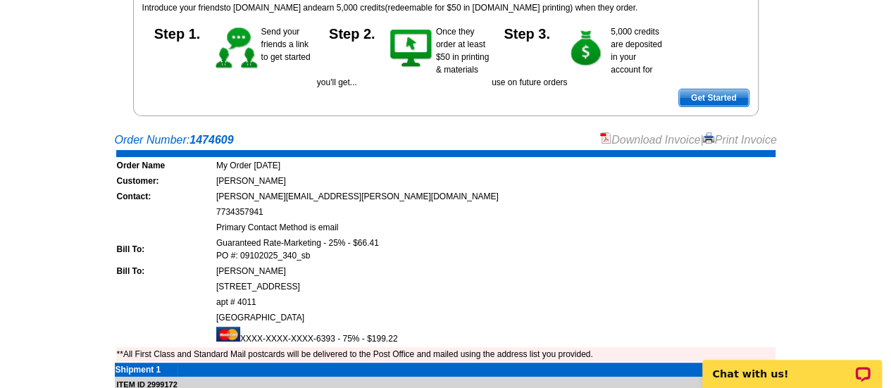
scroll to position [171, 0]
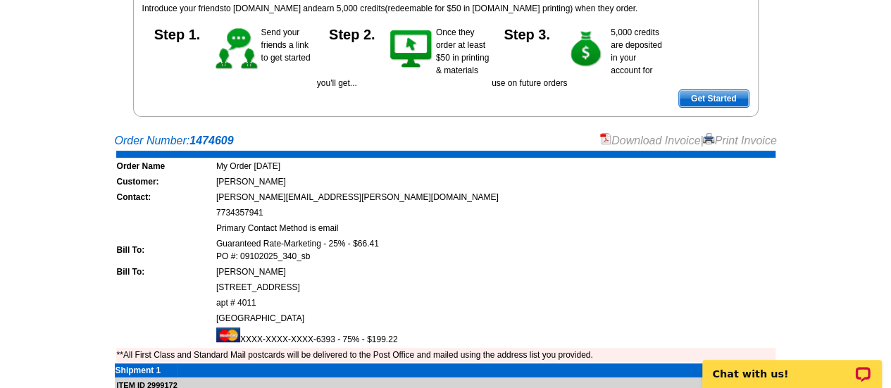
click at [620, 138] on link "Download Invoice" at bounding box center [650, 141] width 100 height 12
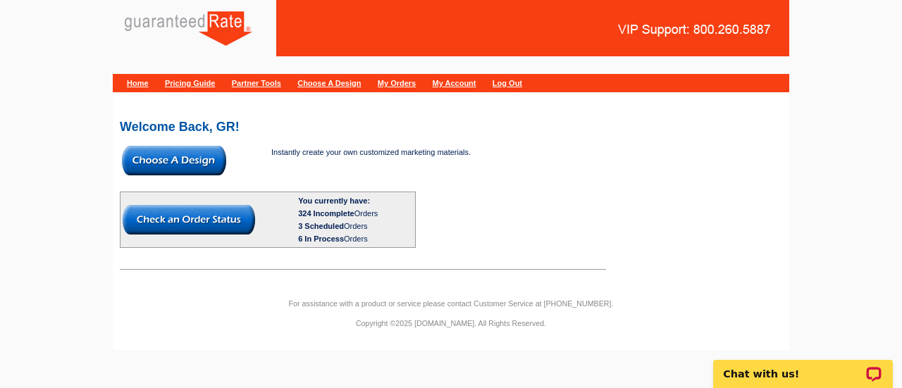
click at [421, 89] on div "Home Pricing Guide Partner Tools Choose A Design My Orders My Account Log Out" at bounding box center [451, 83] width 676 height 18
click at [416, 80] on link "My Orders" at bounding box center [397, 83] width 38 height 8
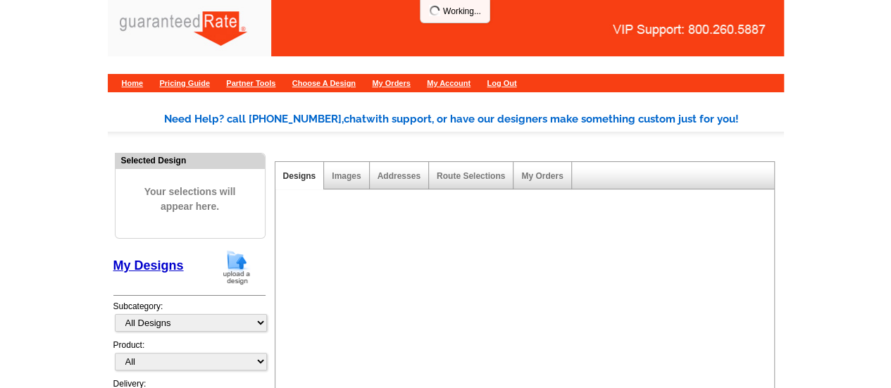
click at [417, 75] on div "Home Pricing Guide Partner Tools Choose A Design My Orders My Account Log Out" at bounding box center [446, 83] width 676 height 18
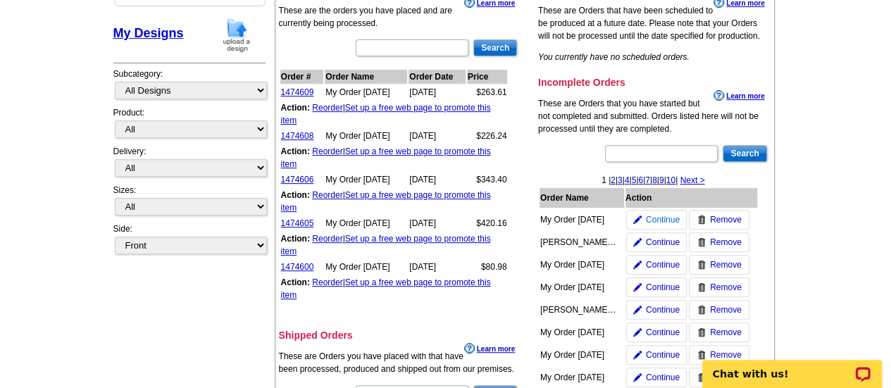
scroll to position [232, 0]
click at [640, 239] on img at bounding box center [637, 243] width 8 height 8
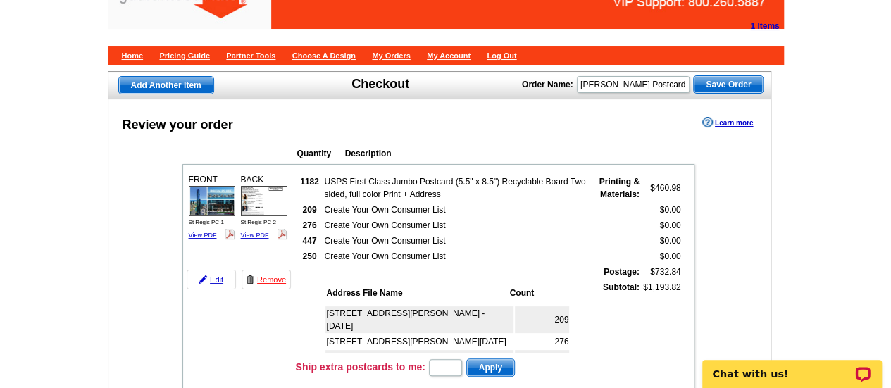
scroll to position [25, 0]
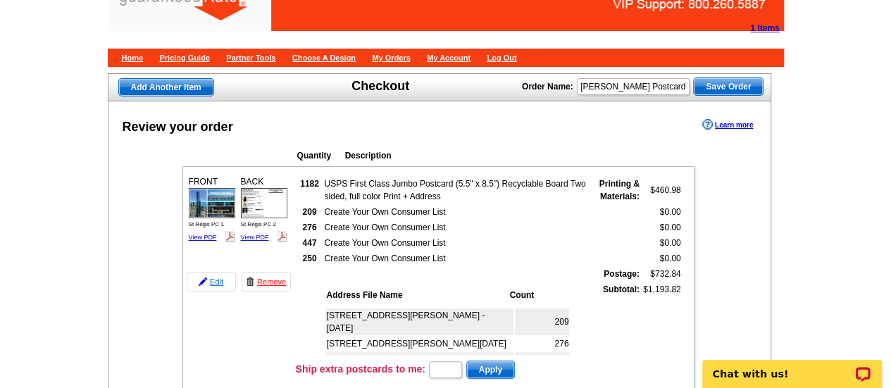
click at [216, 282] on link "Edit" at bounding box center [211, 282] width 49 height 20
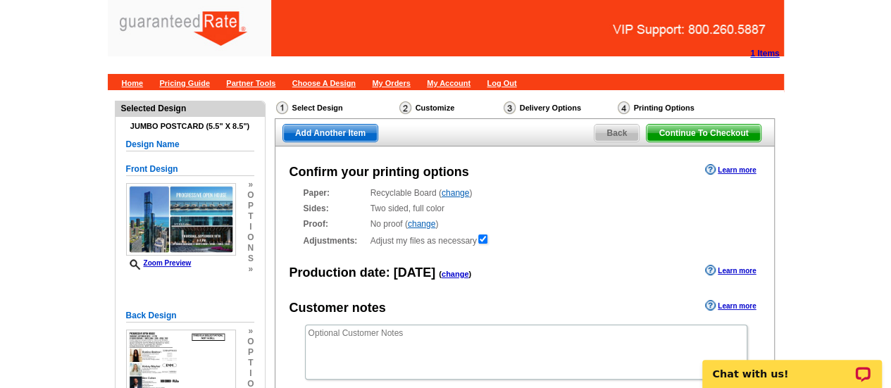
scroll to position [238, 0]
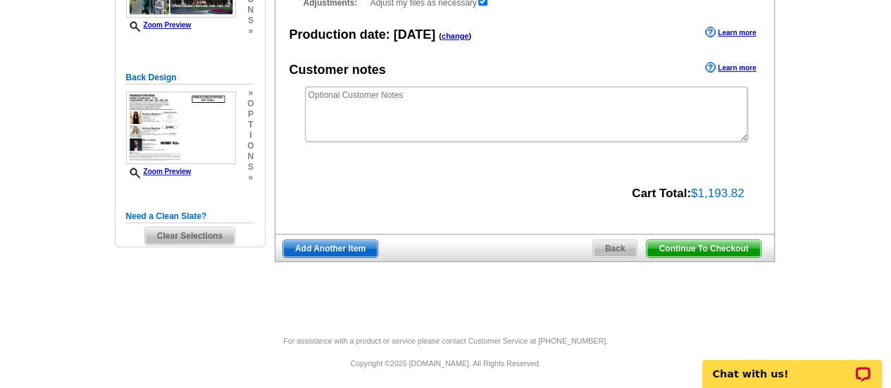
click at [612, 242] on span "Back" at bounding box center [615, 248] width 44 height 17
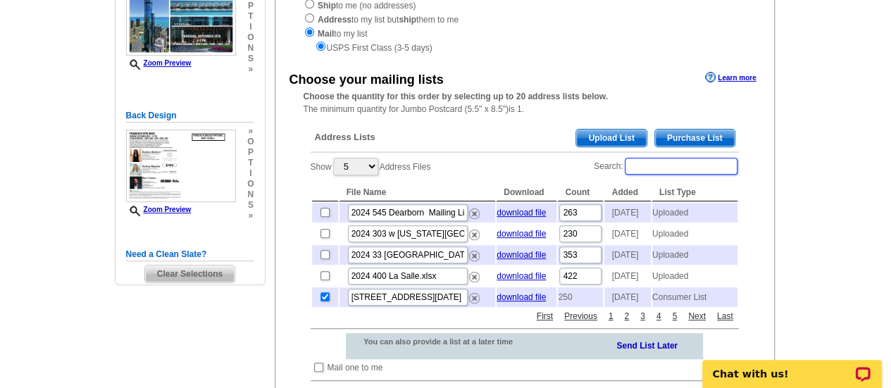
click at [678, 168] on input "Search:" at bounding box center [681, 166] width 113 height 17
paste input "363 E [PERSON_NAME]"
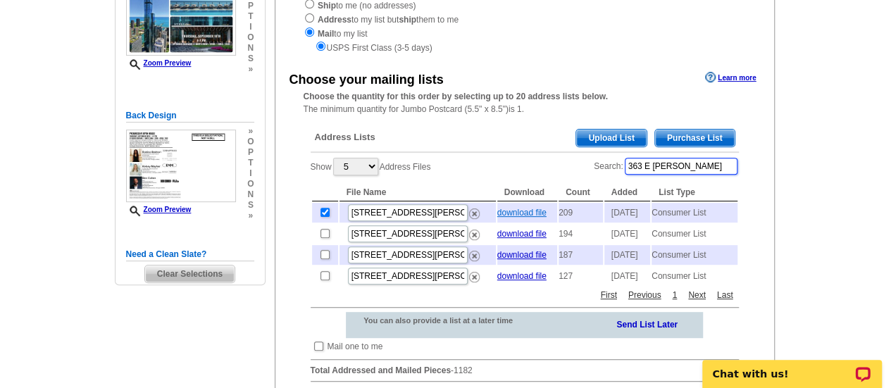
type input "363 E [PERSON_NAME]"
click at [516, 211] on link "download file" at bounding box center [521, 213] width 49 height 10
click at [689, 140] on span "Purchase List" at bounding box center [695, 138] width 80 height 17
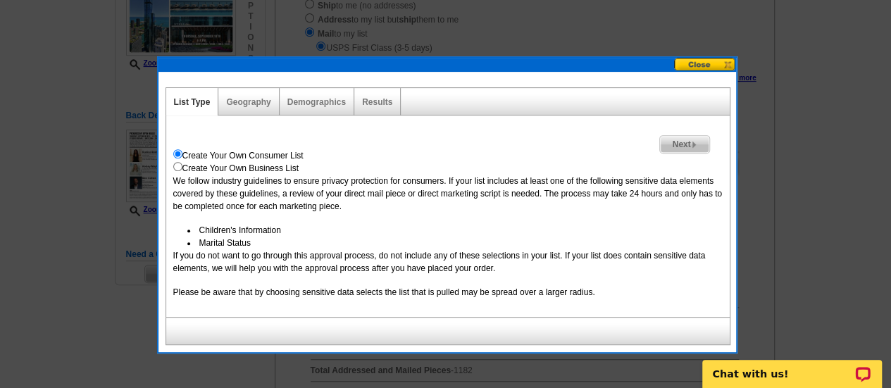
click at [695, 144] on img at bounding box center [694, 145] width 6 height 6
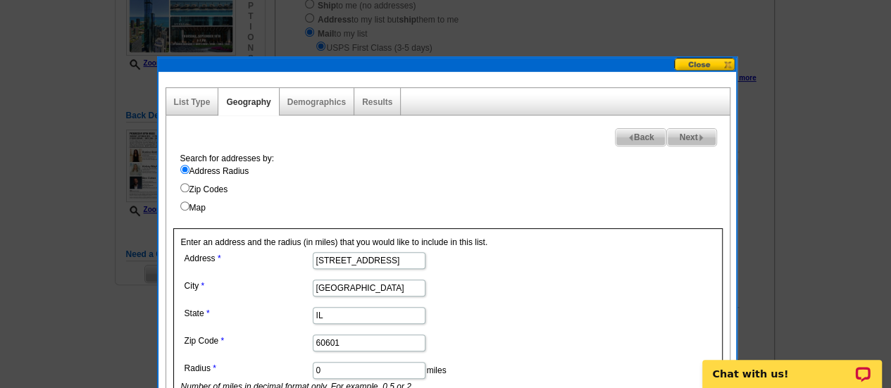
click at [359, 262] on input "[STREET_ADDRESS]" at bounding box center [369, 260] width 113 height 17
paste input "[STREET_ADDRESS][PERSON_NAME]"
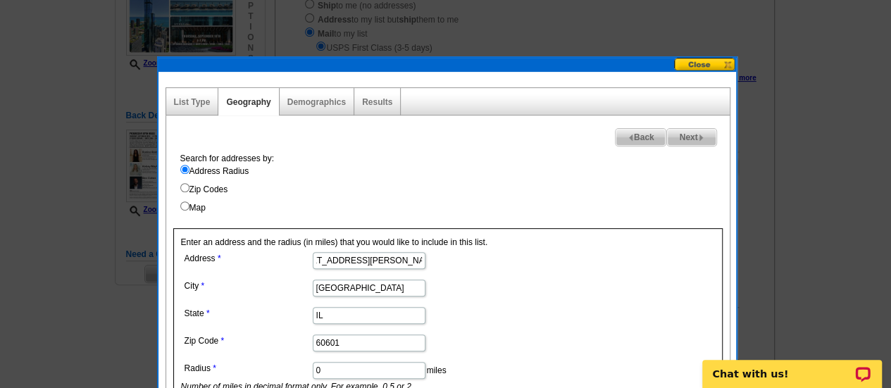
click at [354, 263] on input "[STREET_ADDRESS][PERSON_NAME]" at bounding box center [369, 260] width 113 height 17
drag, startPoint x: 349, startPoint y: 261, endPoint x: 397, endPoint y: 263, distance: 48.0
click at [397, 263] on input "[STREET_ADDRESS][PERSON_NAME]" at bounding box center [369, 260] width 113 height 17
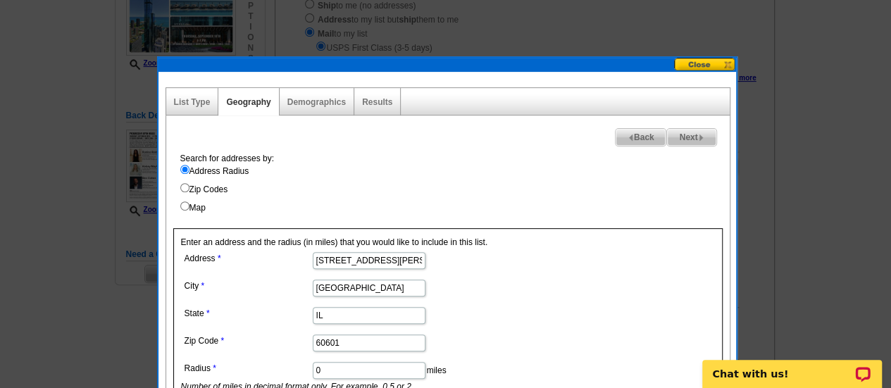
click at [397, 263] on input "[STREET_ADDRESS][PERSON_NAME]" at bounding box center [369, 260] width 113 height 17
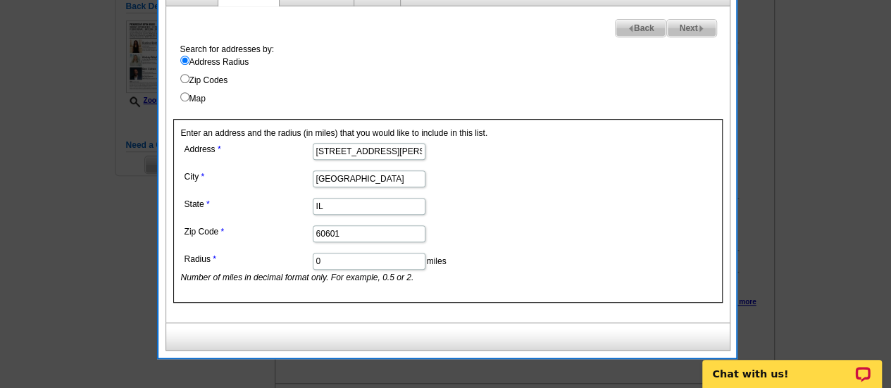
scroll to position [309, 0]
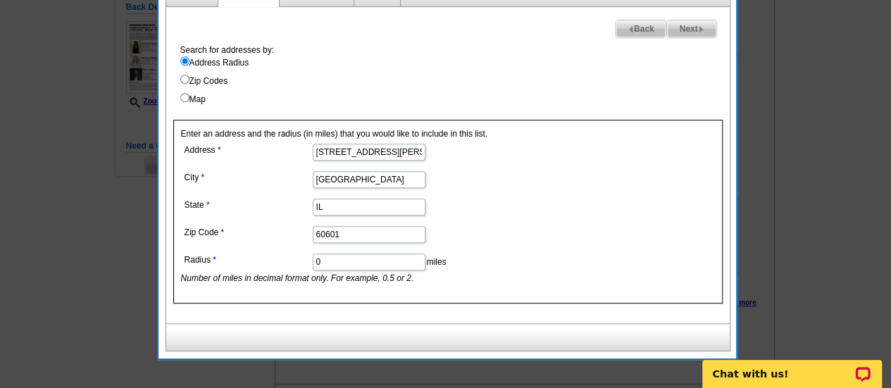
type input "[STREET_ADDRESS][PERSON_NAME]"
click at [537, 239] on dd "60601" at bounding box center [368, 234] width 375 height 22
click at [679, 39] on div "Next Back Search for addresses by: Address Radius Zip Codes Map Enter an addres…" at bounding box center [448, 165] width 565 height 316
click at [678, 34] on span "Next" at bounding box center [691, 28] width 49 height 17
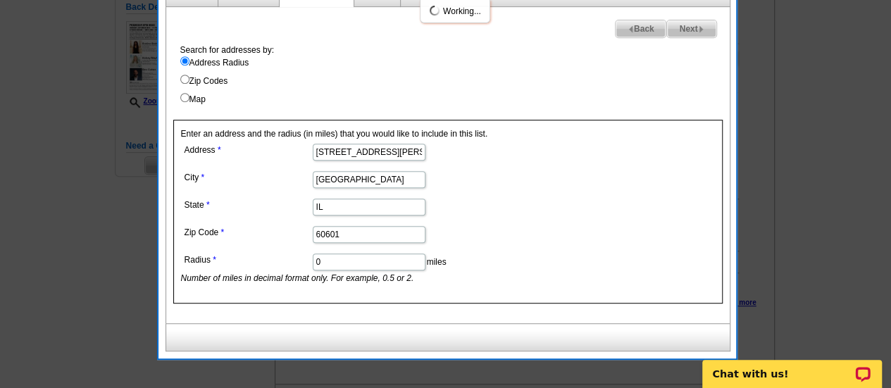
select select
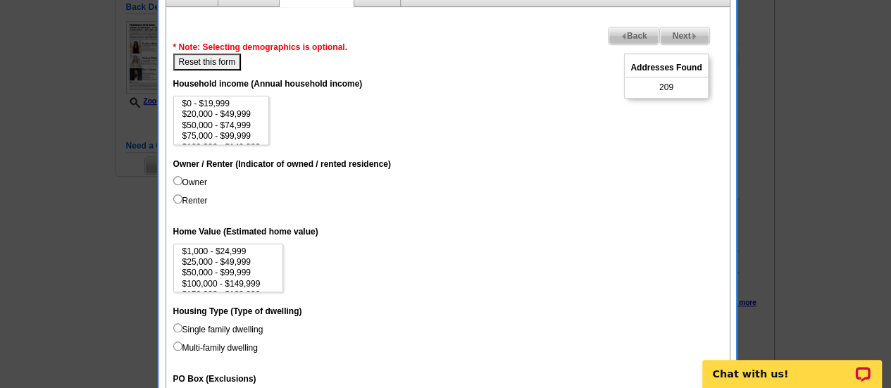
click at [192, 180] on label "Owner" at bounding box center [190, 182] width 34 height 13
click at [182, 180] on input "Owner" at bounding box center [177, 180] width 9 height 9
radio input "true"
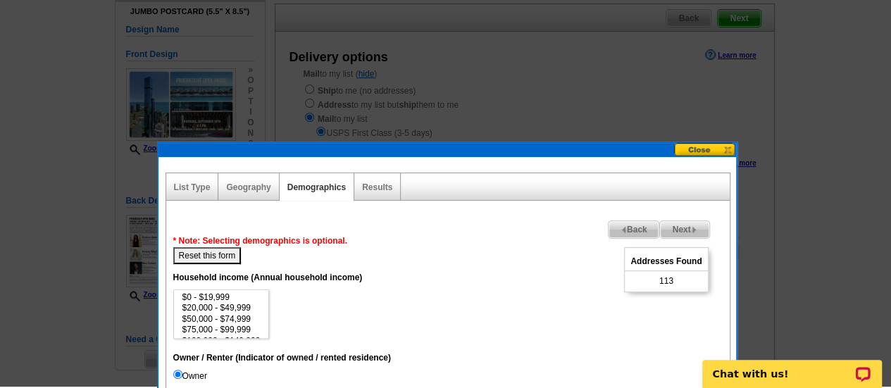
scroll to position [115, 0]
click at [691, 233] on span "Next" at bounding box center [684, 229] width 49 height 17
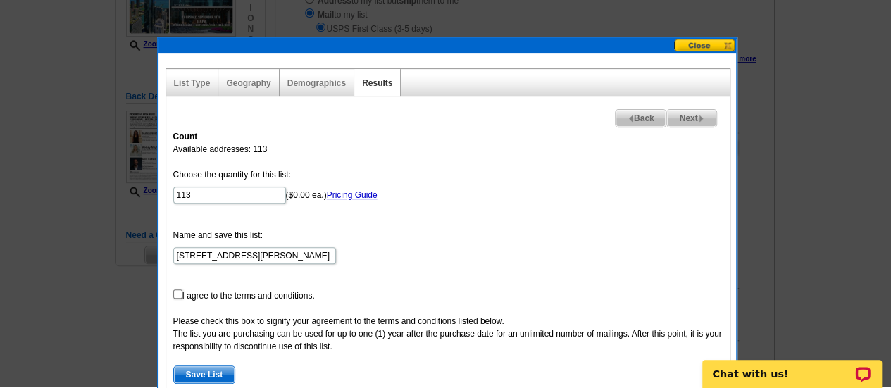
scroll to position [217, 0]
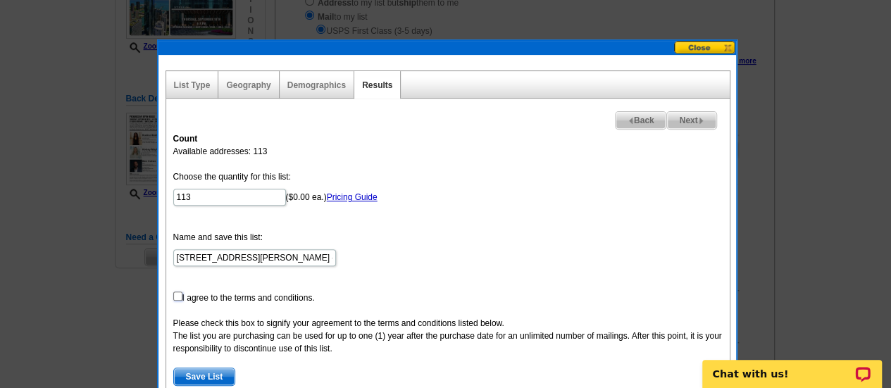
click at [180, 294] on input "checkbox" at bounding box center [177, 296] width 9 height 9
checkbox input "true"
click at [211, 370] on span "Save List" at bounding box center [204, 377] width 61 height 17
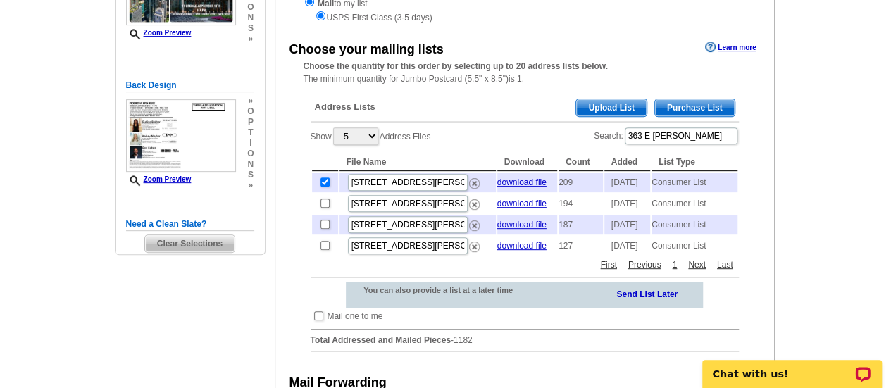
scroll to position [231, 0]
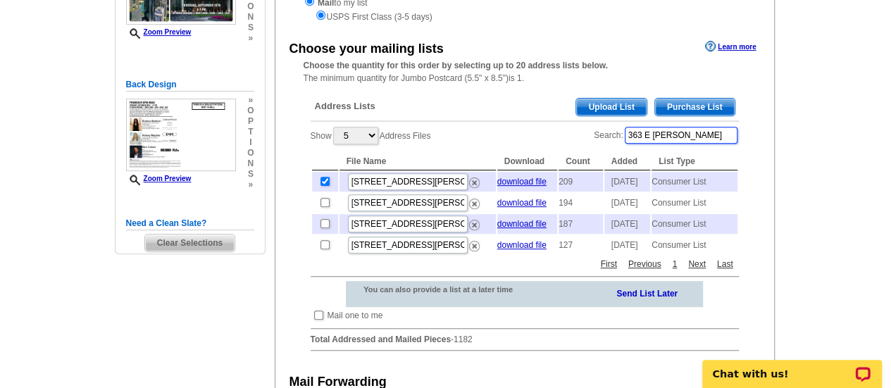
drag, startPoint x: 695, startPoint y: 136, endPoint x: 625, endPoint y: 144, distance: 71.0
click at [625, 144] on label "Search: 363 E Wacker" at bounding box center [666, 135] width 144 height 20
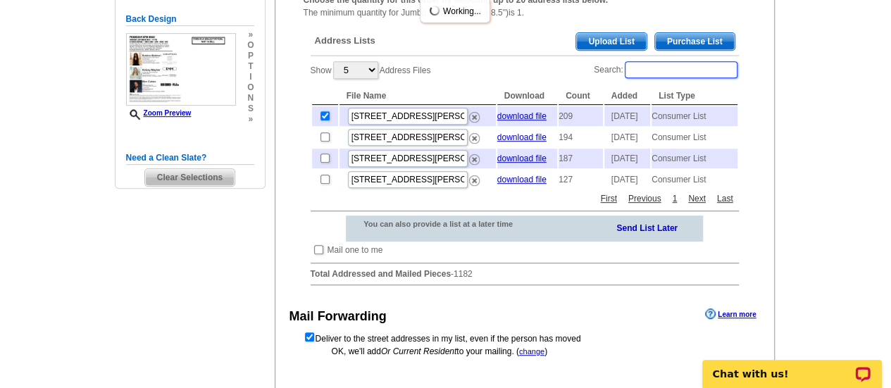
scroll to position [300, 0]
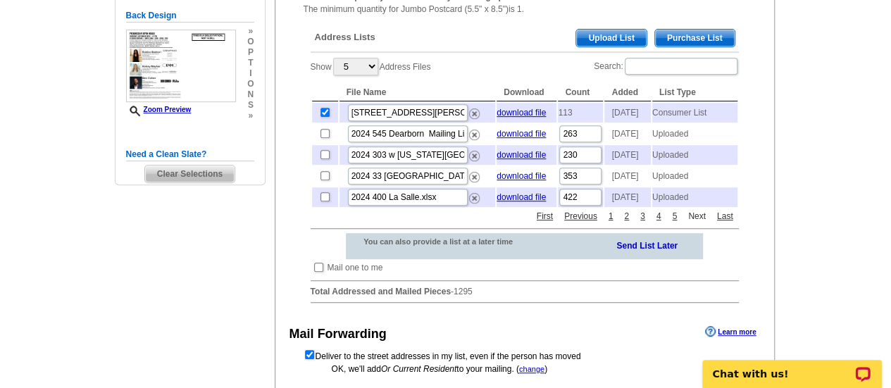
click at [697, 223] on link "Next" at bounding box center [697, 216] width 25 height 13
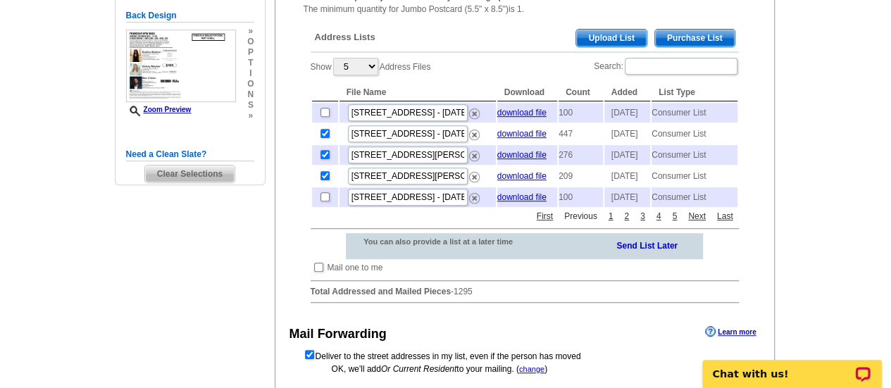
click at [566, 223] on link "Previous" at bounding box center [581, 216] width 40 height 13
click at [549, 223] on link "First" at bounding box center [544, 216] width 23 height 13
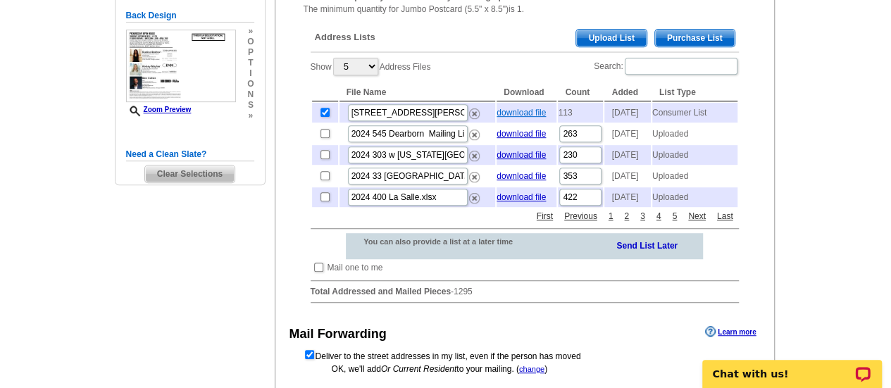
click at [509, 114] on link "download file" at bounding box center [521, 113] width 49 height 10
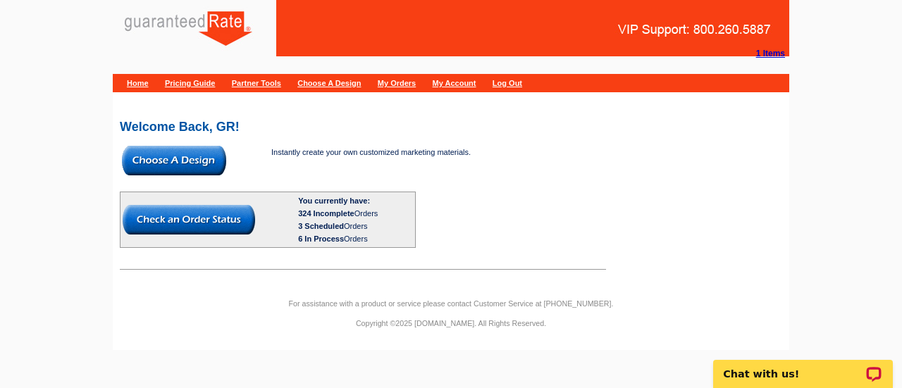
click at [195, 157] on img at bounding box center [174, 161] width 104 height 30
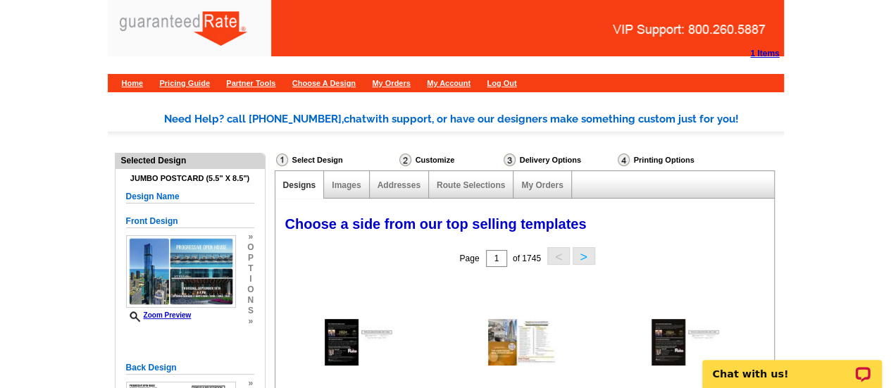
scroll to position [3, 0]
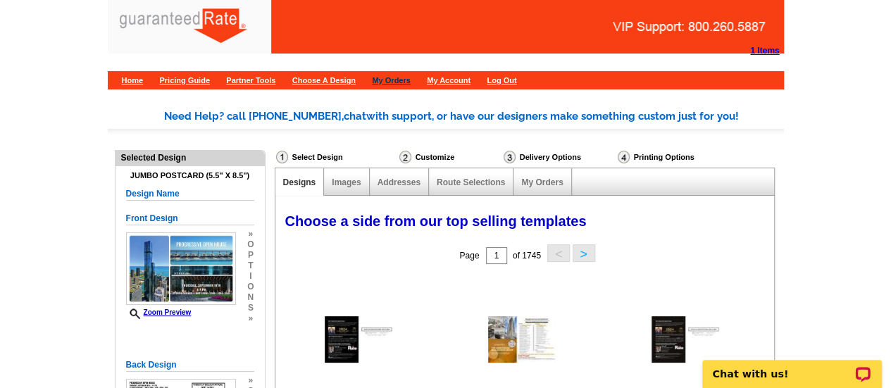
click at [410, 80] on link "My Orders" at bounding box center [391, 80] width 38 height 8
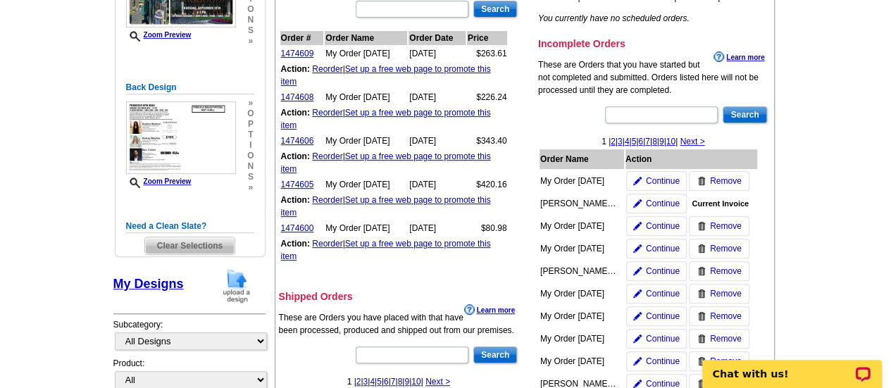
scroll to position [282, 0]
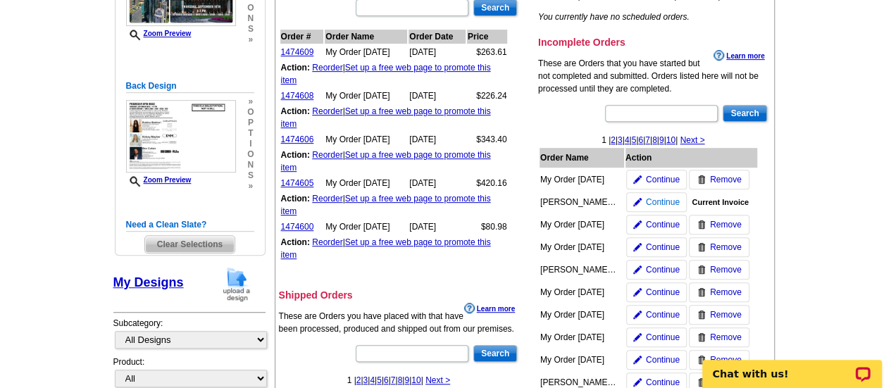
click at [669, 201] on span "Continue" at bounding box center [663, 202] width 34 height 13
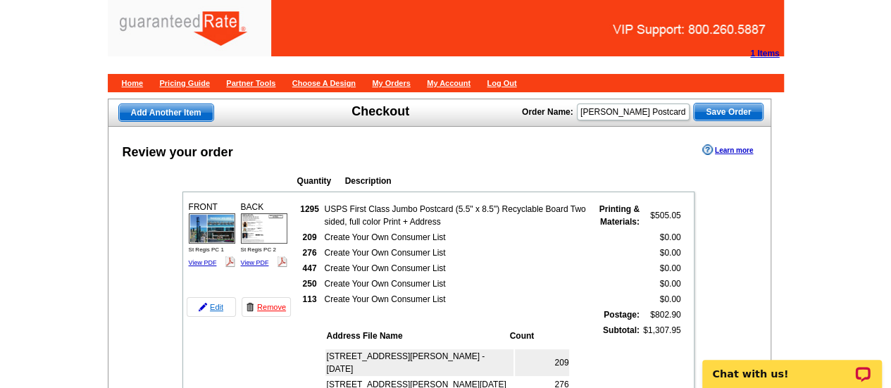
click at [200, 301] on link "Edit" at bounding box center [211, 307] width 49 height 20
click at [213, 309] on link "Edit" at bounding box center [211, 307] width 49 height 20
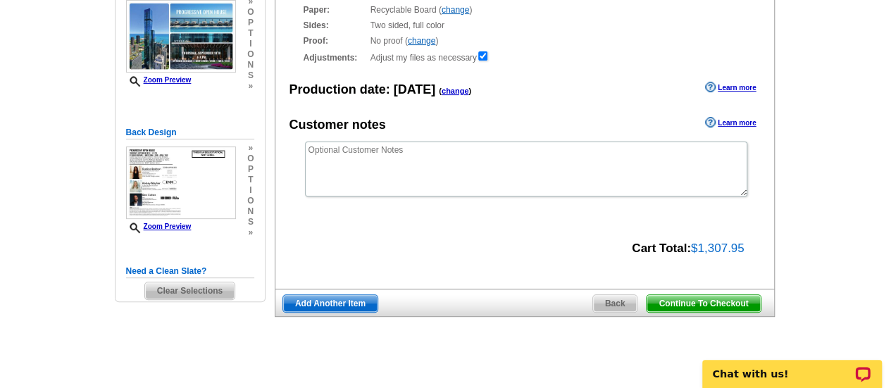
scroll to position [187, 0]
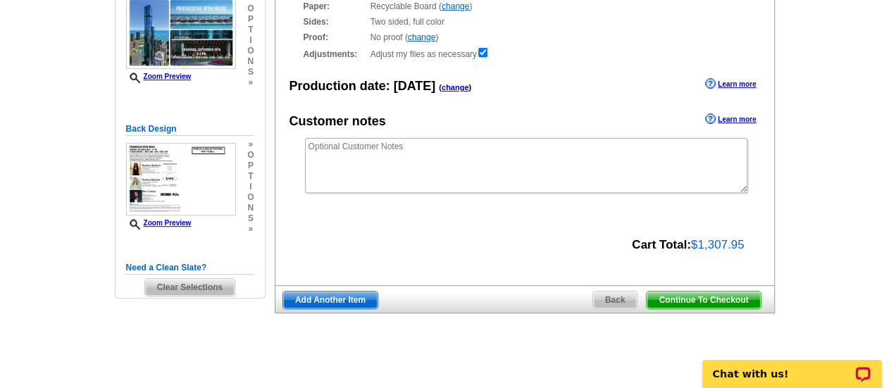
click at [617, 299] on span "Back" at bounding box center [615, 300] width 44 height 17
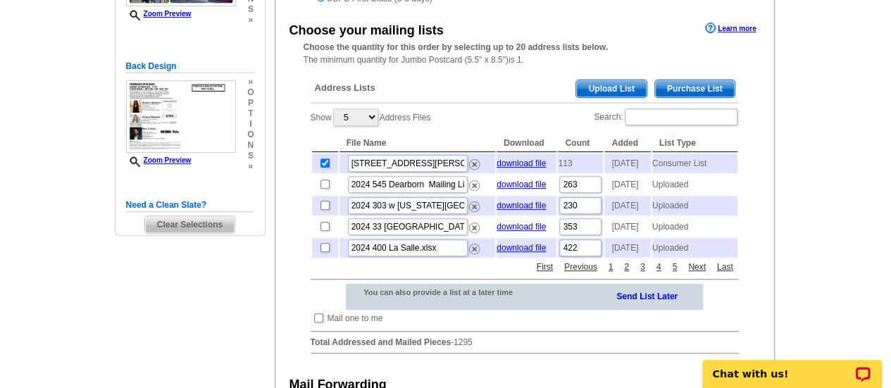
scroll to position [248, 0]
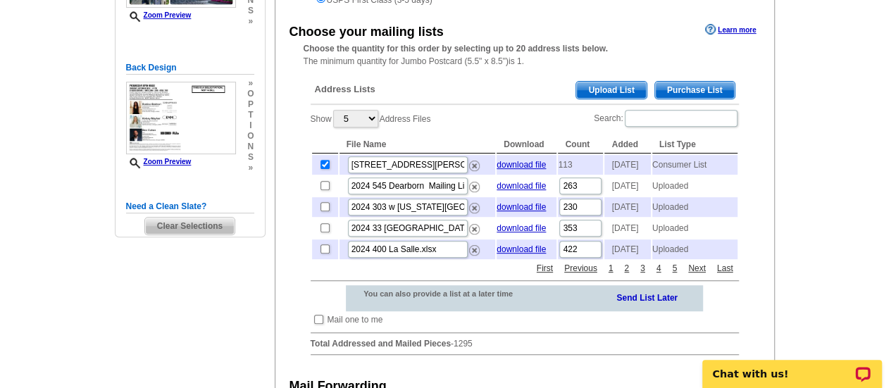
click at [324, 161] on td at bounding box center [325, 165] width 26 height 20
click at [321, 167] on input "checkbox" at bounding box center [325, 164] width 9 height 9
checkbox input "false"
click at [695, 275] on link "Next" at bounding box center [697, 268] width 25 height 13
click at [323, 163] on input "checkbox" at bounding box center [325, 164] width 9 height 9
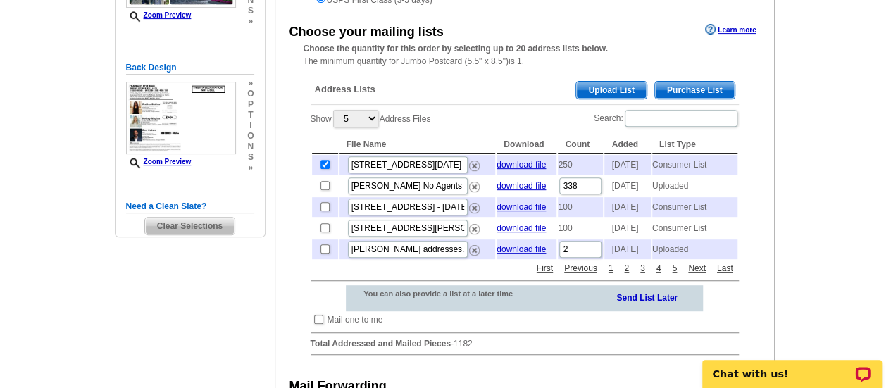
checkbox input "false"
click at [698, 275] on link "Next" at bounding box center [697, 268] width 25 height 13
drag, startPoint x: 697, startPoint y: 299, endPoint x: 843, endPoint y: 225, distance: 163.2
click at [843, 225] on main "Need Help? call 800-260-5887, chat with support, or have our designers make som…" at bounding box center [445, 204] width 891 height 725
click at [702, 275] on link "Next" at bounding box center [697, 268] width 25 height 13
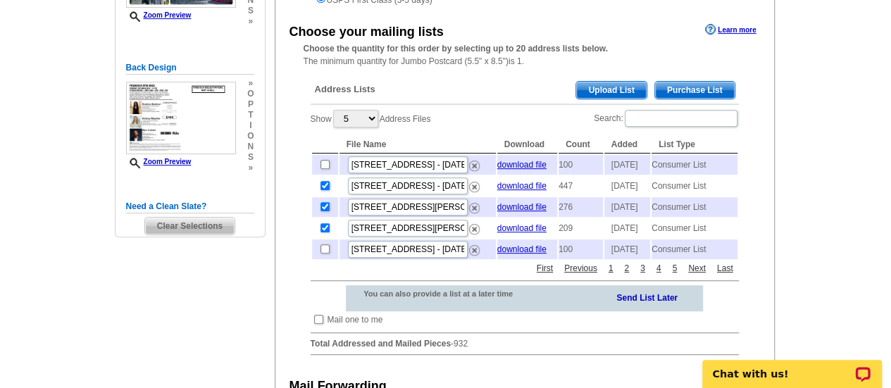
click at [328, 190] on input "checkbox" at bounding box center [325, 185] width 9 height 9
checkbox input "false"
click at [326, 211] on input "checkbox" at bounding box center [325, 206] width 9 height 9
checkbox input "false"
click at [326, 233] on input "checkbox" at bounding box center [325, 227] width 9 height 9
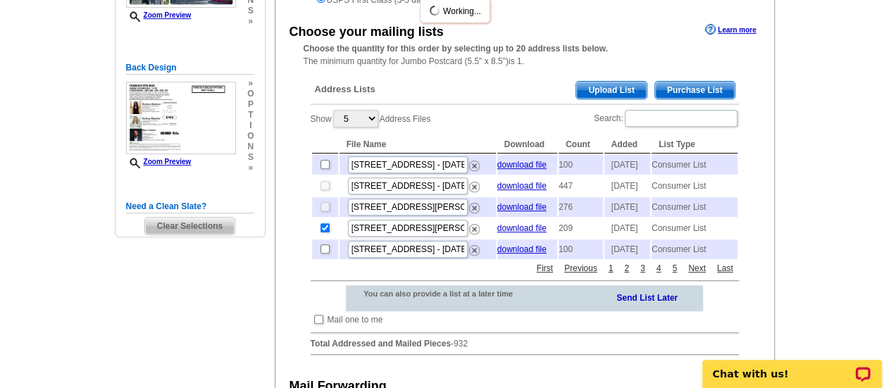
checkbox input "false"
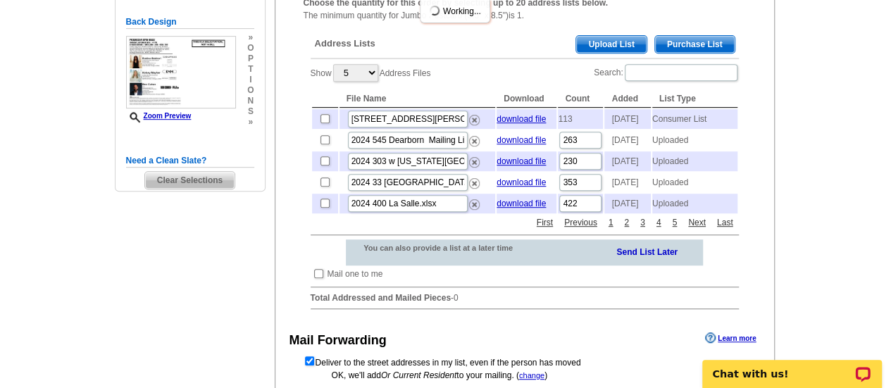
scroll to position [295, 0]
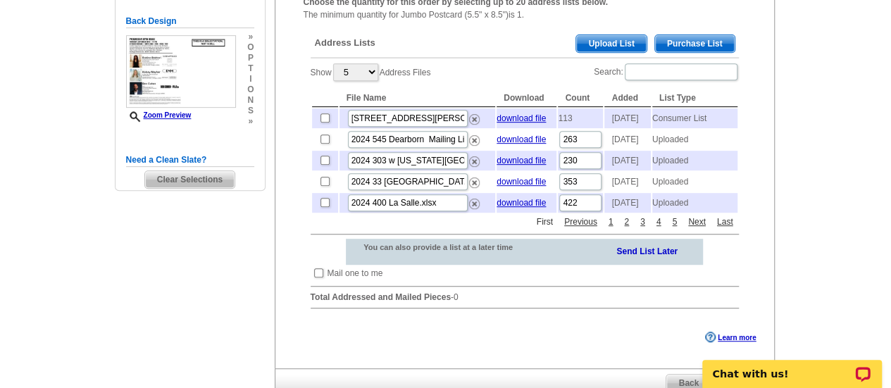
click at [545, 228] on link "First" at bounding box center [544, 222] width 23 height 13
click at [616, 44] on span "Upload List" at bounding box center [611, 43] width 70 height 17
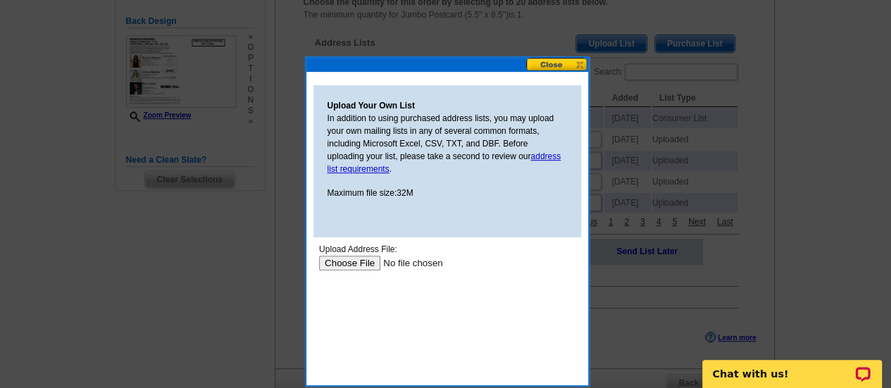
scroll to position [0, 0]
type input "C:\fakepath\340 E Randolph.csv"
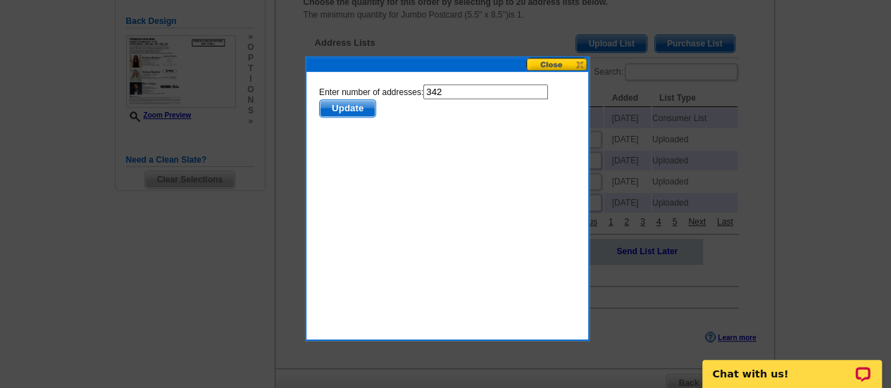
click at [478, 89] on input "342" at bounding box center [485, 92] width 125 height 15
type input "341"
click at [372, 108] on span "Update" at bounding box center [347, 108] width 56 height 17
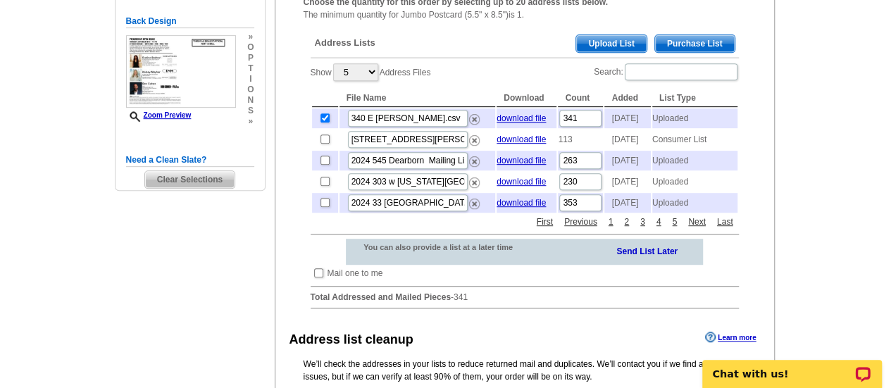
scroll to position [295, 0]
click at [617, 40] on span "Upload List" at bounding box center [611, 43] width 70 height 17
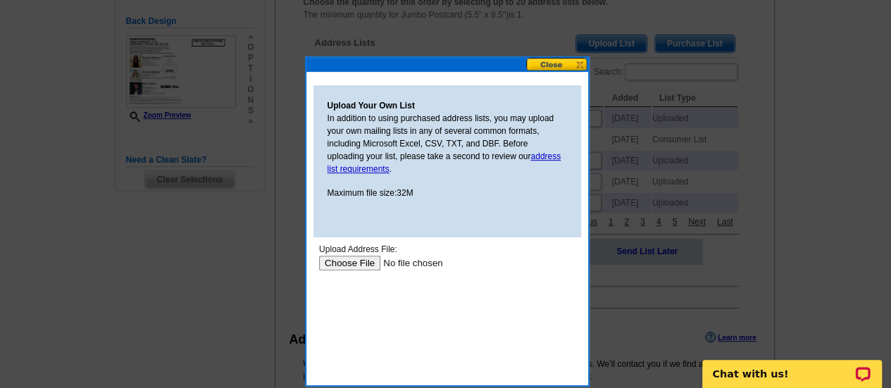
scroll to position [0, 0]
click at [574, 67] on button at bounding box center [557, 64] width 62 height 13
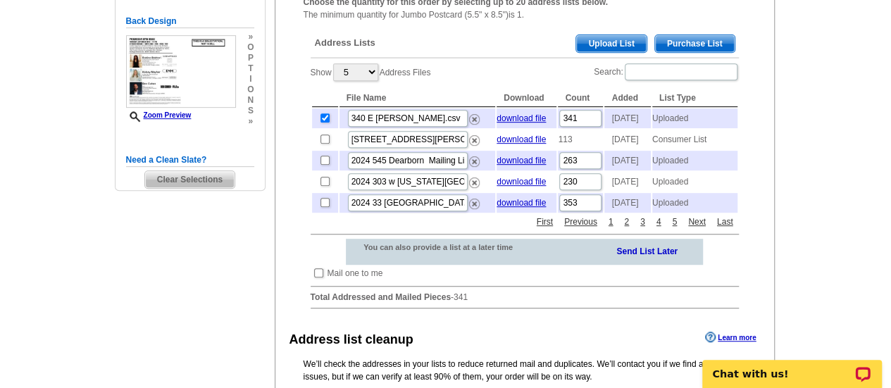
click at [606, 39] on span "Upload List" at bounding box center [611, 43] width 70 height 17
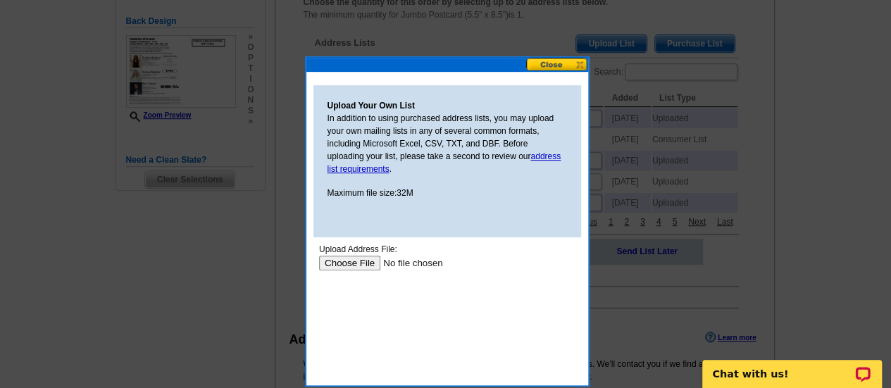
type input "C:\fakepath\222_N_Columbus.csv"
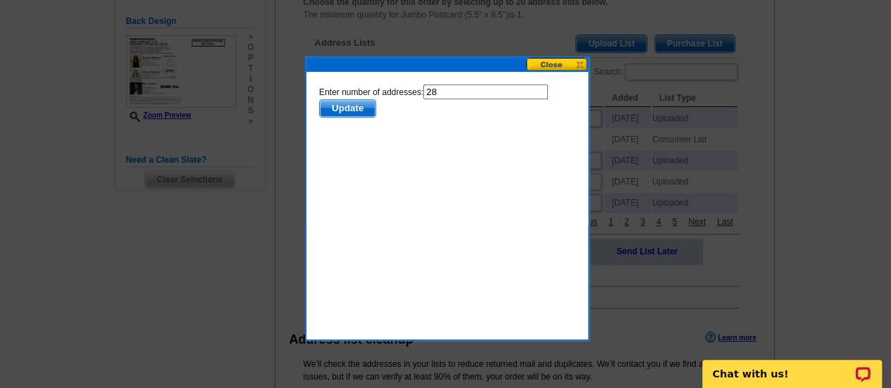
click at [460, 92] on input "28" at bounding box center [485, 92] width 125 height 15
type input "27"
click at [350, 111] on span "Update" at bounding box center [347, 108] width 56 height 17
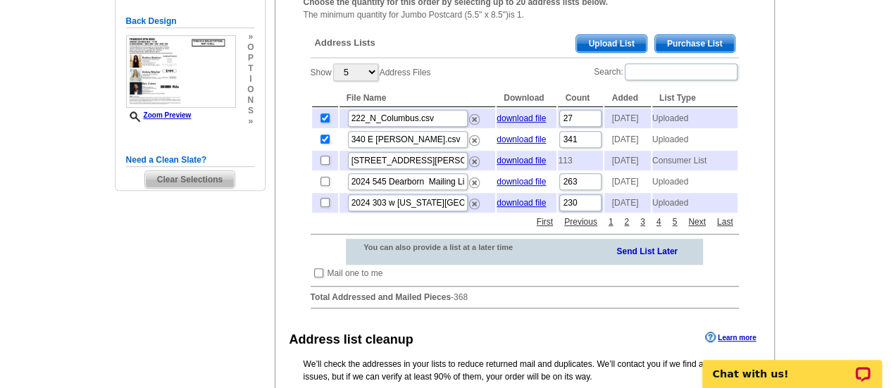
click at [612, 42] on span "Upload List" at bounding box center [611, 43] width 70 height 17
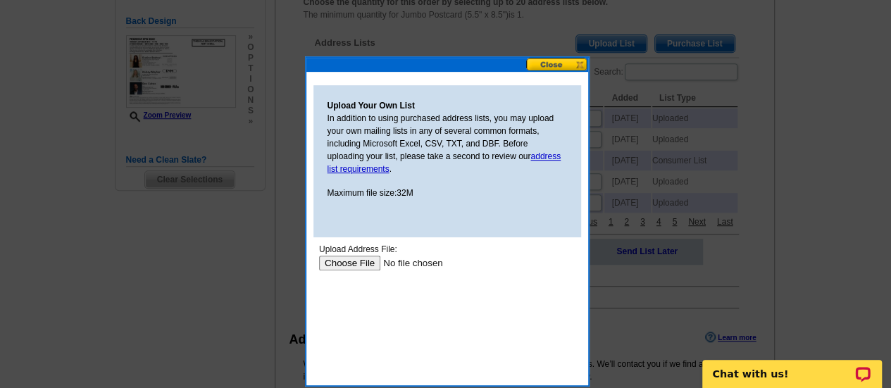
type input "C:\fakepath\450_E_Waterside.csv"
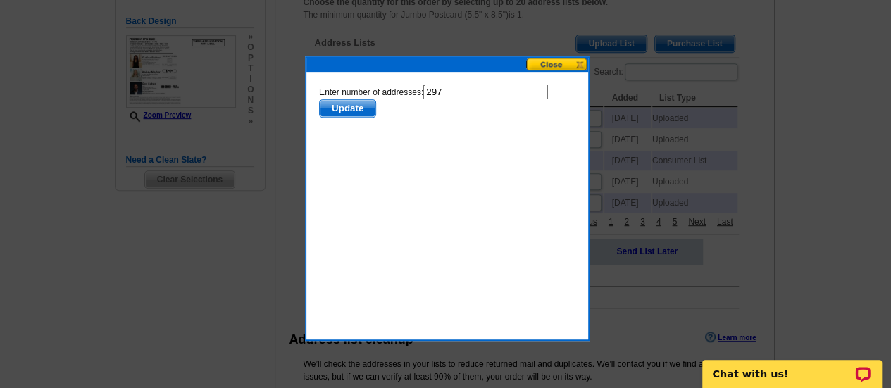
click at [444, 91] on input "297" at bounding box center [485, 92] width 125 height 15
type input "296"
click at [355, 108] on span "Update" at bounding box center [347, 108] width 56 height 17
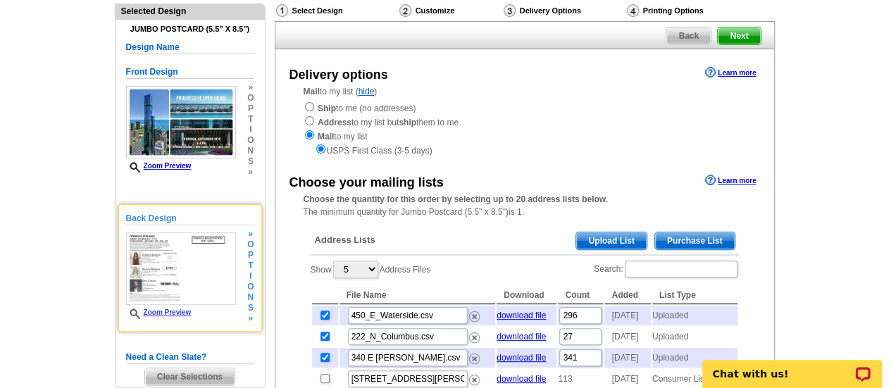
scroll to position [97, 0]
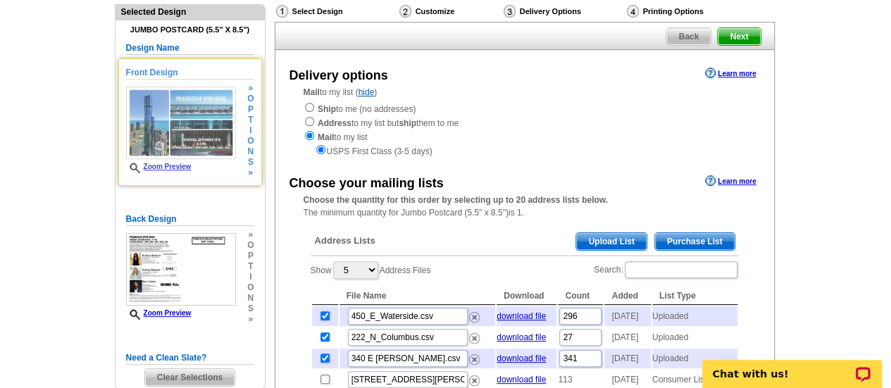
click at [178, 136] on img at bounding box center [181, 123] width 110 height 73
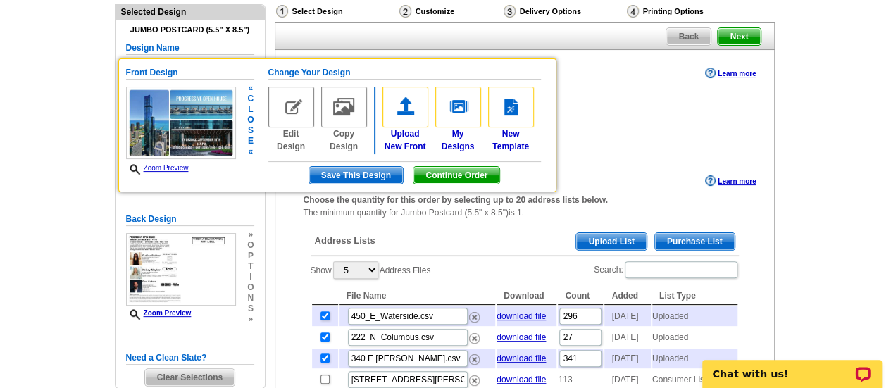
click at [179, 164] on link "Zoom Preview" at bounding box center [157, 168] width 63 height 8
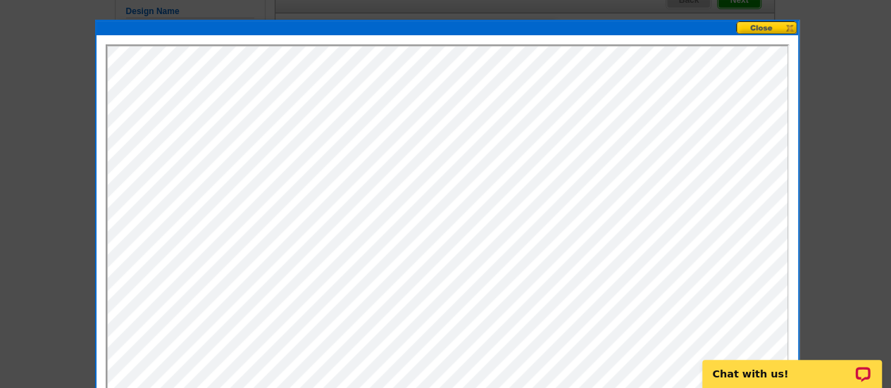
scroll to position [133, 0]
click at [784, 29] on button at bounding box center [767, 27] width 62 height 13
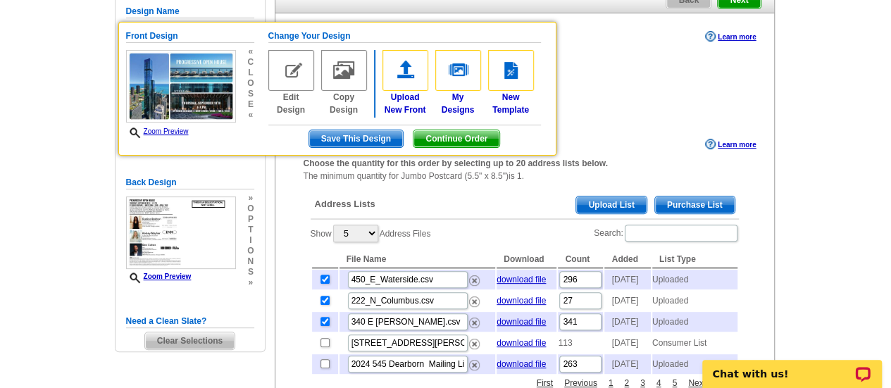
click at [495, 198] on div "Address Lists Purchase List Upload List" at bounding box center [525, 205] width 428 height 27
click at [449, 134] on span "Continue Order" at bounding box center [457, 138] width 86 height 17
click at [449, 134] on div "Delivery options Learn more Mail to my list ( hide ) Ship to me (no addresses) …" at bounding box center [525, 322] width 500 height 619
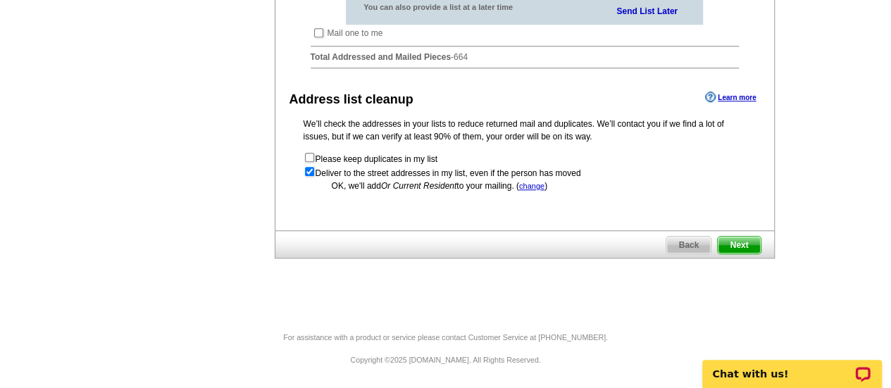
scroll to position [557, 0]
click at [741, 247] on span "Next" at bounding box center [739, 245] width 42 height 17
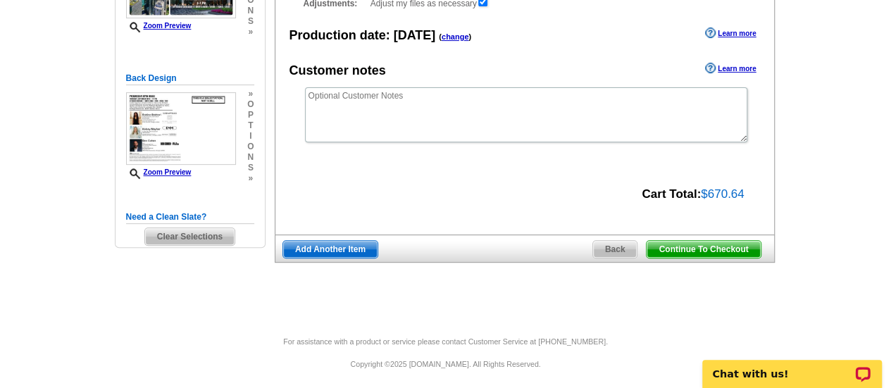
click at [684, 245] on span "Continue To Checkout" at bounding box center [703, 249] width 113 height 17
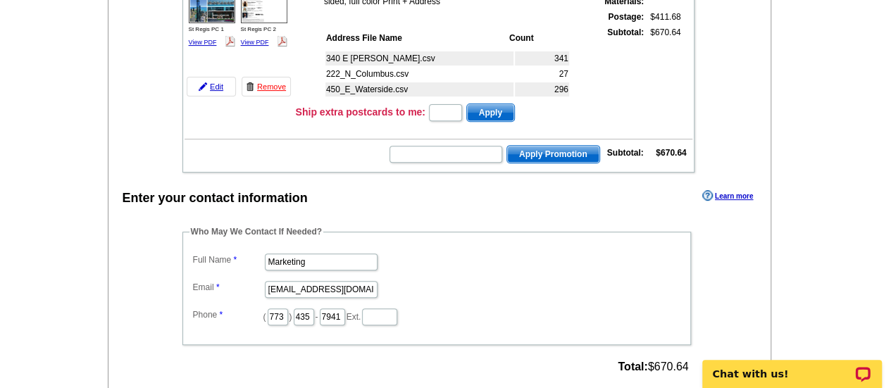
scroll to position [221, 0]
click at [330, 255] on input "Marketing" at bounding box center [321, 261] width 113 height 17
type input "Shelley Berner"
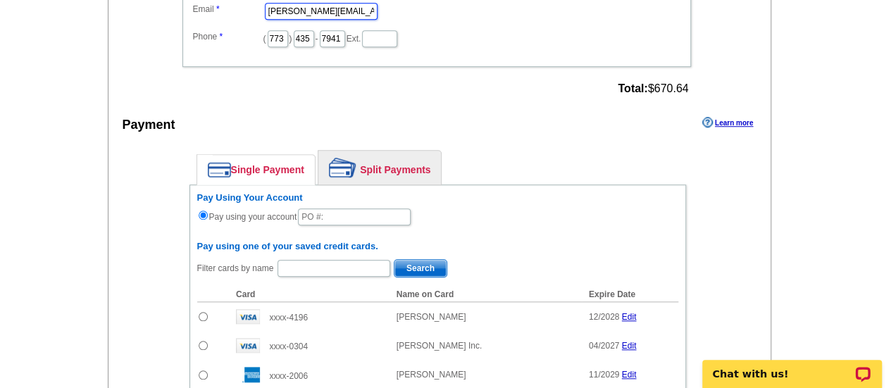
scroll to position [498, 0]
type input "shelley.berner@rate.com"
click at [349, 171] on img at bounding box center [342, 169] width 27 height 20
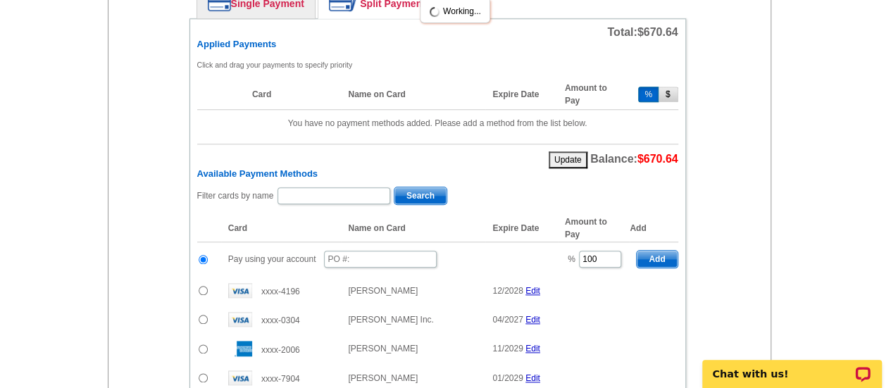
scroll to position [667, 0]
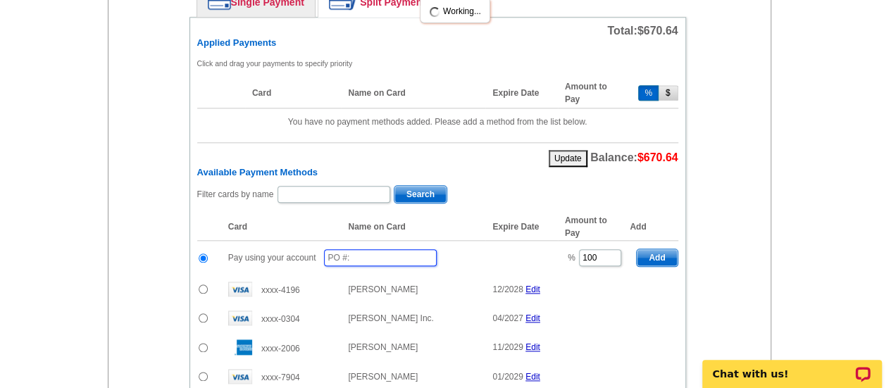
click at [343, 253] on input "text" at bounding box center [380, 257] width 113 height 17
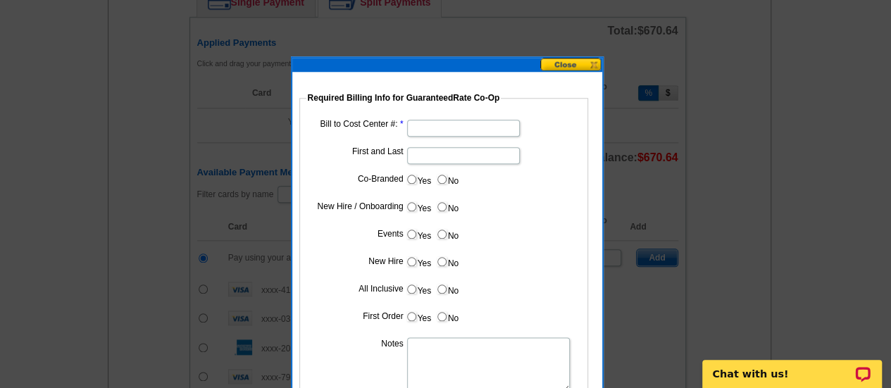
type input "09102025_510_sb"
click at [439, 126] on input "Bill to Cost Center #:" at bounding box center [463, 128] width 113 height 17
type input "1243"
click at [440, 156] on input "First and Last" at bounding box center [463, 155] width 113 height 17
type input "[PERSON_NAME]"
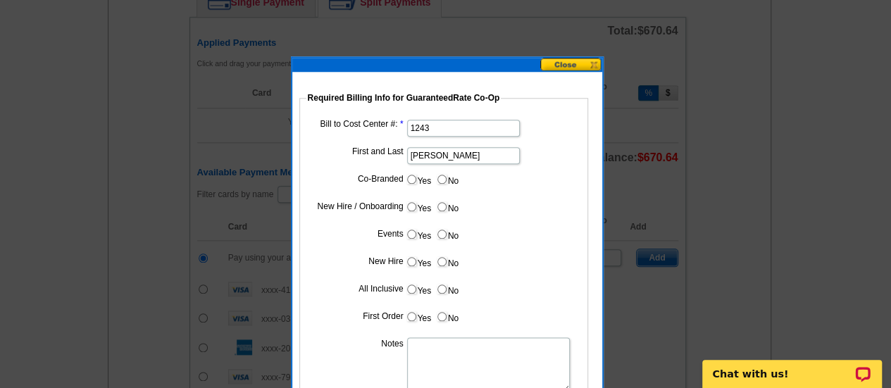
click at [411, 180] on input "Yes" at bounding box center [411, 179] width 9 height 9
radio input "true"
click at [431, 209] on input "Cost paid by cobrand" at bounding box center [463, 210] width 113 height 17
click at [440, 211] on input "Cost paid by cobrand" at bounding box center [463, 210] width 113 height 17
type input "34%"
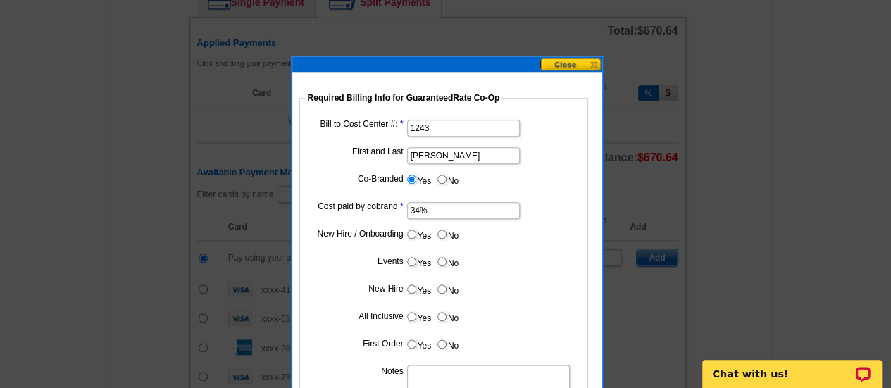
click at [443, 232] on input "No" at bounding box center [442, 234] width 9 height 9
radio input "true"
click at [441, 263] on input "No" at bounding box center [442, 261] width 9 height 9
radio input "true"
click at [439, 294] on label "No" at bounding box center [447, 289] width 23 height 16
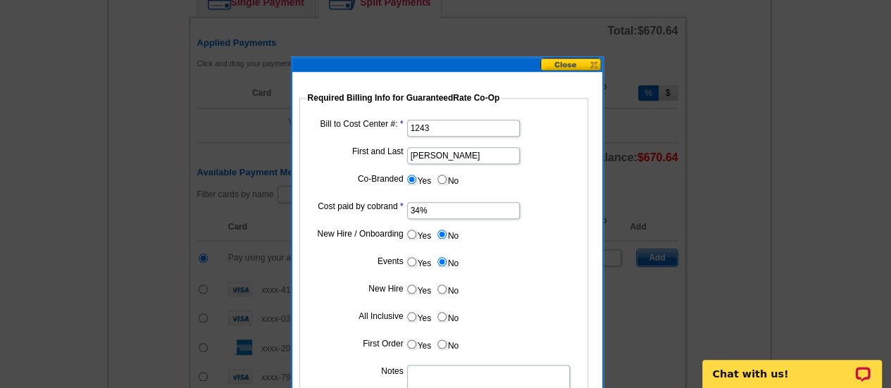
click at [439, 294] on input "No" at bounding box center [442, 289] width 9 height 9
radio input "true"
click at [441, 310] on label "No" at bounding box center [447, 317] width 23 height 16
click at [441, 312] on input "No" at bounding box center [442, 316] width 9 height 9
radio input "true"
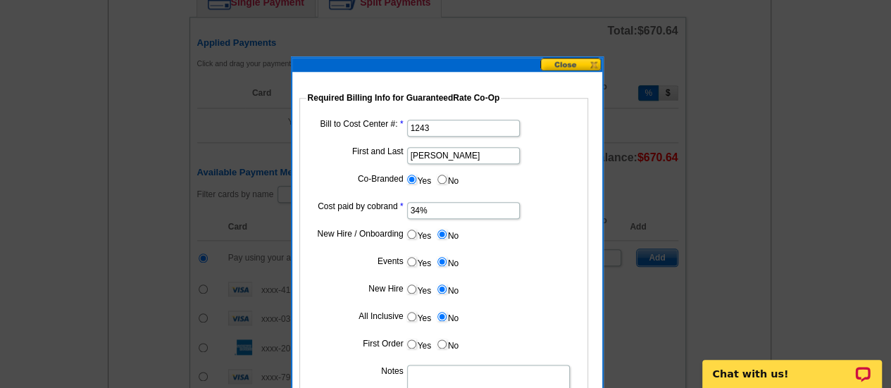
click at [441, 337] on label "No" at bounding box center [447, 344] width 23 height 16
click at [441, 340] on input "No" at bounding box center [442, 344] width 9 height 9
radio input "true"
click at [440, 369] on textarea "Notes" at bounding box center [488, 392] width 163 height 55
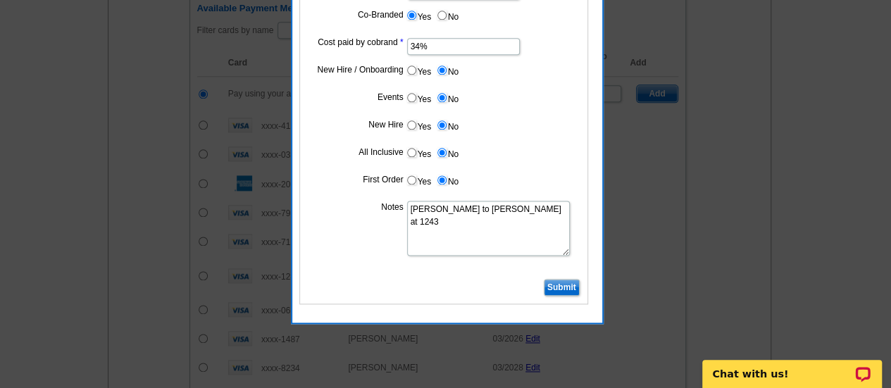
scroll to position [831, 0]
type textarea "[PERSON_NAME] to [PERSON_NAME] at 1243"
click at [559, 289] on input "Submit" at bounding box center [562, 286] width 36 height 17
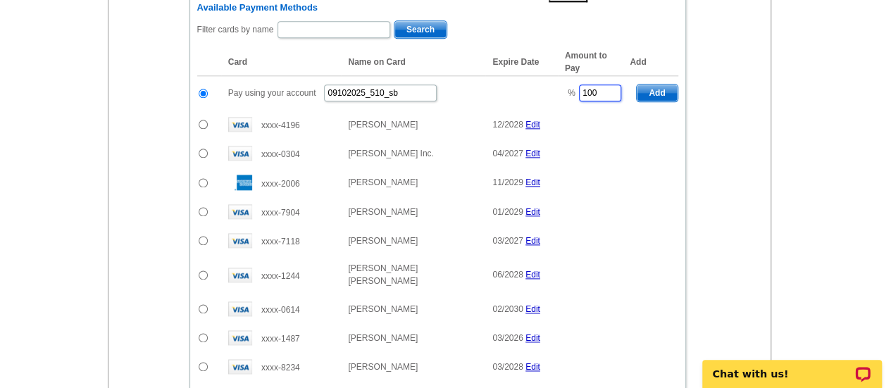
drag, startPoint x: 605, startPoint y: 87, endPoint x: 564, endPoint y: 88, distance: 41.6
click at [564, 88] on td "% 100" at bounding box center [594, 93] width 72 height 35
click at [661, 88] on span "Add" at bounding box center [657, 93] width 40 height 17
type input "100"
radio input "false"
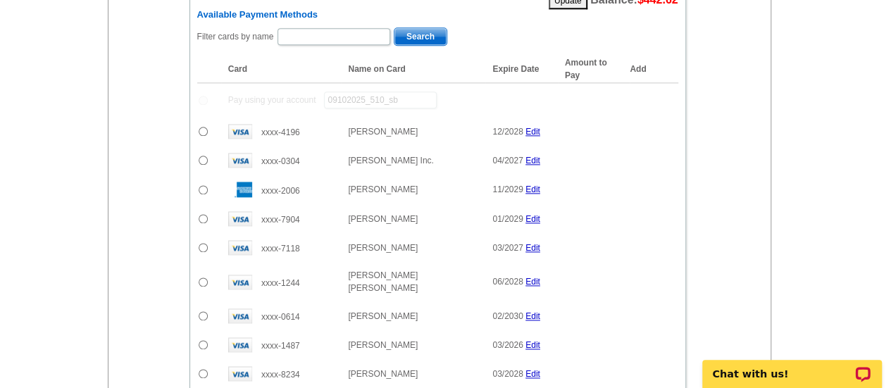
scroll to position [838, 0]
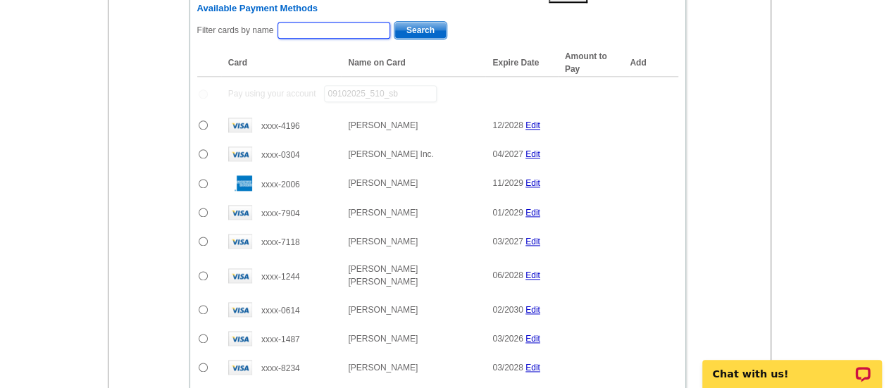
click at [324, 25] on input "text" at bounding box center [334, 30] width 113 height 17
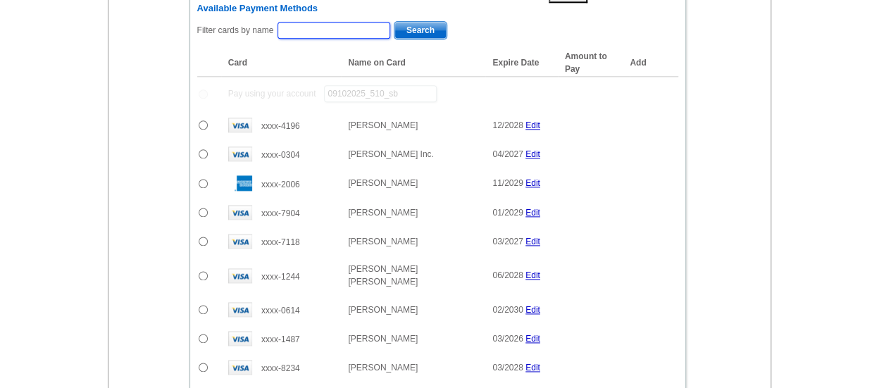
click at [338, 24] on input "text" at bounding box center [334, 30] width 113 height 17
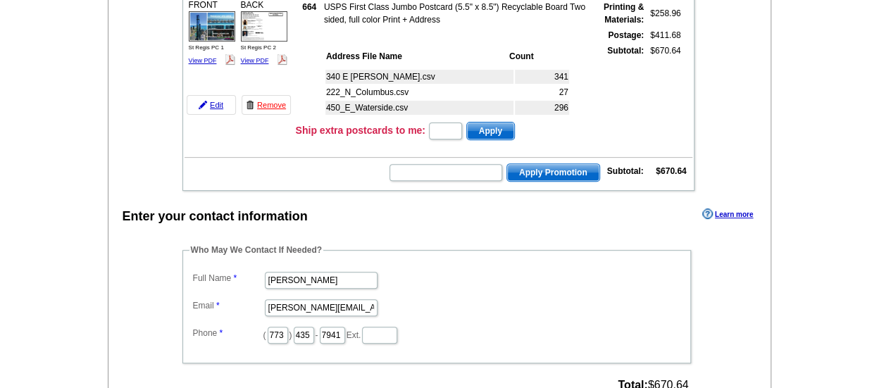
scroll to position [94, 0]
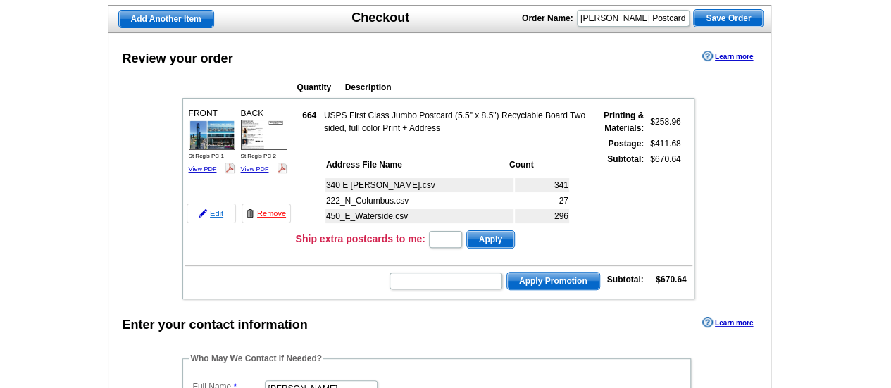
click at [209, 213] on link "Edit" at bounding box center [211, 214] width 49 height 20
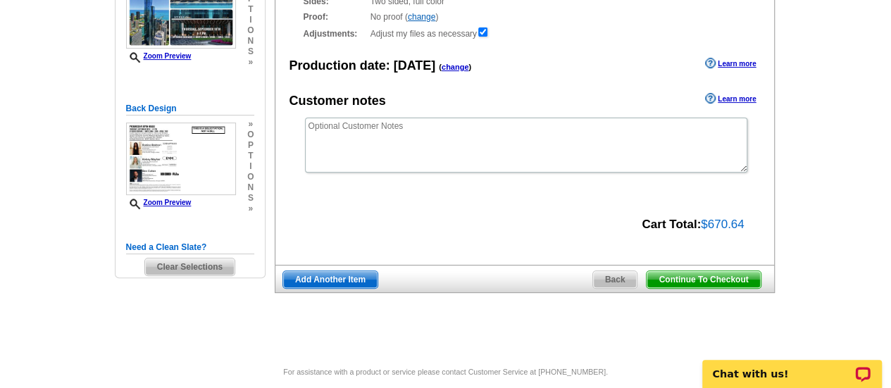
click at [624, 278] on span "Back" at bounding box center [615, 279] width 44 height 17
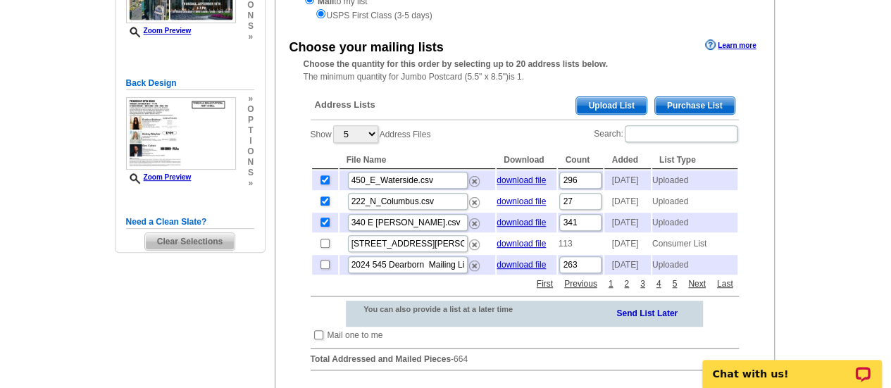
scroll to position [231, 0]
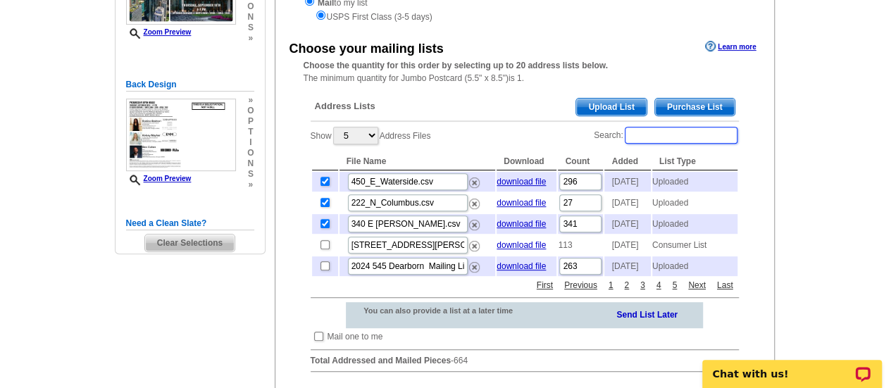
click at [643, 132] on input "Search:" at bounding box center [681, 135] width 113 height 17
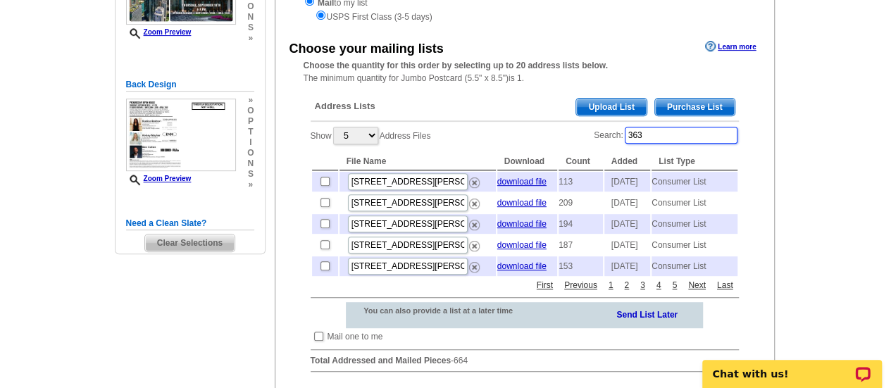
type input "363"
click at [328, 207] on input "checkbox" at bounding box center [325, 202] width 9 height 9
checkbox input "true"
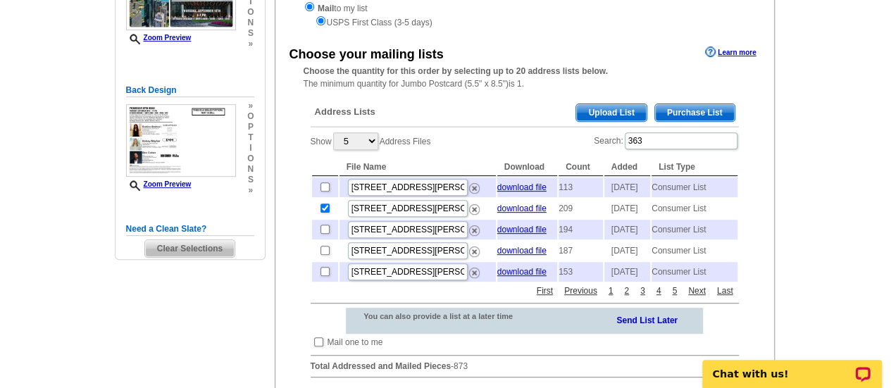
scroll to position [227, 0]
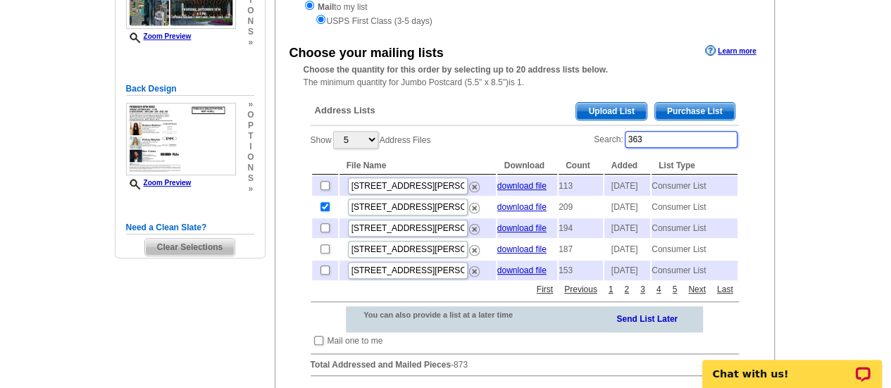
drag, startPoint x: 659, startPoint y: 137, endPoint x: 597, endPoint y: 137, distance: 62.7
click at [597, 137] on label "Search: 363" at bounding box center [666, 140] width 144 height 20
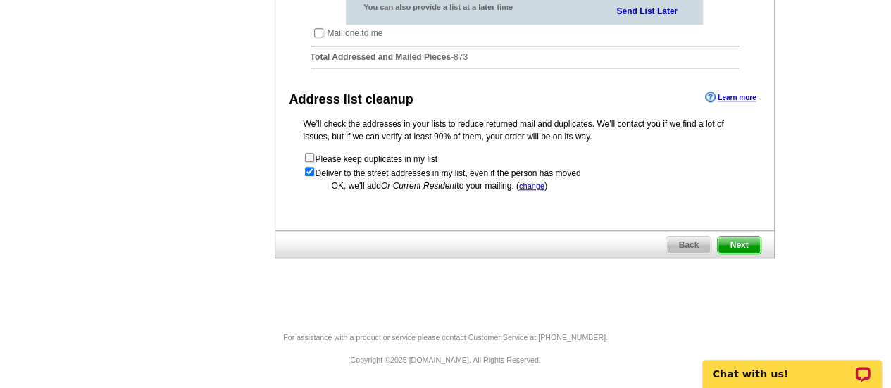
scroll to position [557, 0]
click at [729, 247] on span "Next" at bounding box center [739, 245] width 42 height 17
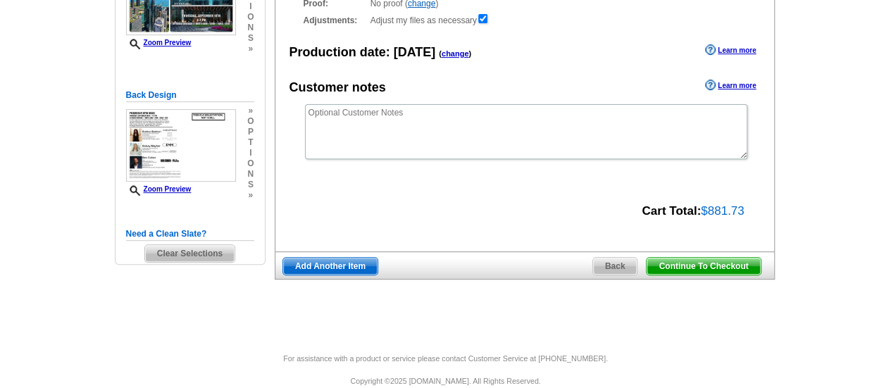
scroll to position [217, 0]
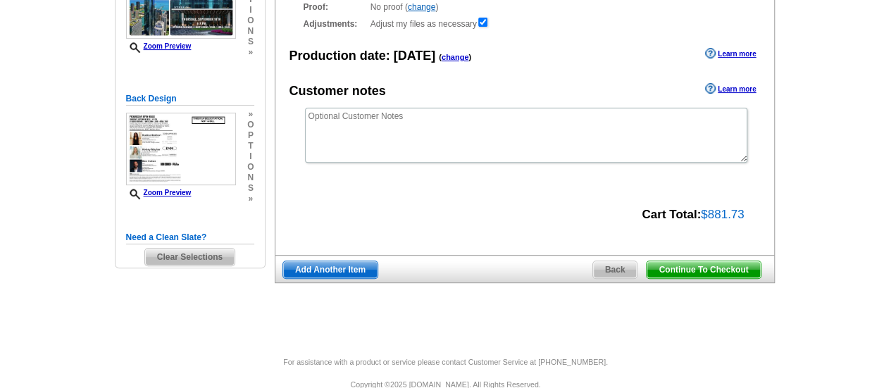
click at [719, 270] on span "Continue To Checkout" at bounding box center [703, 269] width 113 height 17
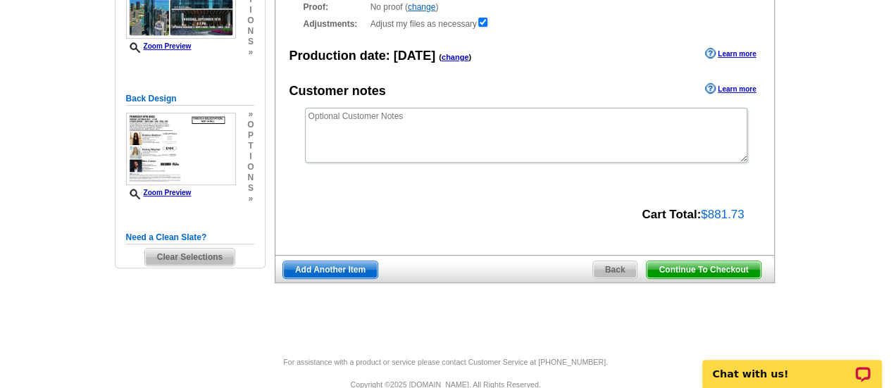
scroll to position [0, 0]
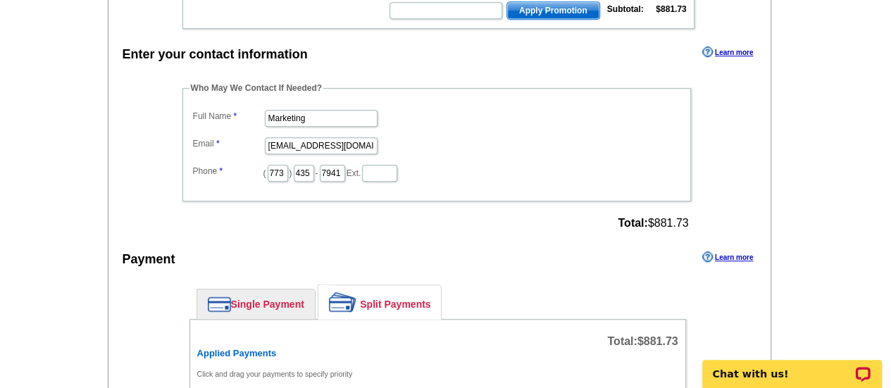
scroll to position [380, 0]
click at [287, 116] on input "Marketing" at bounding box center [321, 117] width 113 height 17
type input "[PERSON_NAME]"
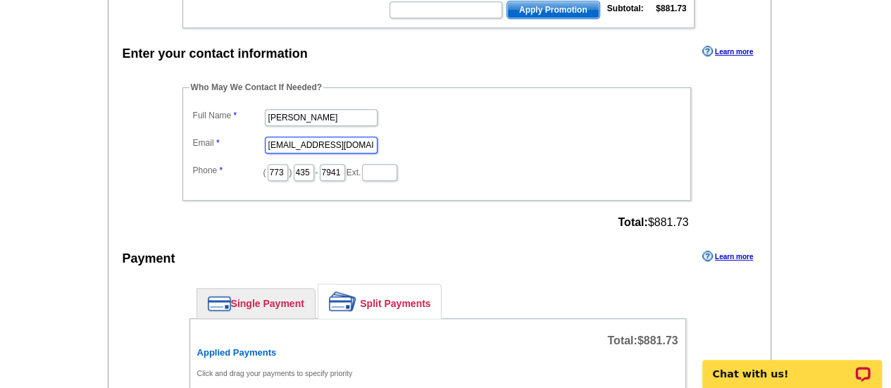
click at [295, 147] on input "[EMAIL_ADDRESS][DOMAIN_NAME]" at bounding box center [321, 145] width 113 height 17
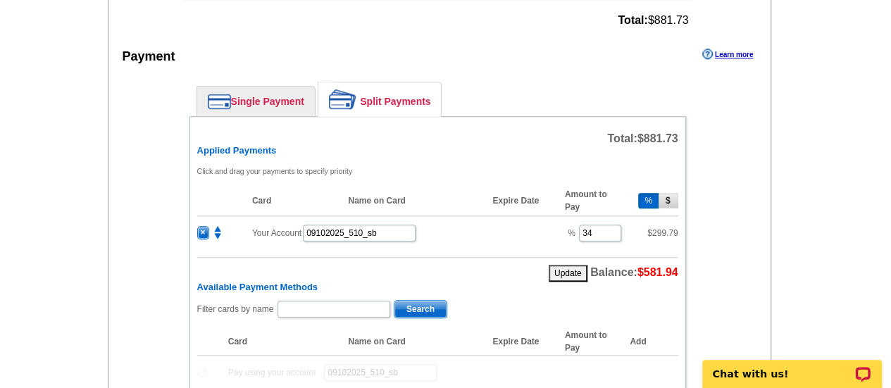
scroll to position [583, 0]
type input "[PERSON_NAME][EMAIL_ADDRESS][PERSON_NAME][DOMAIN_NAME]"
click at [403, 224] on input "09102025_510_sb" at bounding box center [359, 232] width 113 height 17
click at [366, 227] on input "09102025_510_sb" at bounding box center [359, 232] width 113 height 17
click at [407, 225] on input "09102025_520_sb" at bounding box center [359, 232] width 113 height 17
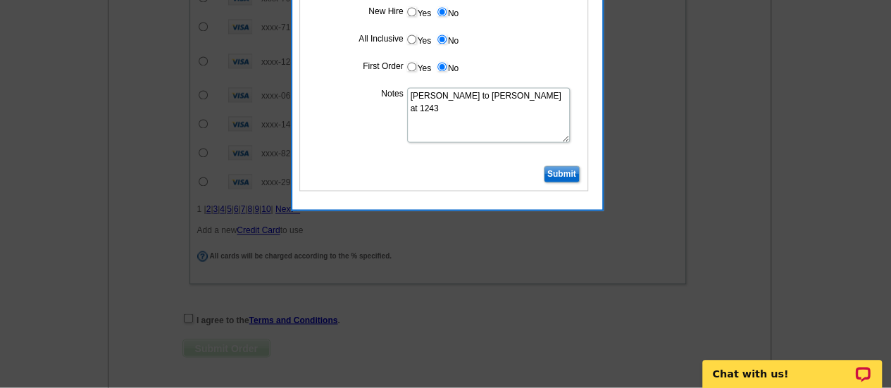
scroll to position [1076, 0]
type input "09102025_520_sb"
click at [551, 174] on input "Submit" at bounding box center [562, 174] width 36 height 17
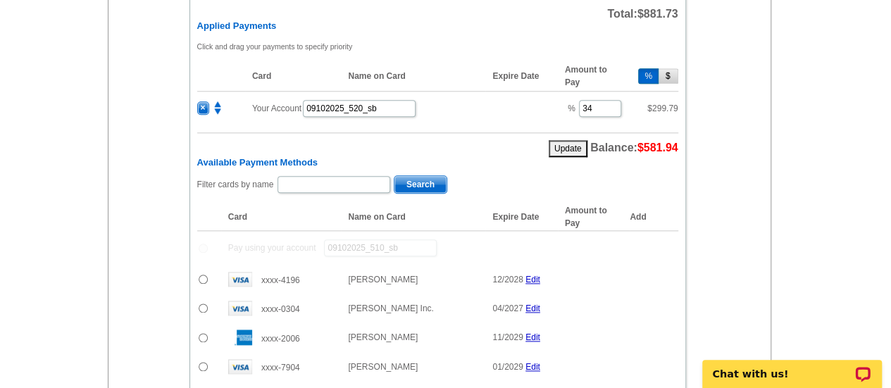
scroll to position [710, 0]
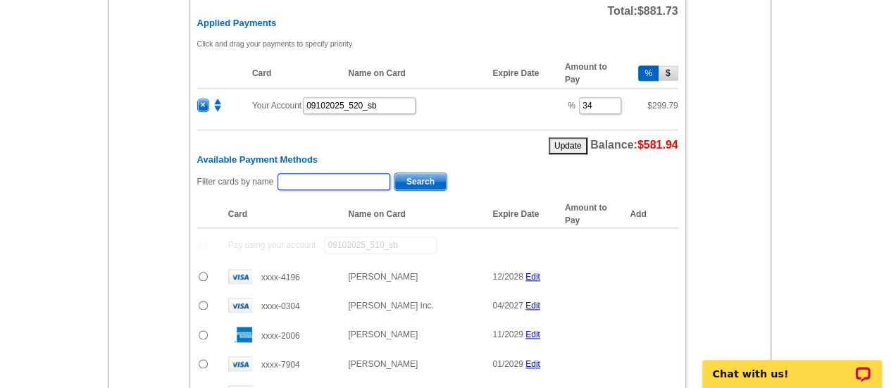
click at [354, 173] on input "text" at bounding box center [334, 181] width 113 height 17
paste input "[DEMOGRAPHIC_DATA]"
type input "[DEMOGRAPHIC_DATA]"
click at [405, 175] on span "Search" at bounding box center [421, 181] width 52 height 17
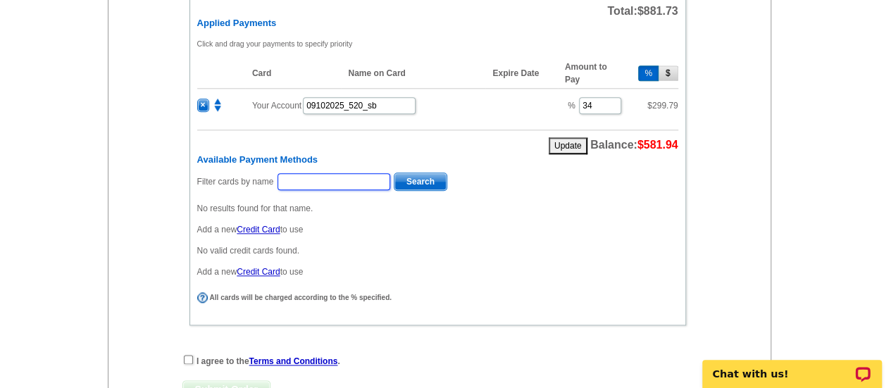
click at [287, 175] on input "text" at bounding box center [334, 181] width 113 height 17
paste input "[PERSON_NAME]"
type input "[PERSON_NAME]"
click at [422, 177] on span "Search" at bounding box center [421, 181] width 52 height 17
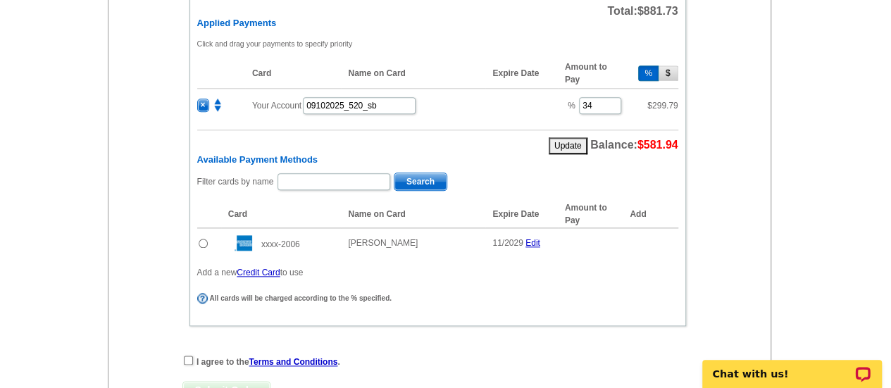
click at [205, 239] on input "radio" at bounding box center [203, 243] width 9 height 9
radio input "true"
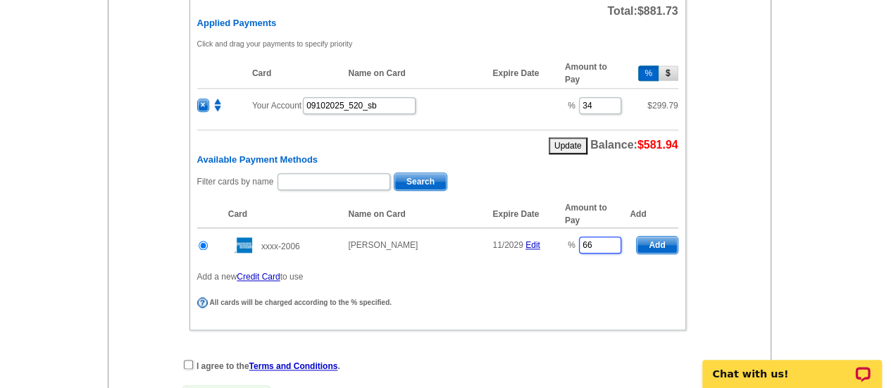
drag, startPoint x: 613, startPoint y: 240, endPoint x: 547, endPoint y: 234, distance: 66.5
click at [547, 234] on tr "xxxx-2006 [PERSON_NAME] 11/2029 Edit % 66 Add" at bounding box center [437, 245] width 481 height 35
click at [659, 237] on span "Add" at bounding box center [657, 245] width 40 height 17
type input "66"
radio input "false"
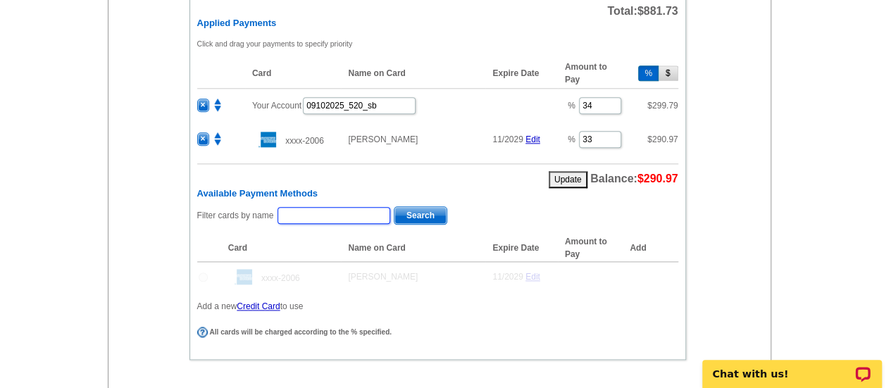
click at [300, 211] on input "text" at bounding box center [334, 215] width 113 height 17
paste input "Rubina"
type input "Rubina"
click at [427, 210] on span "Search" at bounding box center [421, 215] width 52 height 17
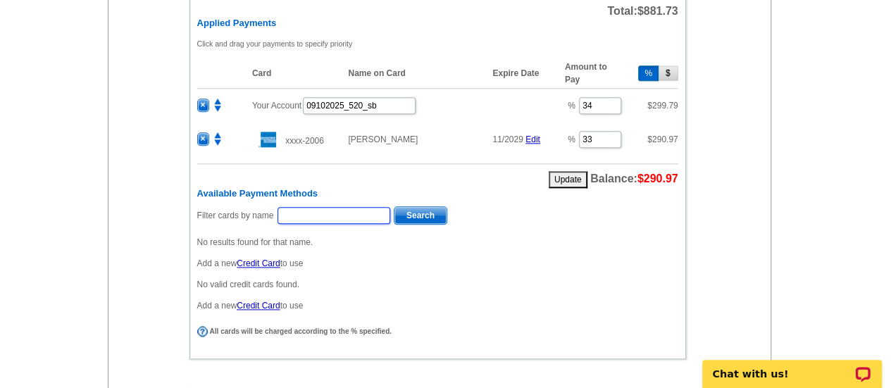
click at [365, 207] on input "text" at bounding box center [334, 215] width 113 height 17
paste input "[PERSON_NAME]"
type input "[PERSON_NAME]"
click at [397, 210] on span "Search" at bounding box center [421, 215] width 52 height 17
click at [326, 207] on input "text" at bounding box center [334, 215] width 113 height 17
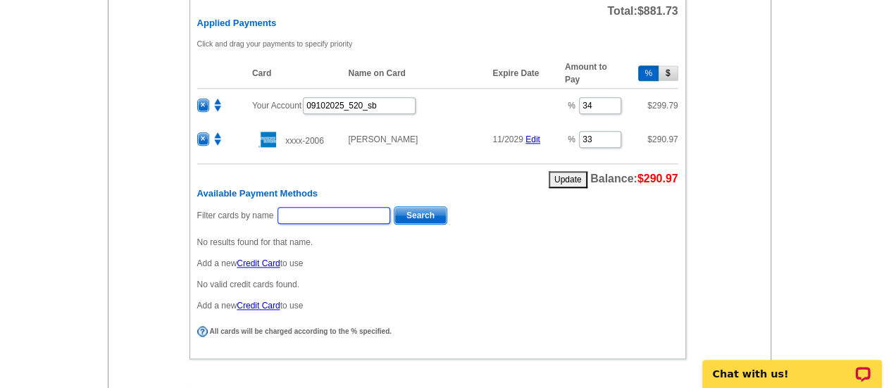
paste input "[PERSON_NAME]"
type input "[PERSON_NAME]"
click at [416, 207] on span "Search" at bounding box center [421, 215] width 52 height 17
click at [348, 209] on input "text" at bounding box center [334, 215] width 113 height 17
paste input "[PERSON_NAME]"
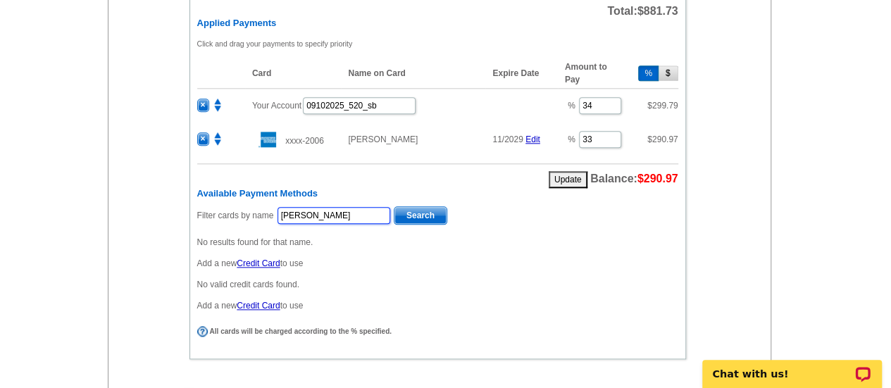
type input "[PERSON_NAME]"
click at [378, 261] on p "Add a new Credit Card to use" at bounding box center [437, 263] width 481 height 13
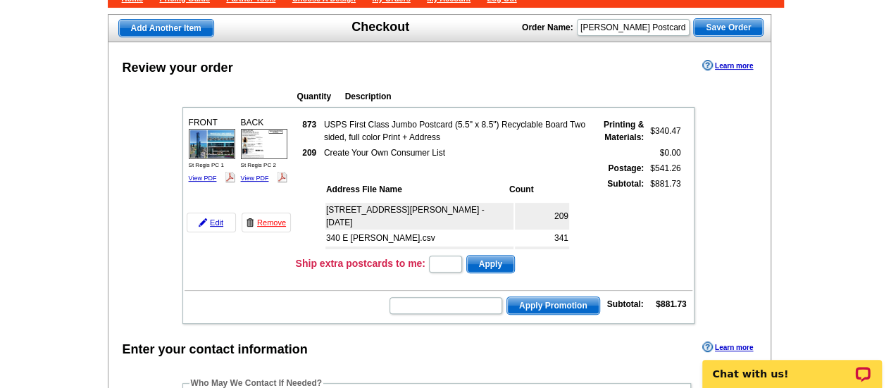
scroll to position [0, 0]
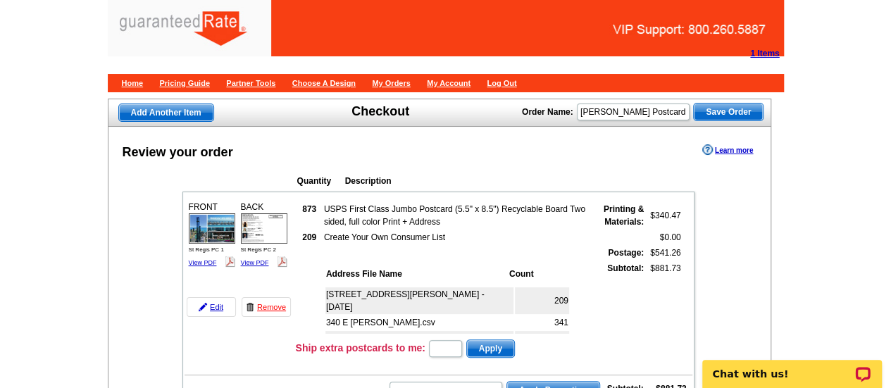
click at [713, 117] on span "Save Order" at bounding box center [728, 112] width 69 height 17
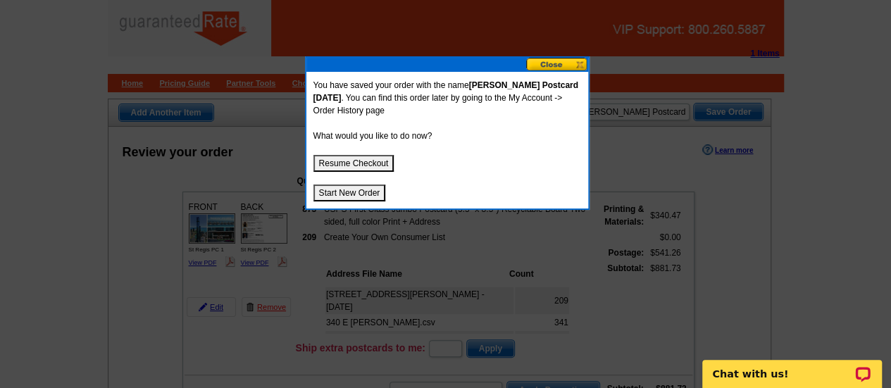
click at [364, 156] on button "Resume Checkout" at bounding box center [354, 163] width 81 height 17
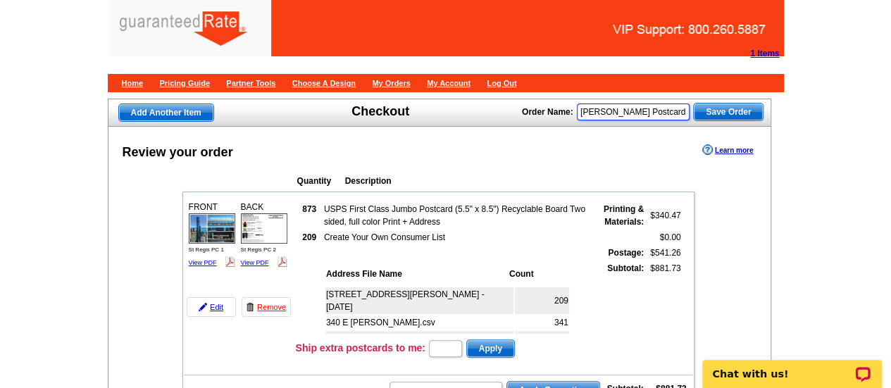
click at [676, 113] on input "[PERSON_NAME] Postcard [DATE]" at bounding box center [633, 112] width 113 height 17
type input "[PERSON_NAME] Postcard [DATE]"
click at [703, 109] on span "Save Order" at bounding box center [728, 112] width 69 height 17
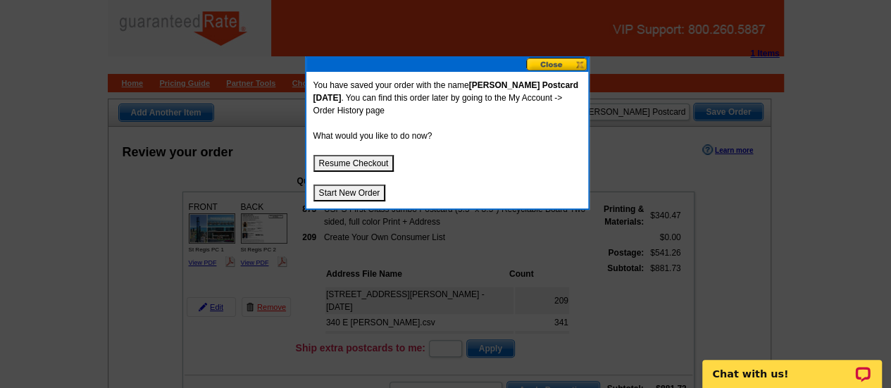
click at [365, 164] on button "Resume Checkout" at bounding box center [354, 163] width 81 height 17
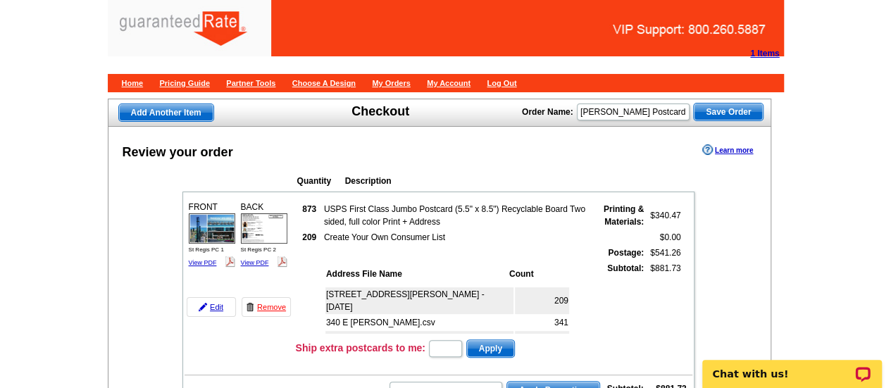
click at [730, 115] on span "Save Order" at bounding box center [728, 112] width 69 height 17
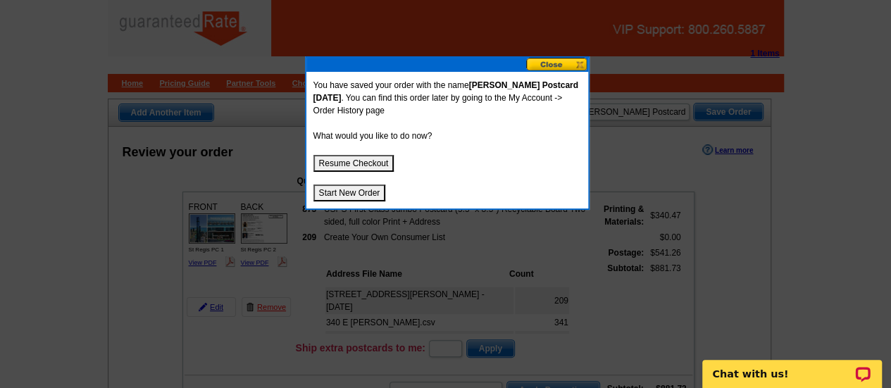
click at [364, 162] on button "Resume Checkout" at bounding box center [354, 163] width 81 height 17
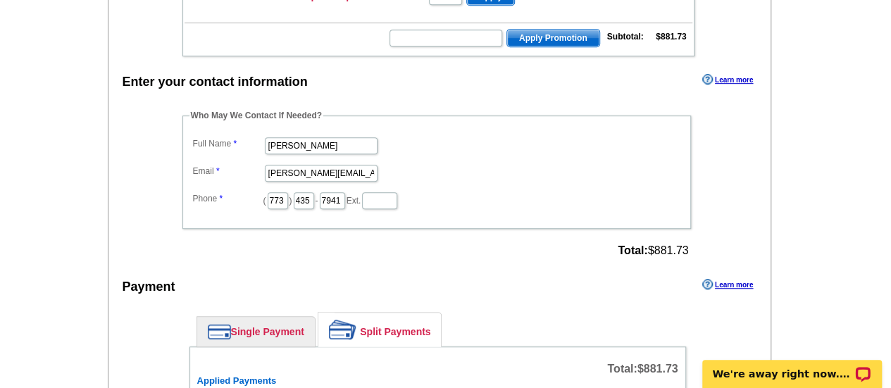
scroll to position [364, 0]
